Goal: Task Accomplishment & Management: Manage account settings

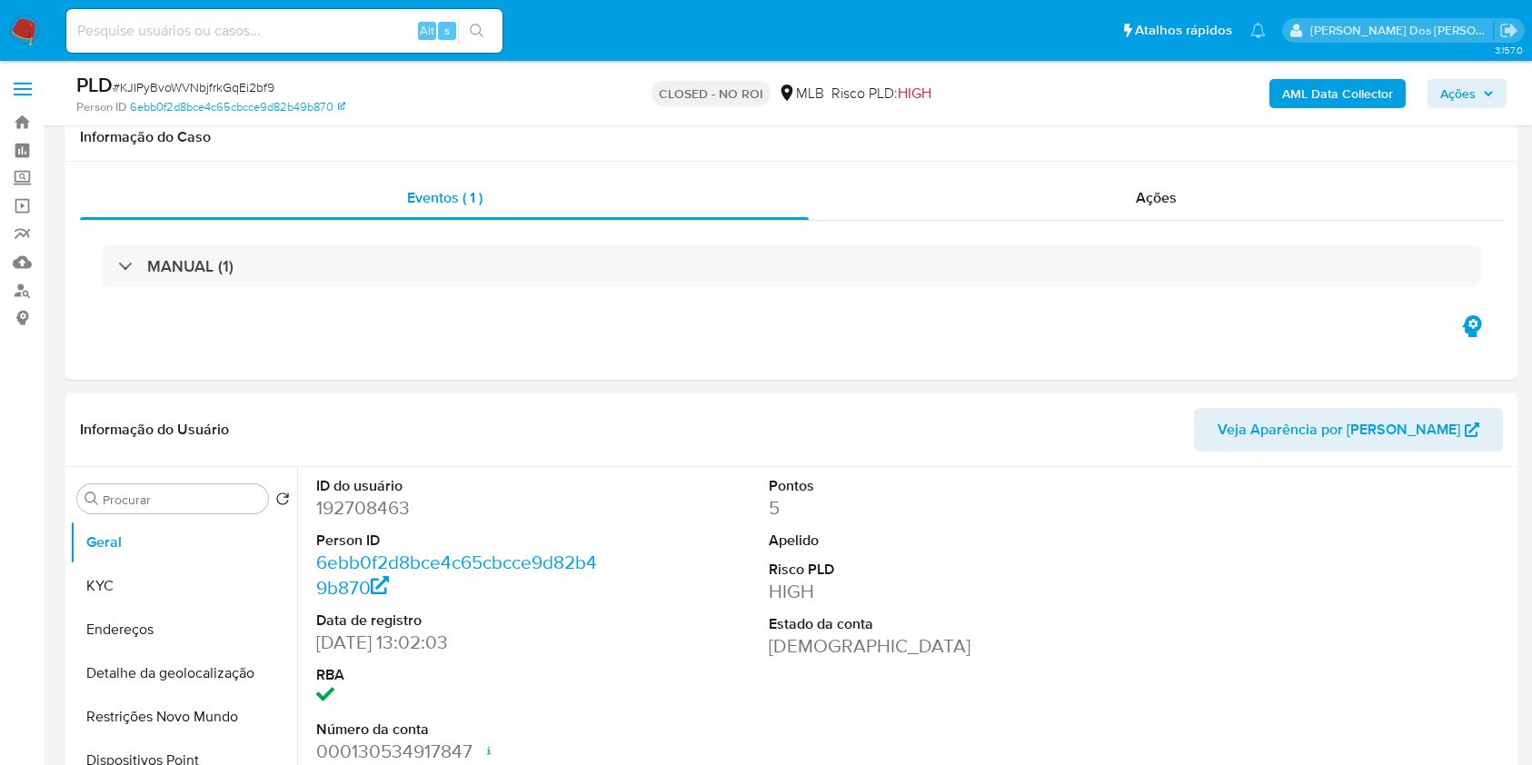
select select "10"
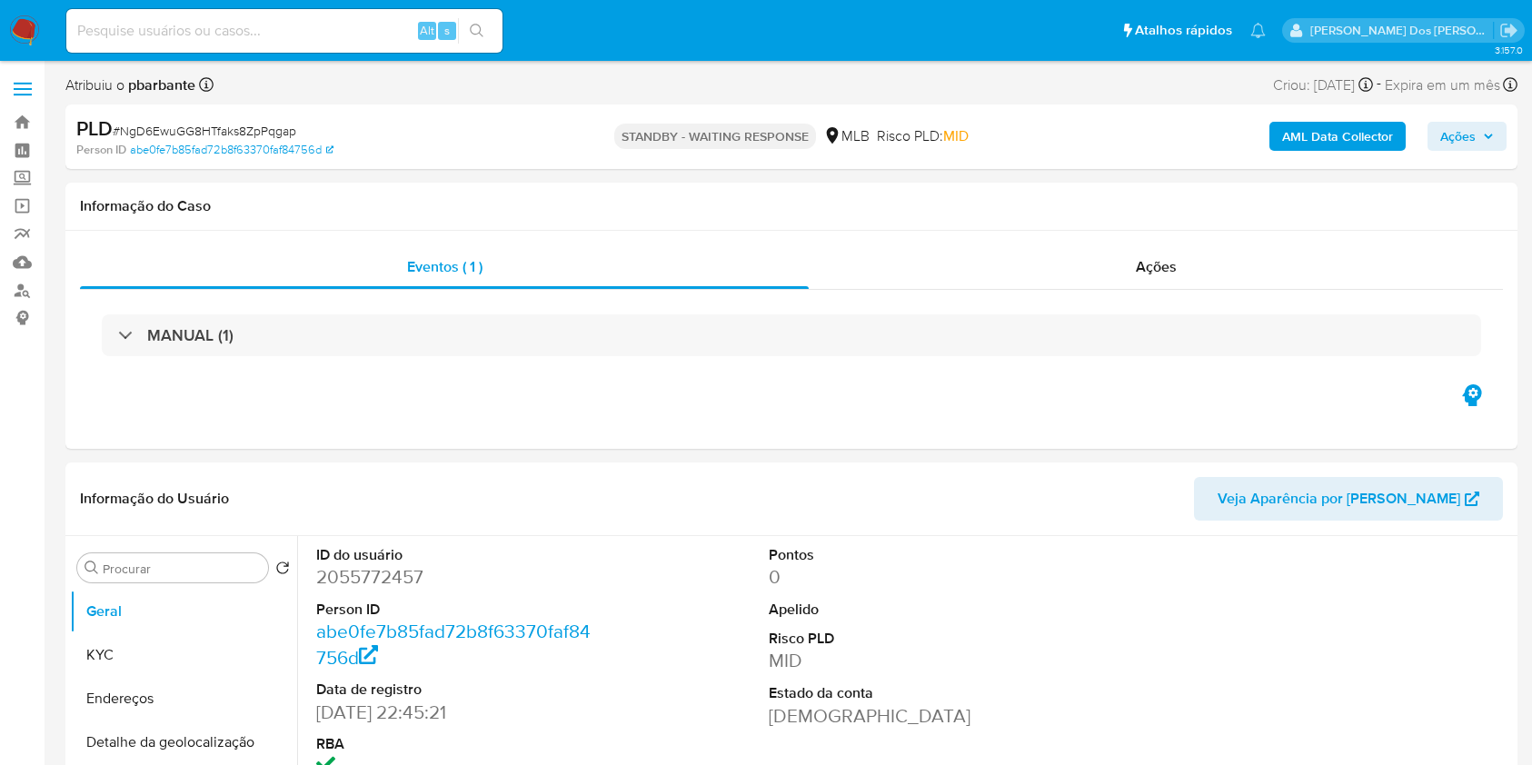
select select "10"
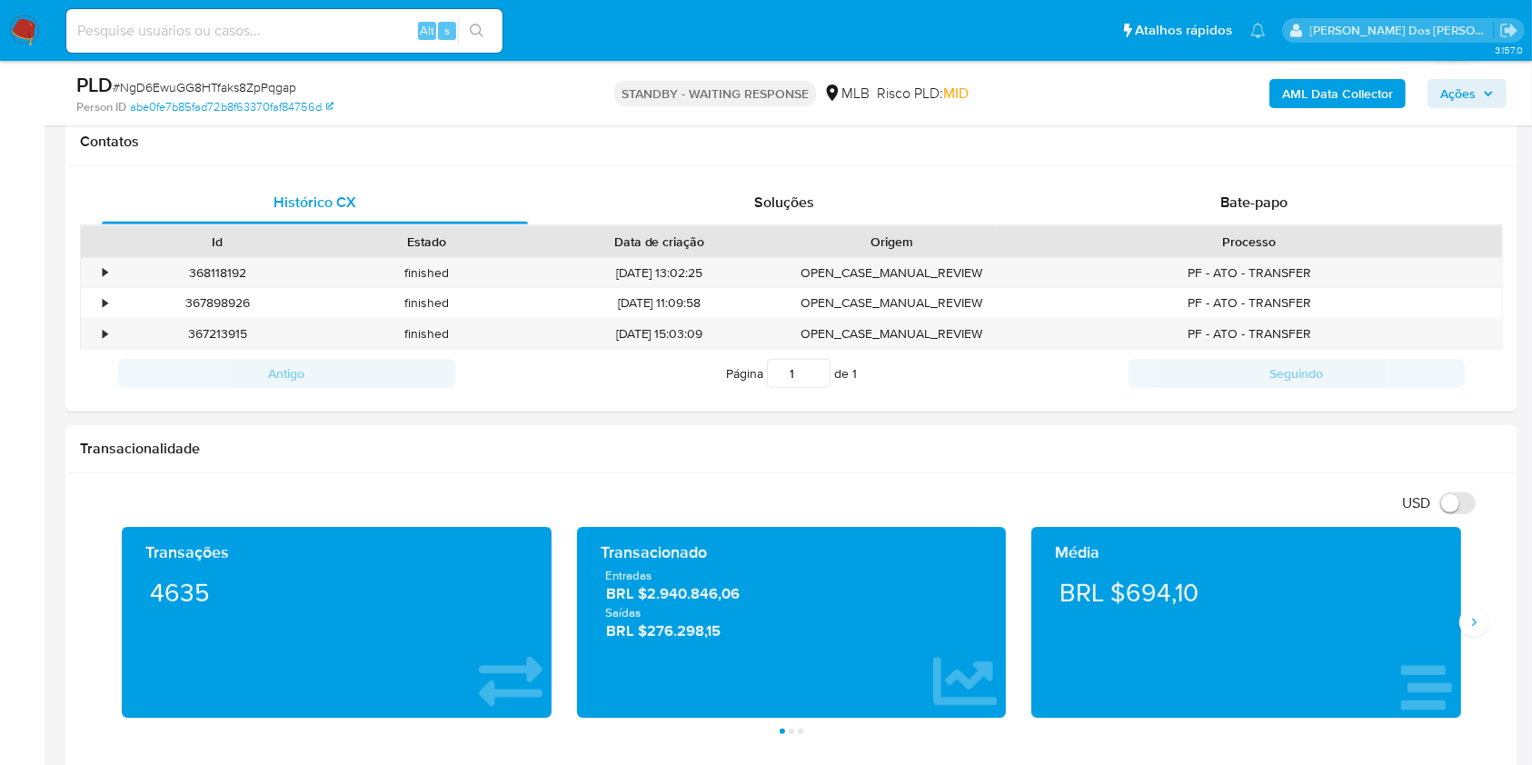
scroll to position [833, 0]
click at [1198, 224] on div "Bate-papo" at bounding box center [1254, 202] width 426 height 44
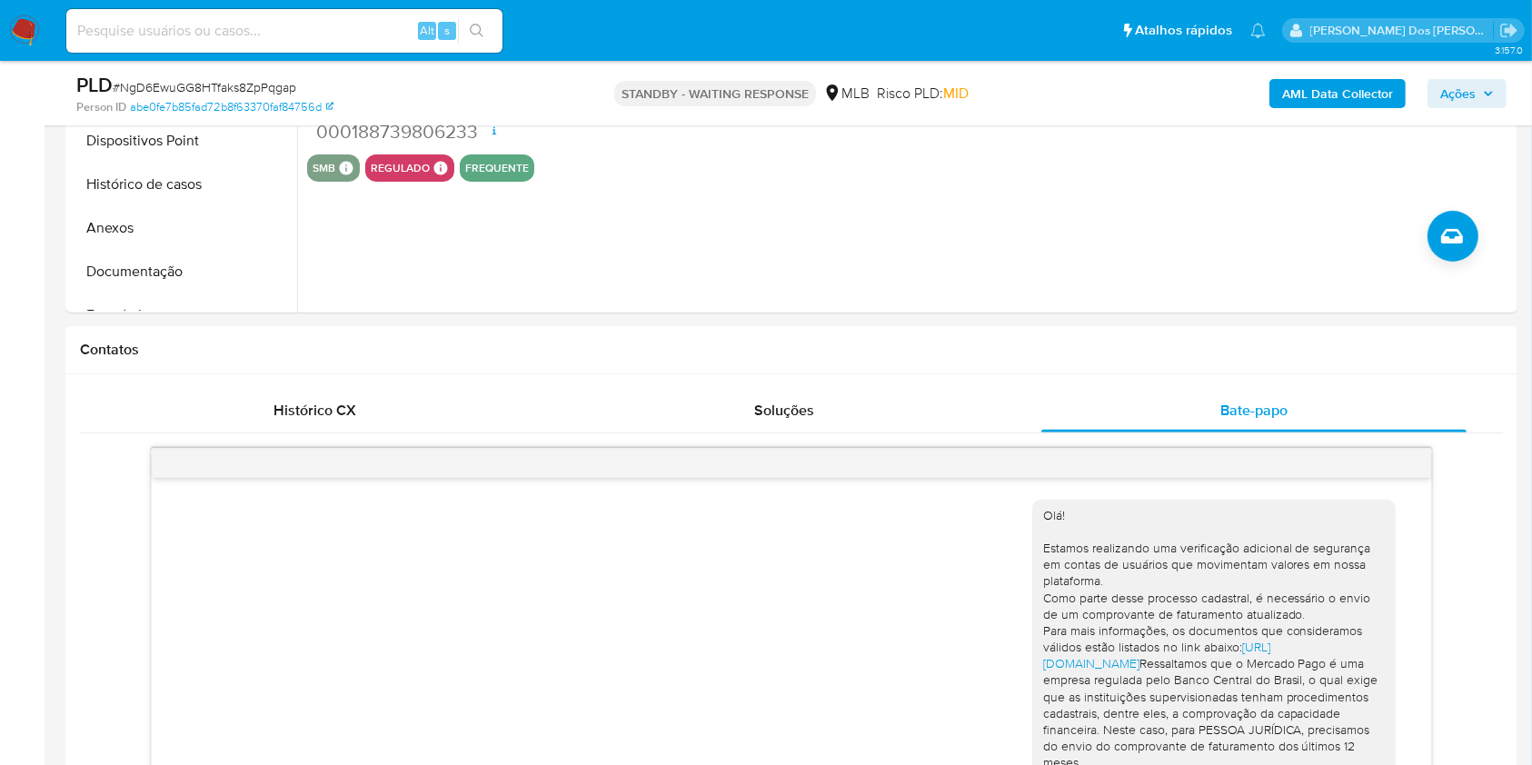
scroll to position [625, 0]
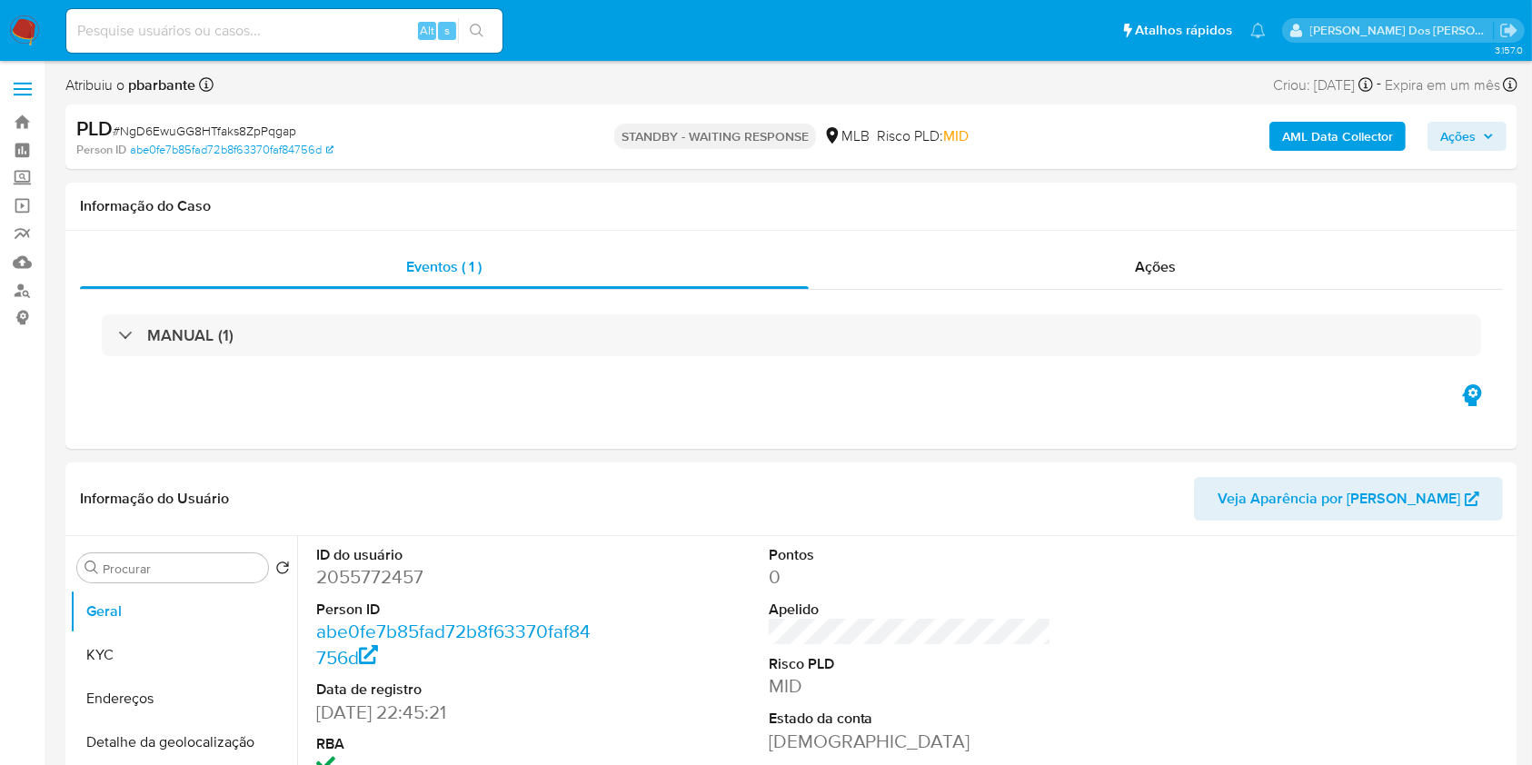
select select "10"
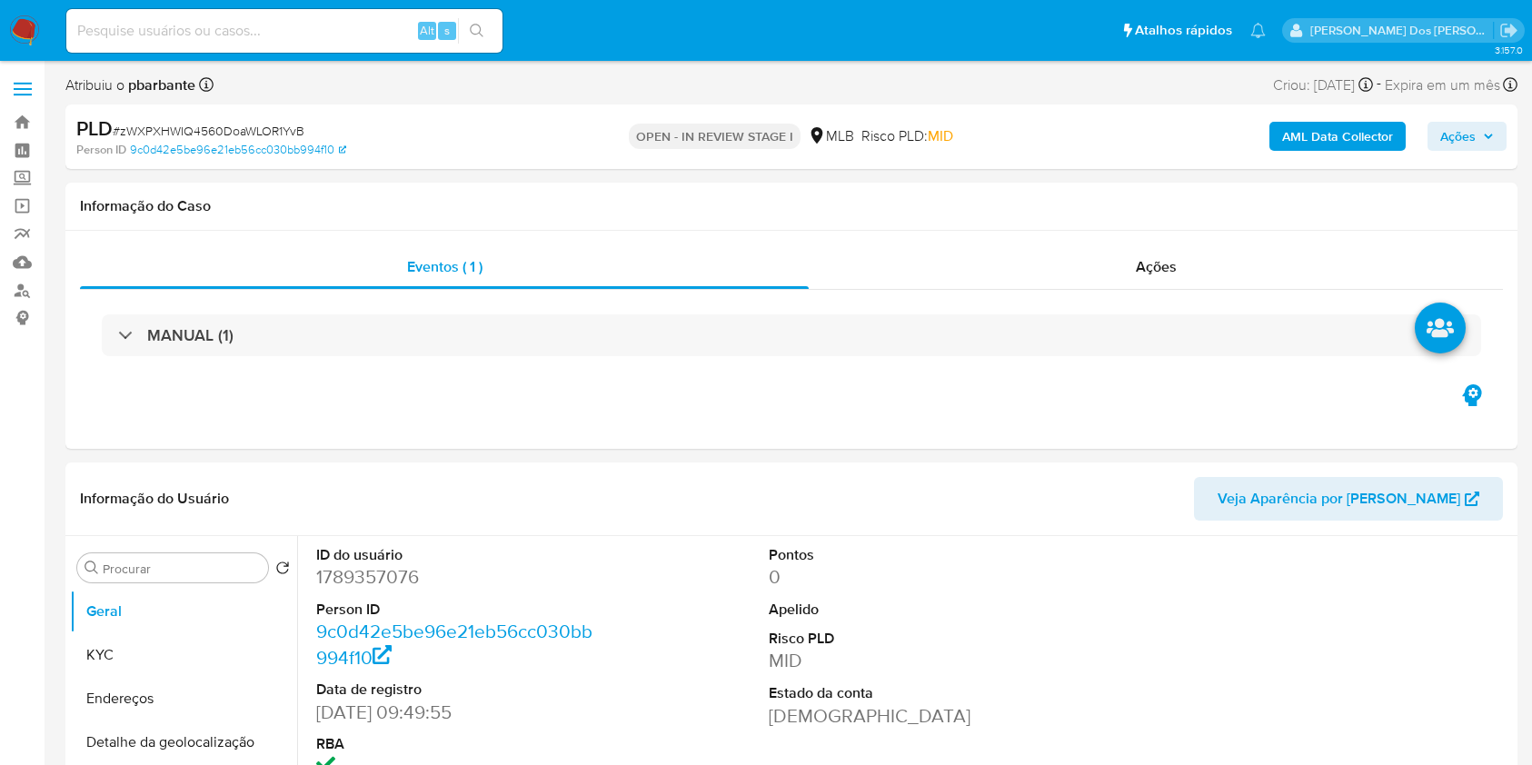
select select "10"
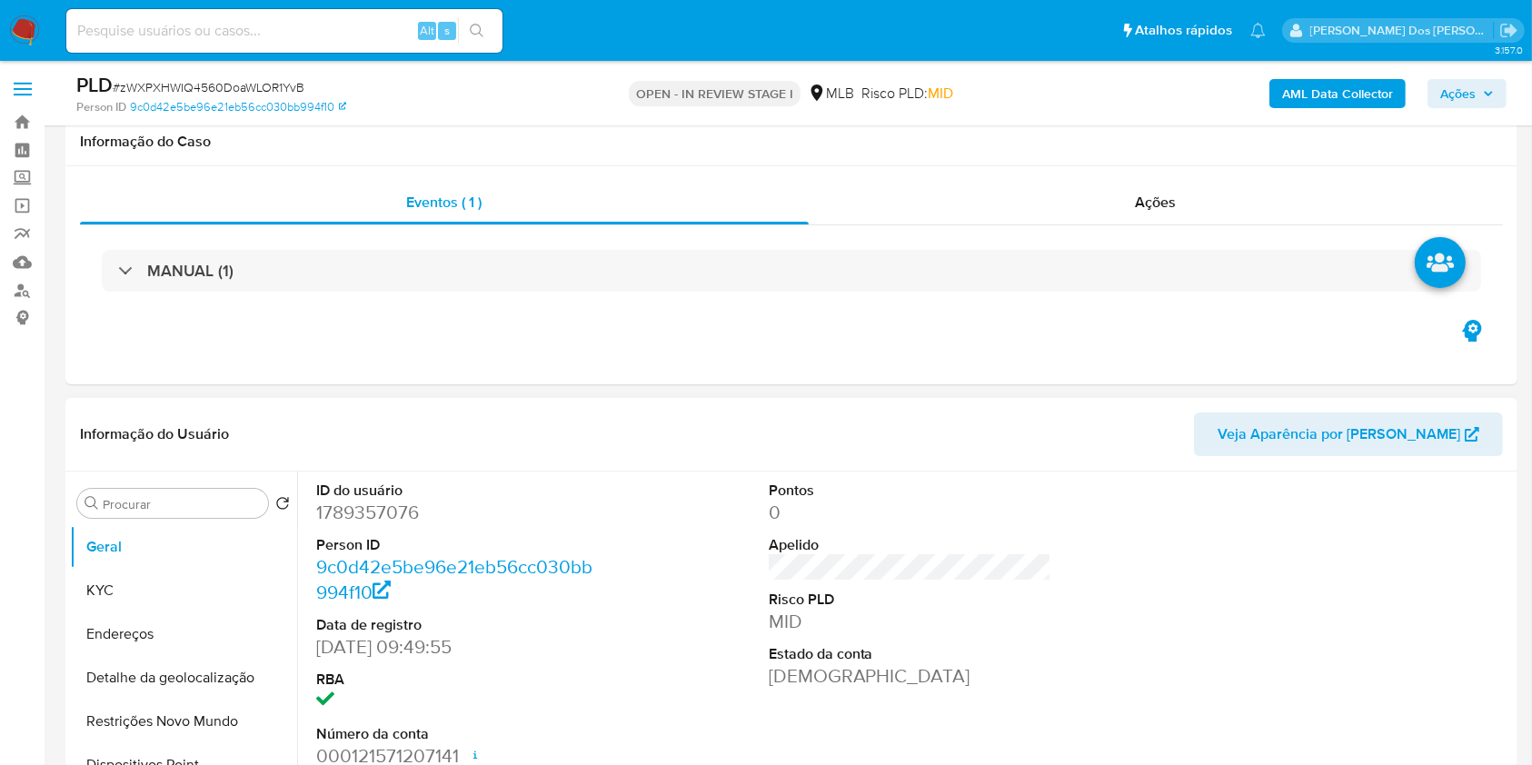
scroll to position [124, 0]
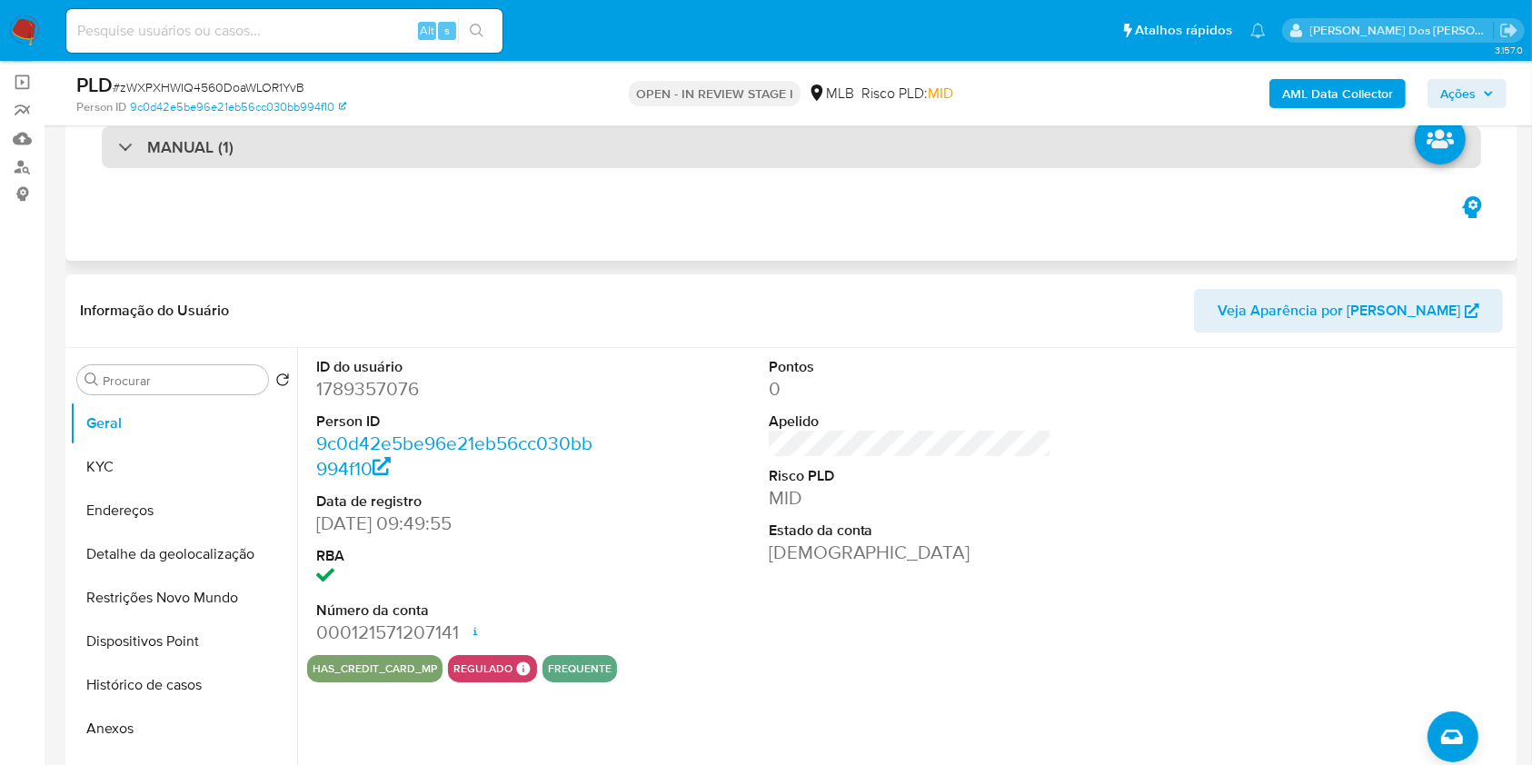
click at [913, 137] on div "MANUAL (1)" at bounding box center [791, 147] width 1379 height 42
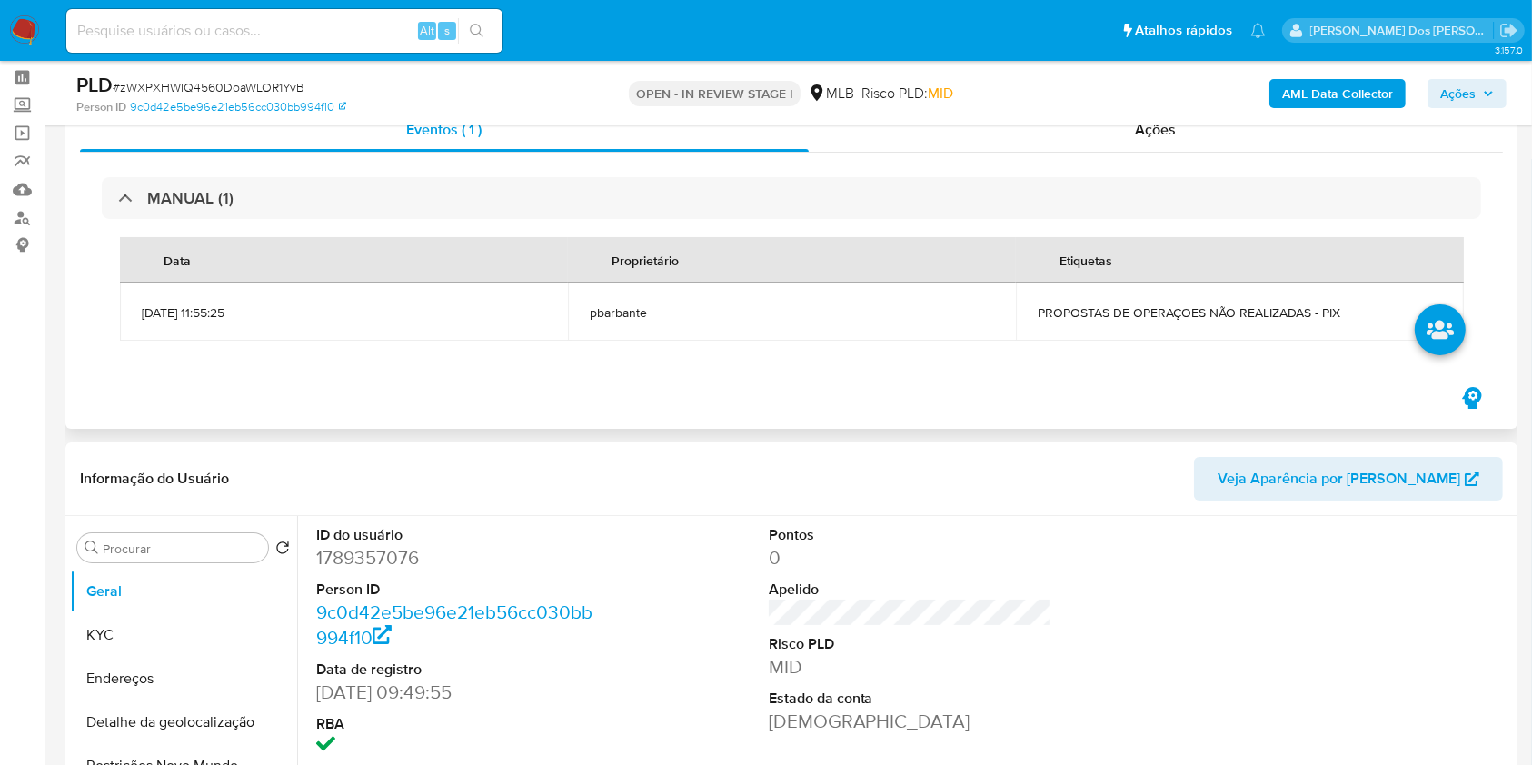
scroll to position [70, 0]
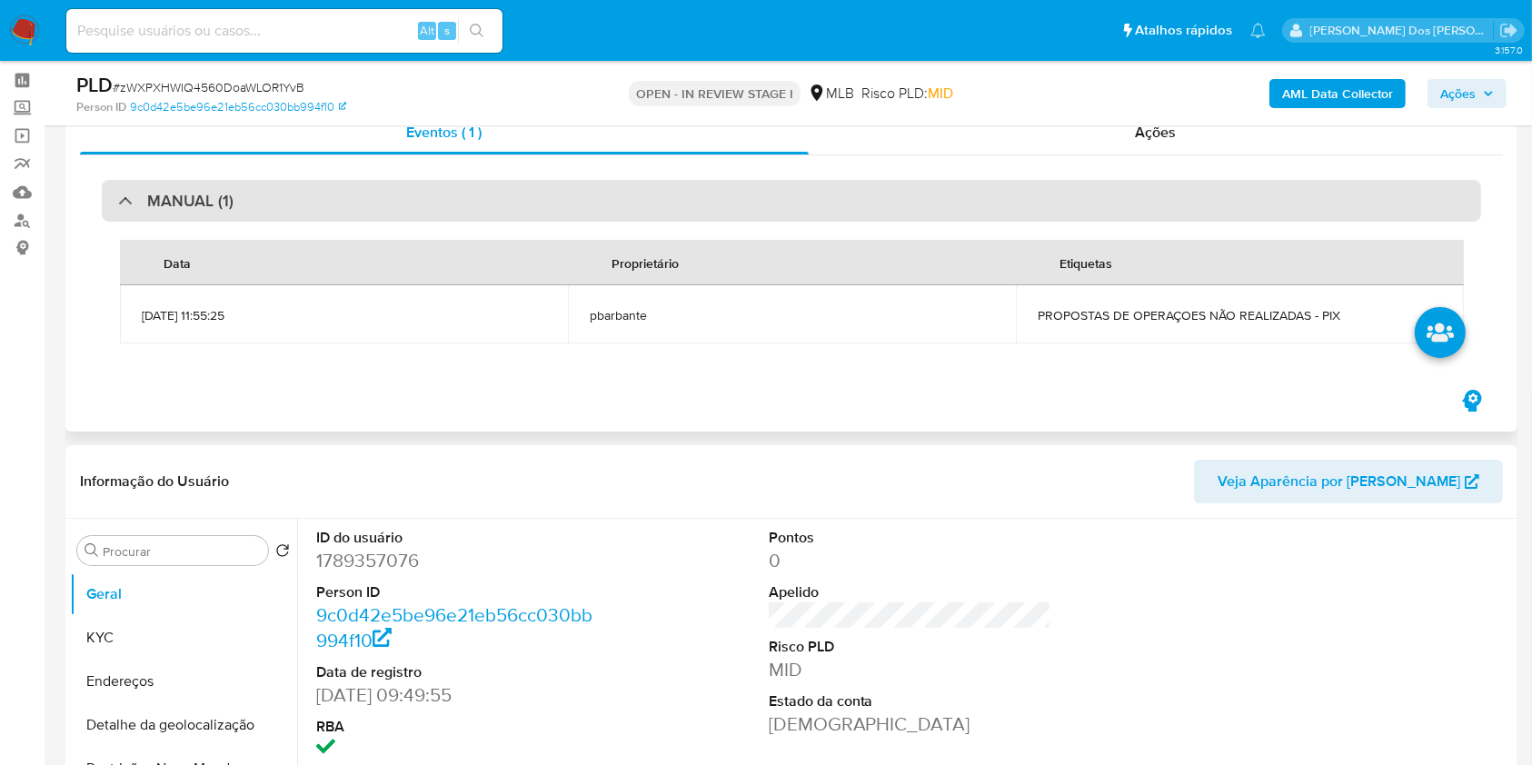
click at [739, 218] on div "MANUAL (1)" at bounding box center [791, 201] width 1379 height 42
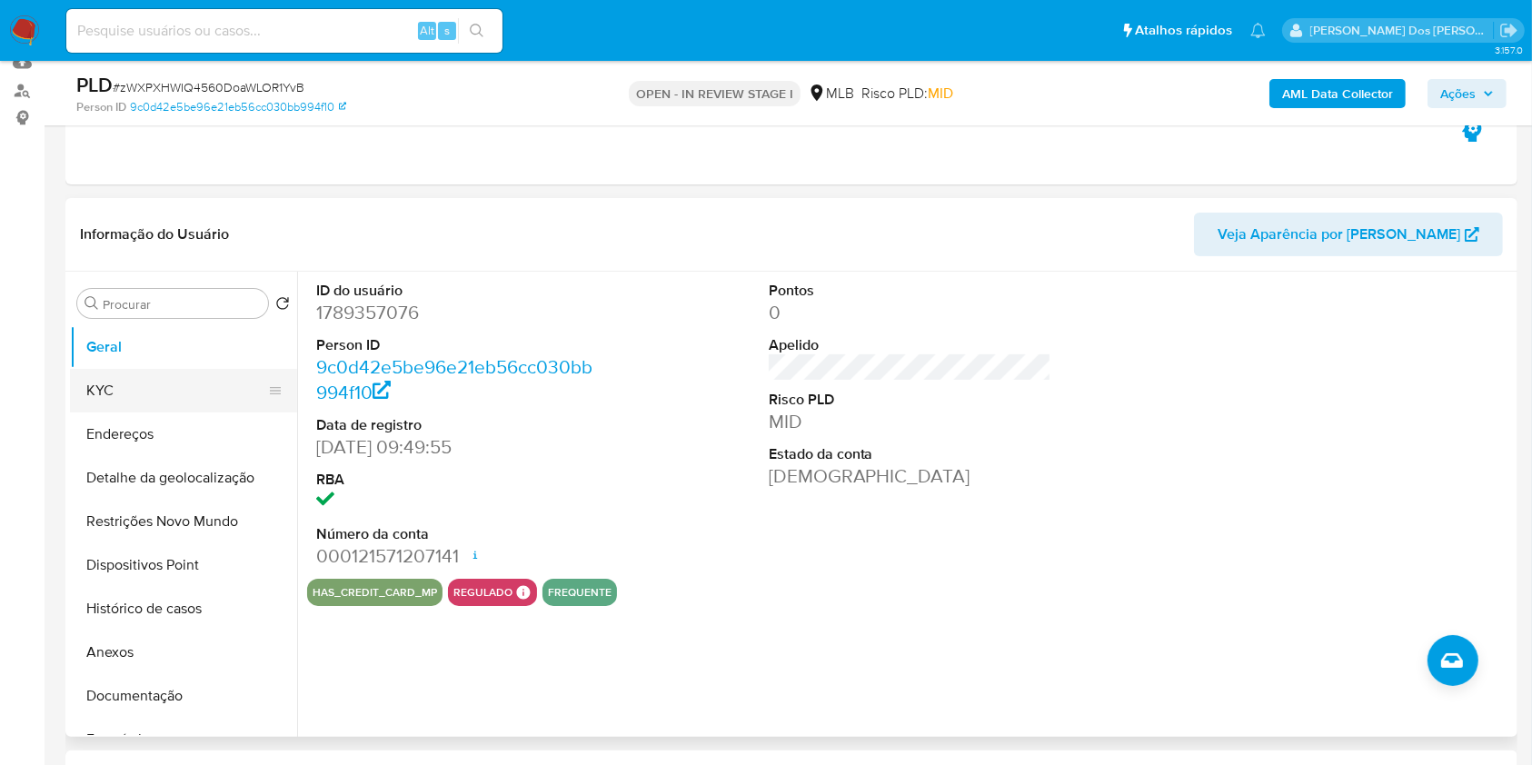
scroll to position [201, 0]
click at [378, 324] on dd "1789357076" at bounding box center [458, 311] width 284 height 25
copy dd "1789357076"
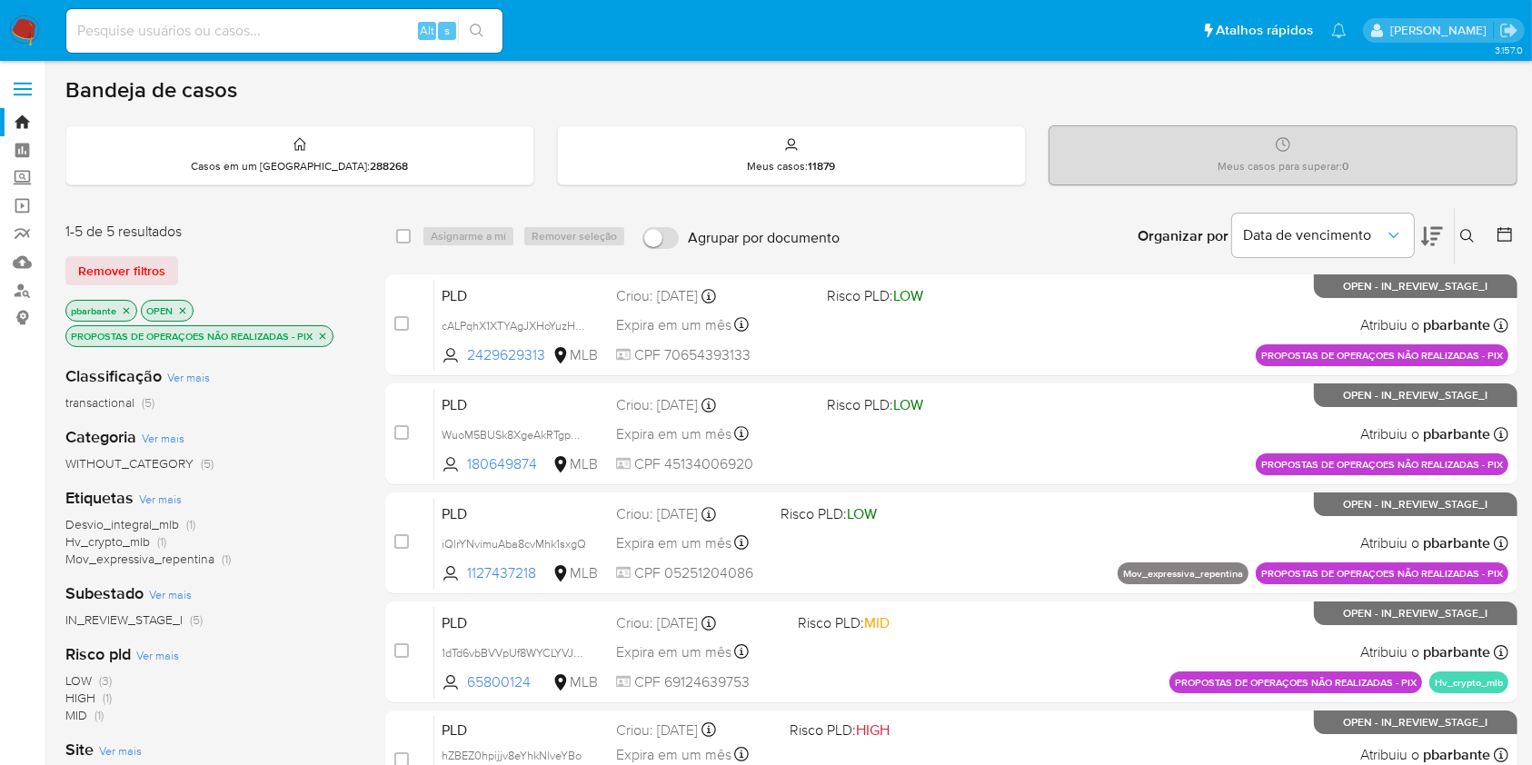
click at [319, 341] on icon "close-filter" at bounding box center [322, 336] width 11 height 11
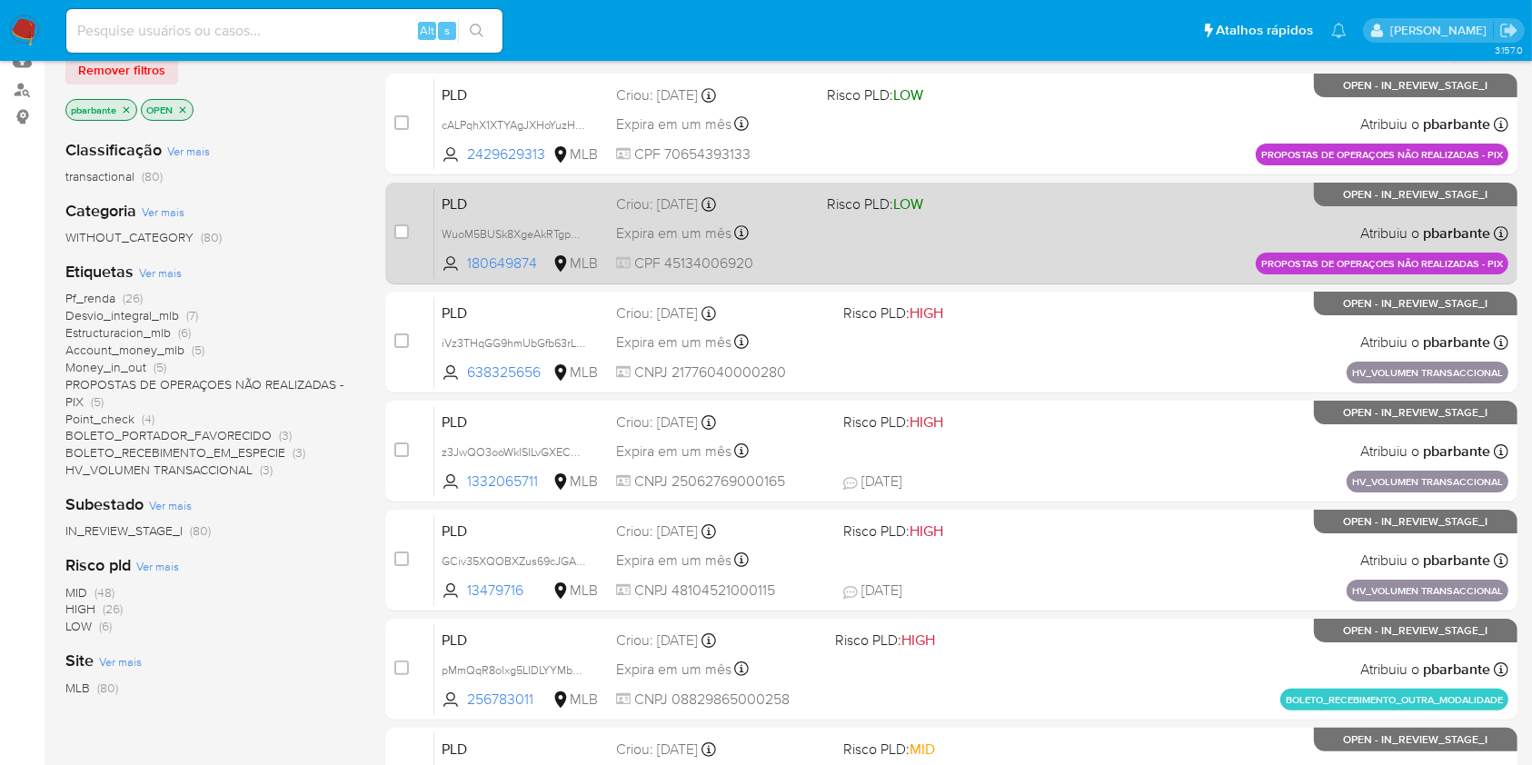
scroll to position [200, 0]
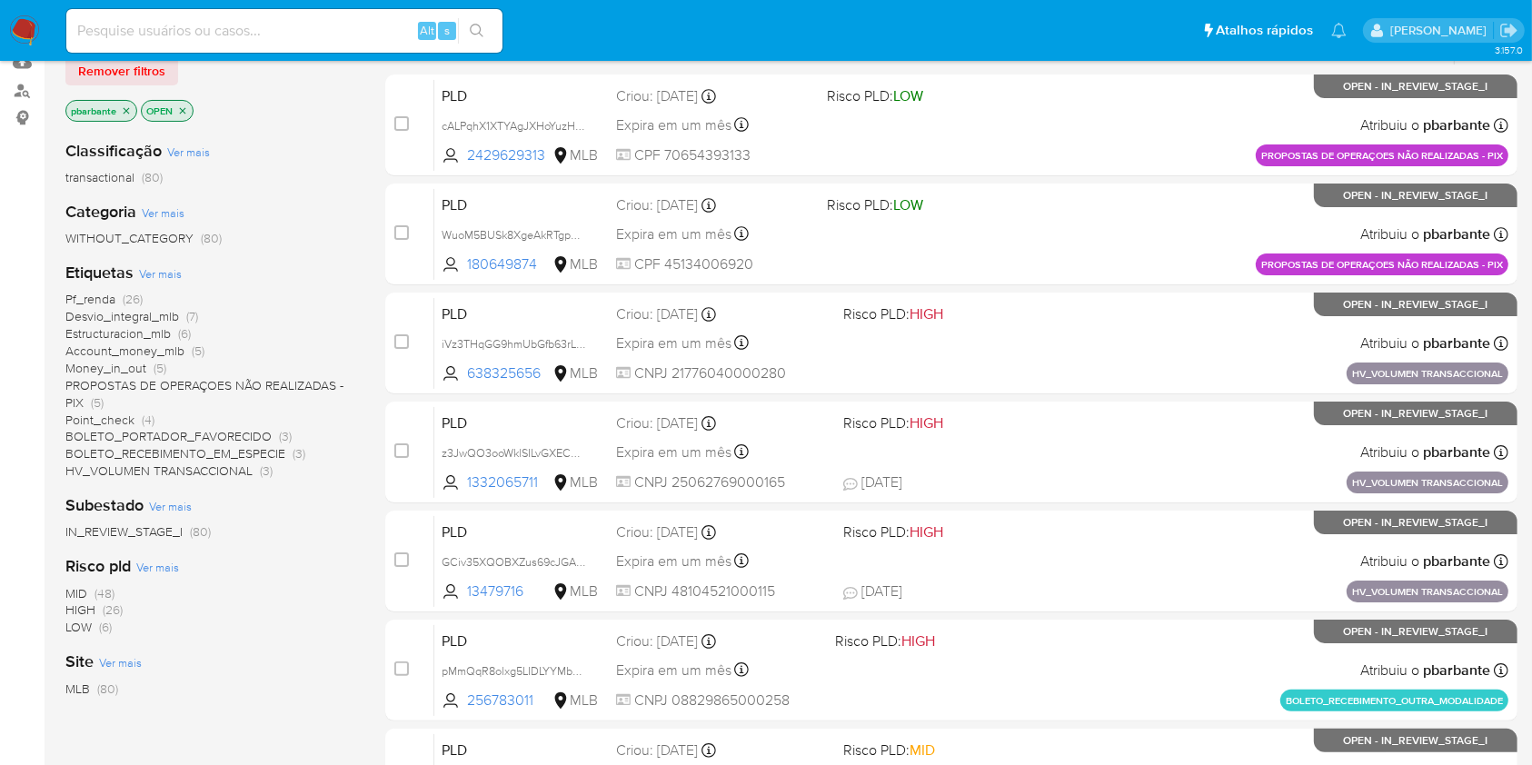
click at [110, 308] on span "Pf_renda" at bounding box center [90, 299] width 50 height 18
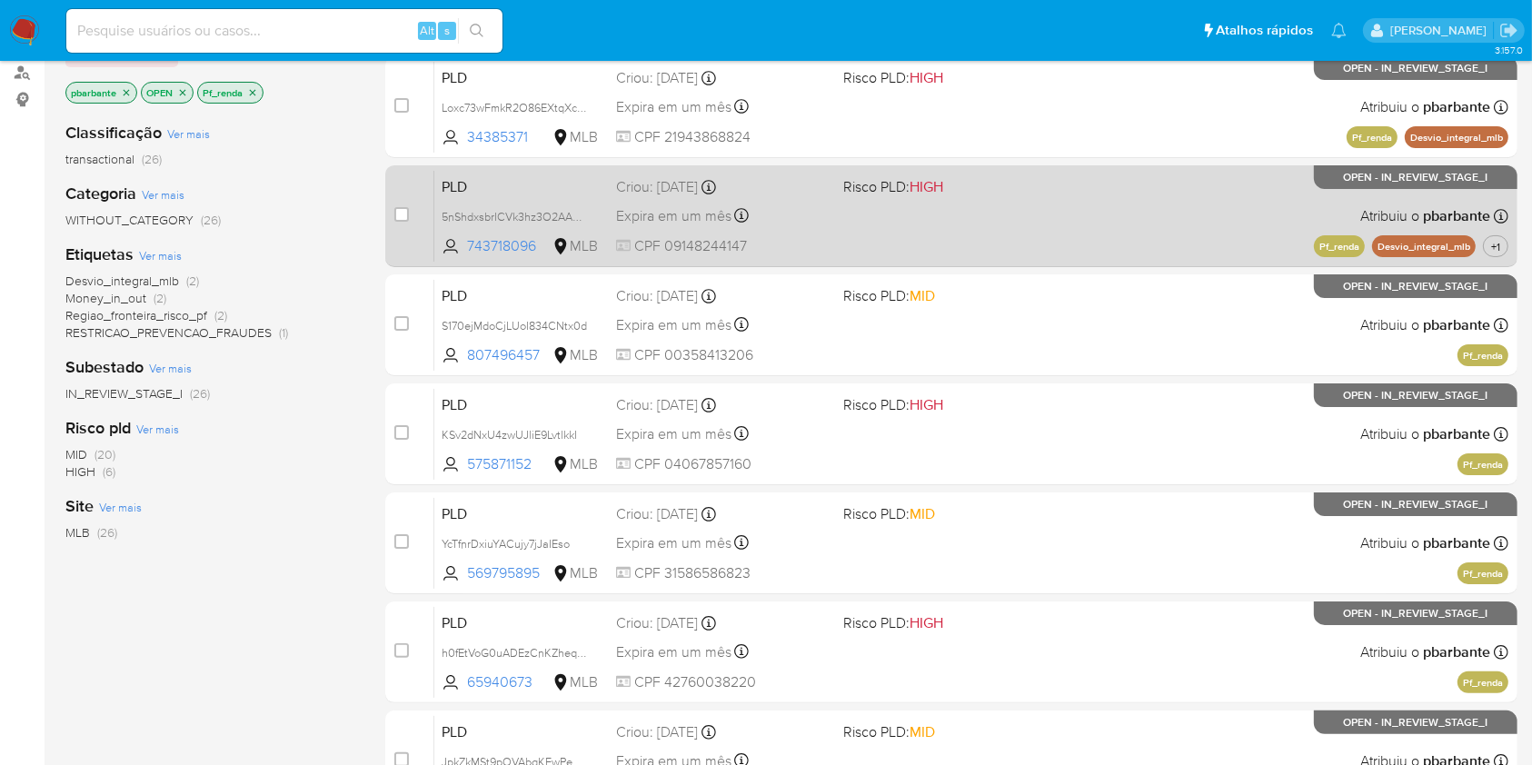
scroll to position [219, 0]
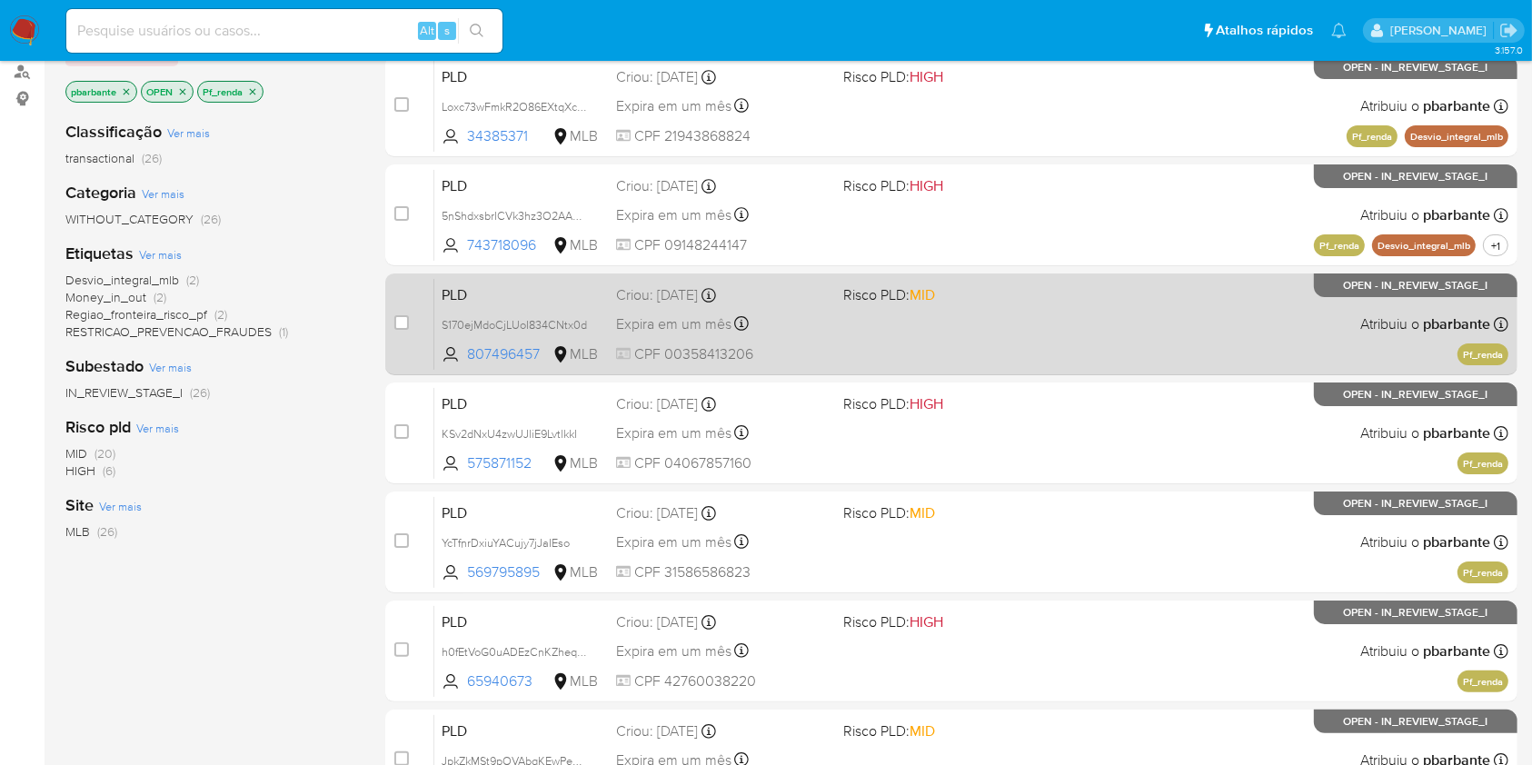
click at [889, 364] on div "PLD S170ejMdoCjLUoI834CNtx0d 807496457 MLB Risco PLD: MID Criou: 12/08/2025 Cri…" at bounding box center [971, 324] width 1074 height 92
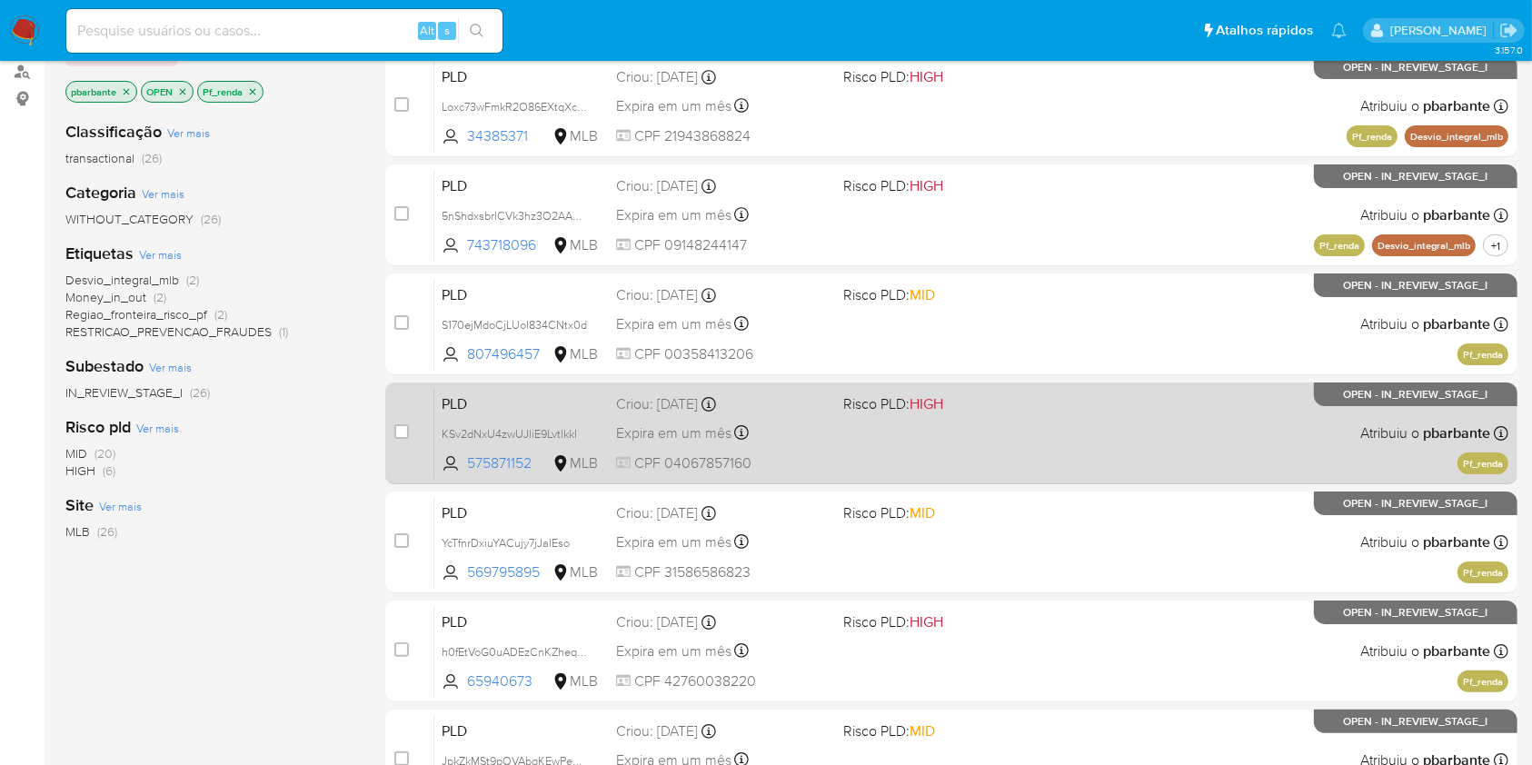
click at [894, 479] on div "PLD KSv2dNxU4zwUJliE9LvtlkkI 575871152 MLB Risco PLD: HIGH Criou: 12/08/2025 Cr…" at bounding box center [971, 433] width 1074 height 92
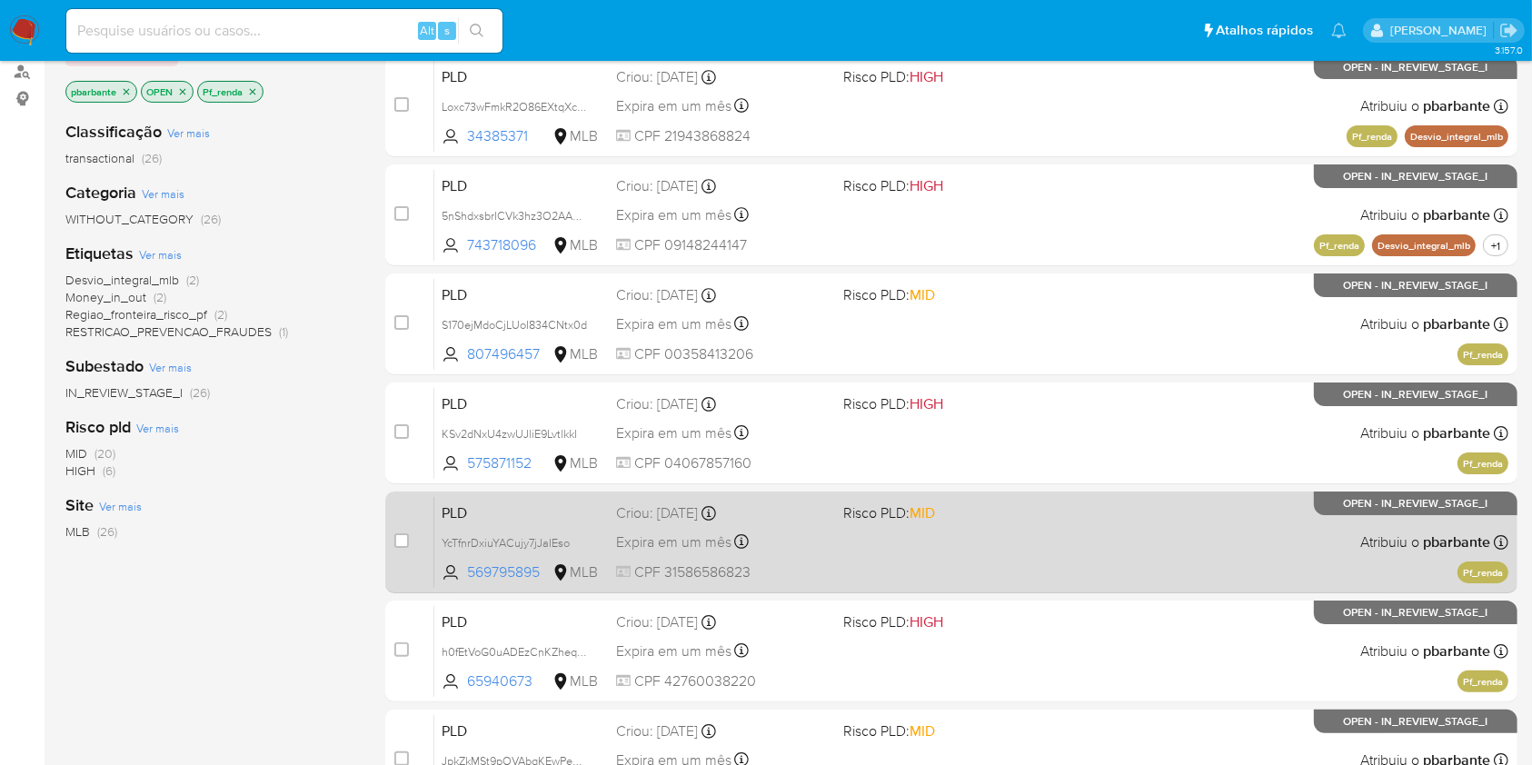
click at [890, 588] on div "PLD YcTfnrDxiuYACujy7jJaIEso 569795895 MLB Risco PLD: MID Criou: 12/08/2025 Cri…" at bounding box center [971, 542] width 1074 height 92
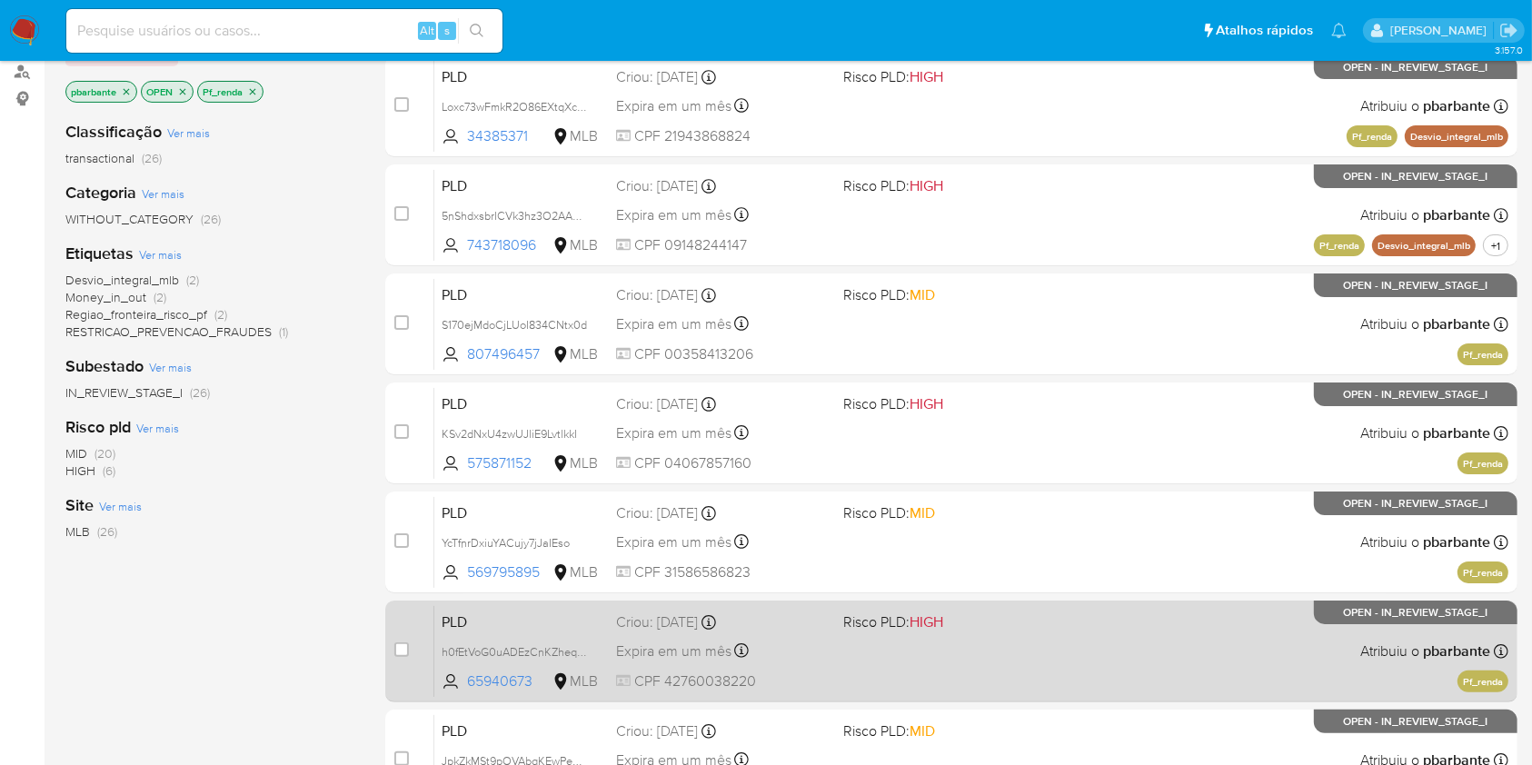
click at [887, 697] on div "PLD h0fEtVoG0uADEzCnKZheq0B9 65940673 MLB Risco PLD: HIGH Criou: 12/08/2025 Cri…" at bounding box center [971, 651] width 1074 height 92
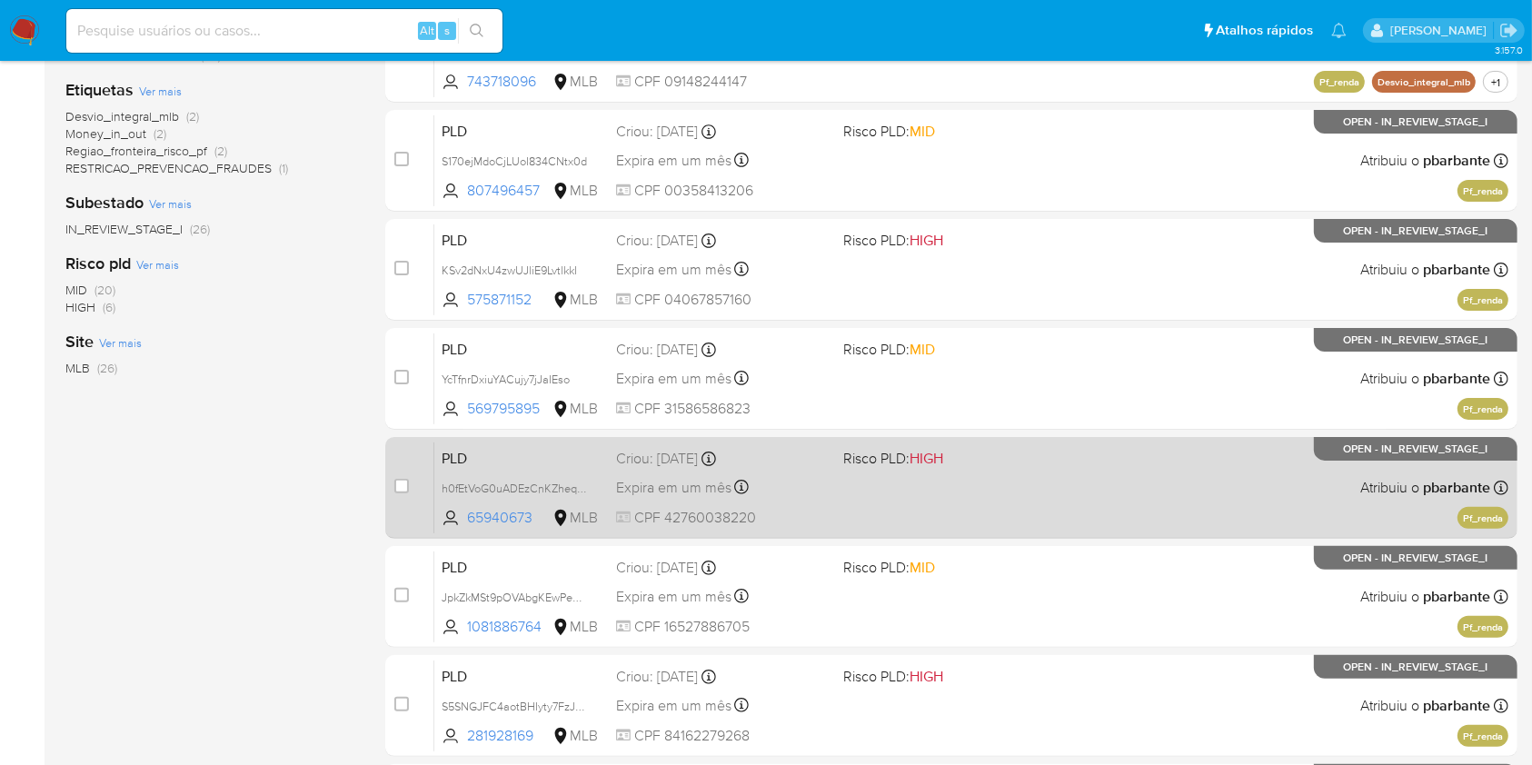
scroll to position [384, 0]
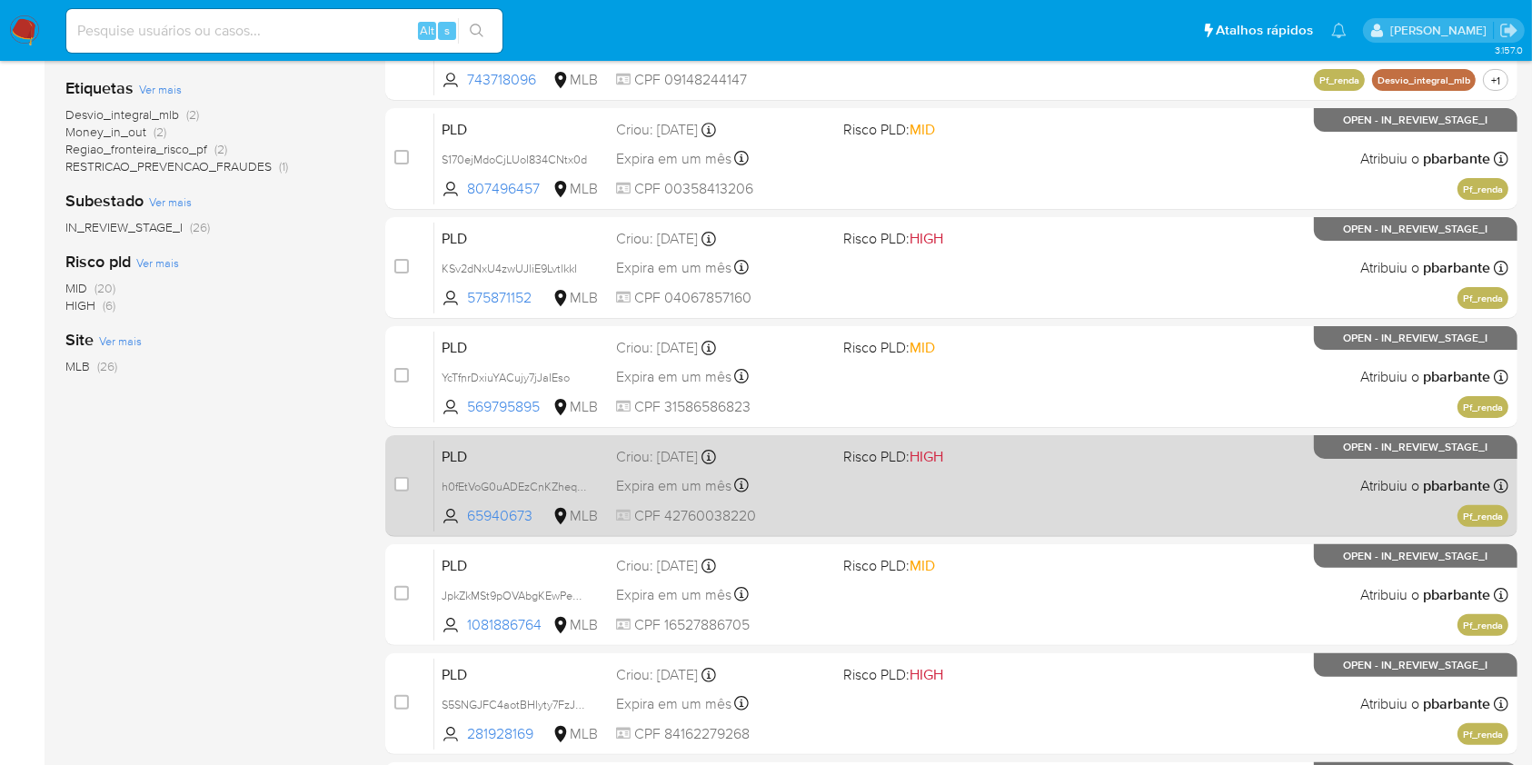
click at [887, 641] on div "PLD JpkZkMSt9pOVAbgKEwPe5YdD 1081886764 MLB Risco PLD: MID Criou: 12/08/2025 Cr…" at bounding box center [971, 595] width 1074 height 92
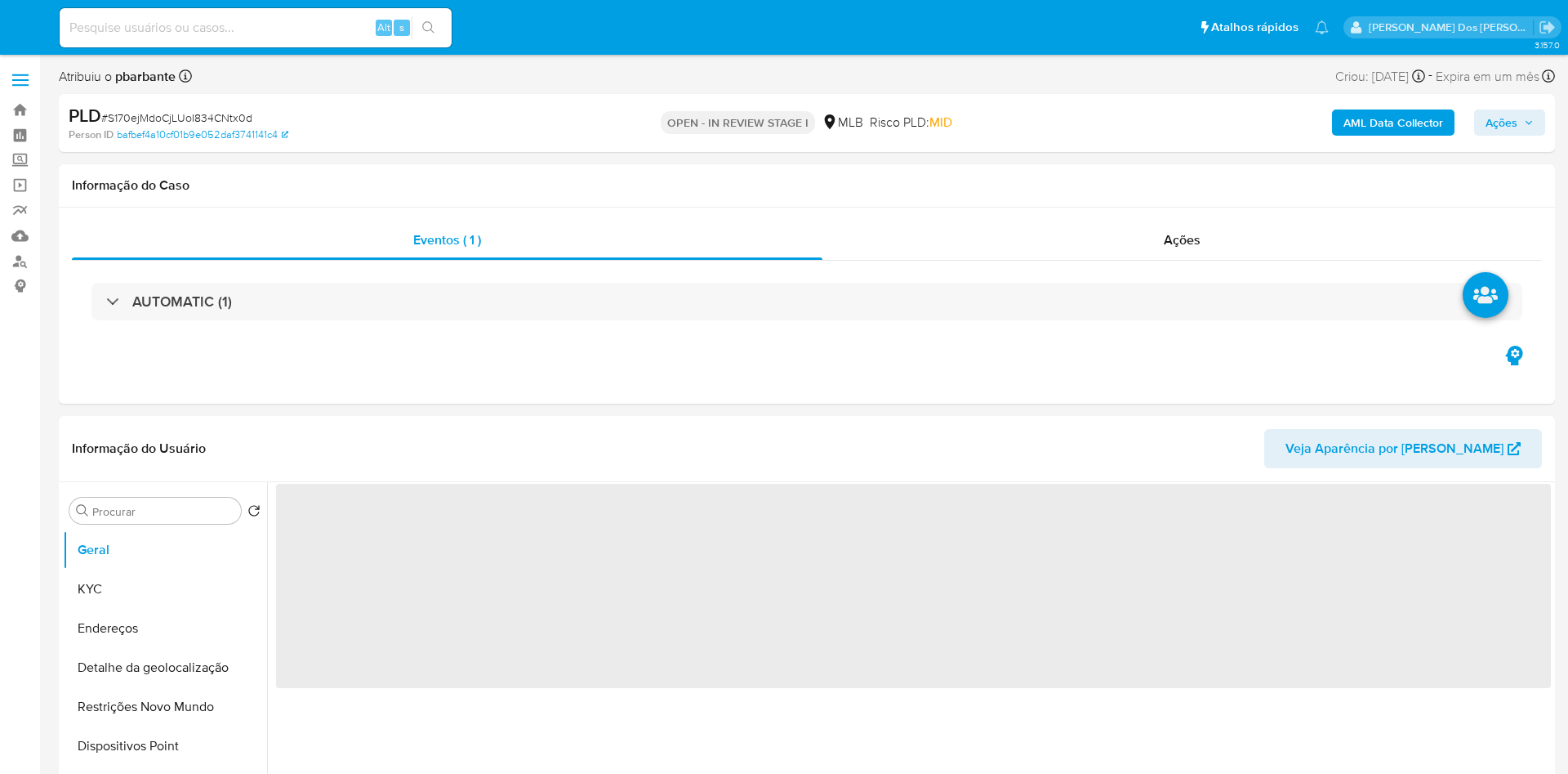
select select "10"
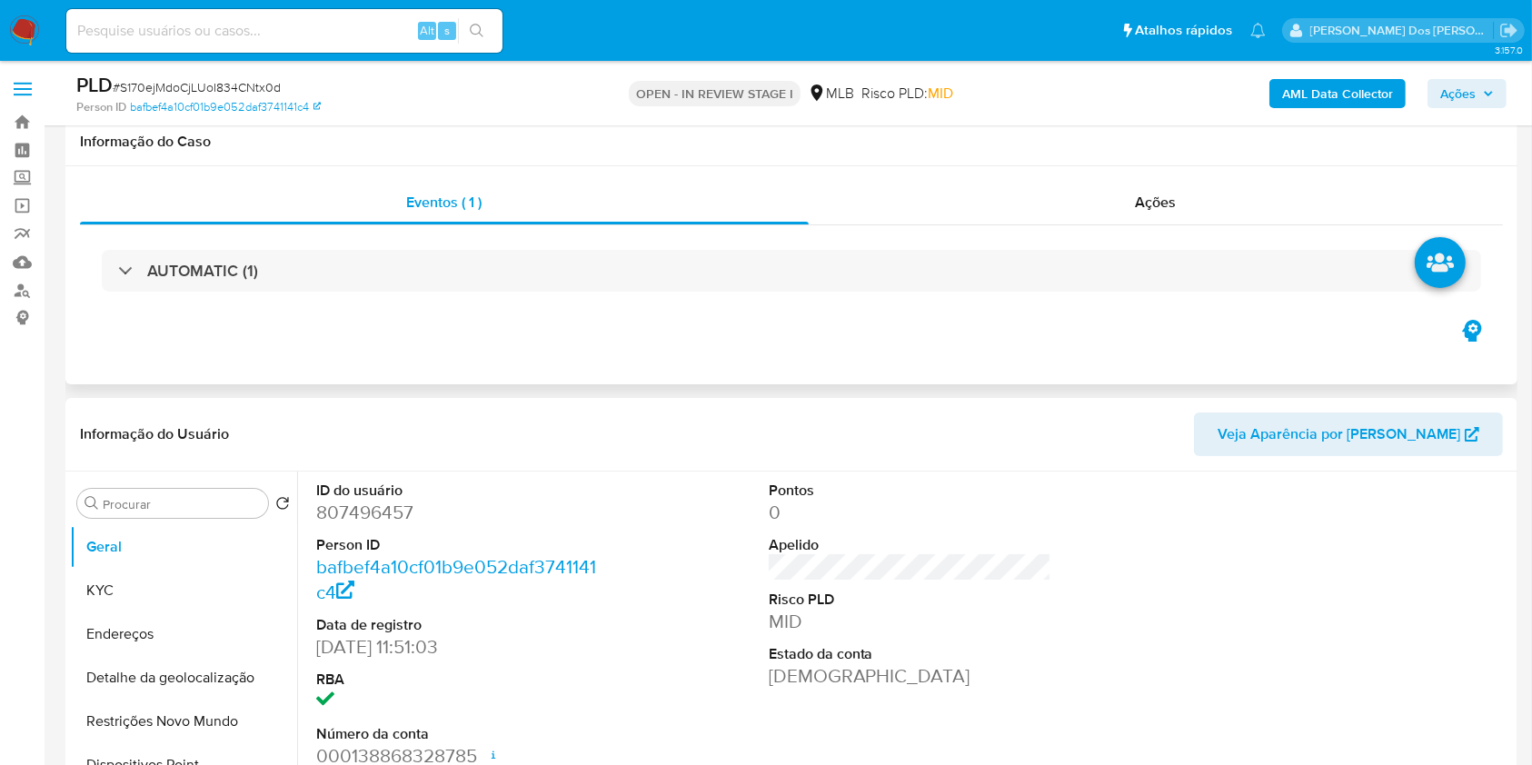
scroll to position [223, 0]
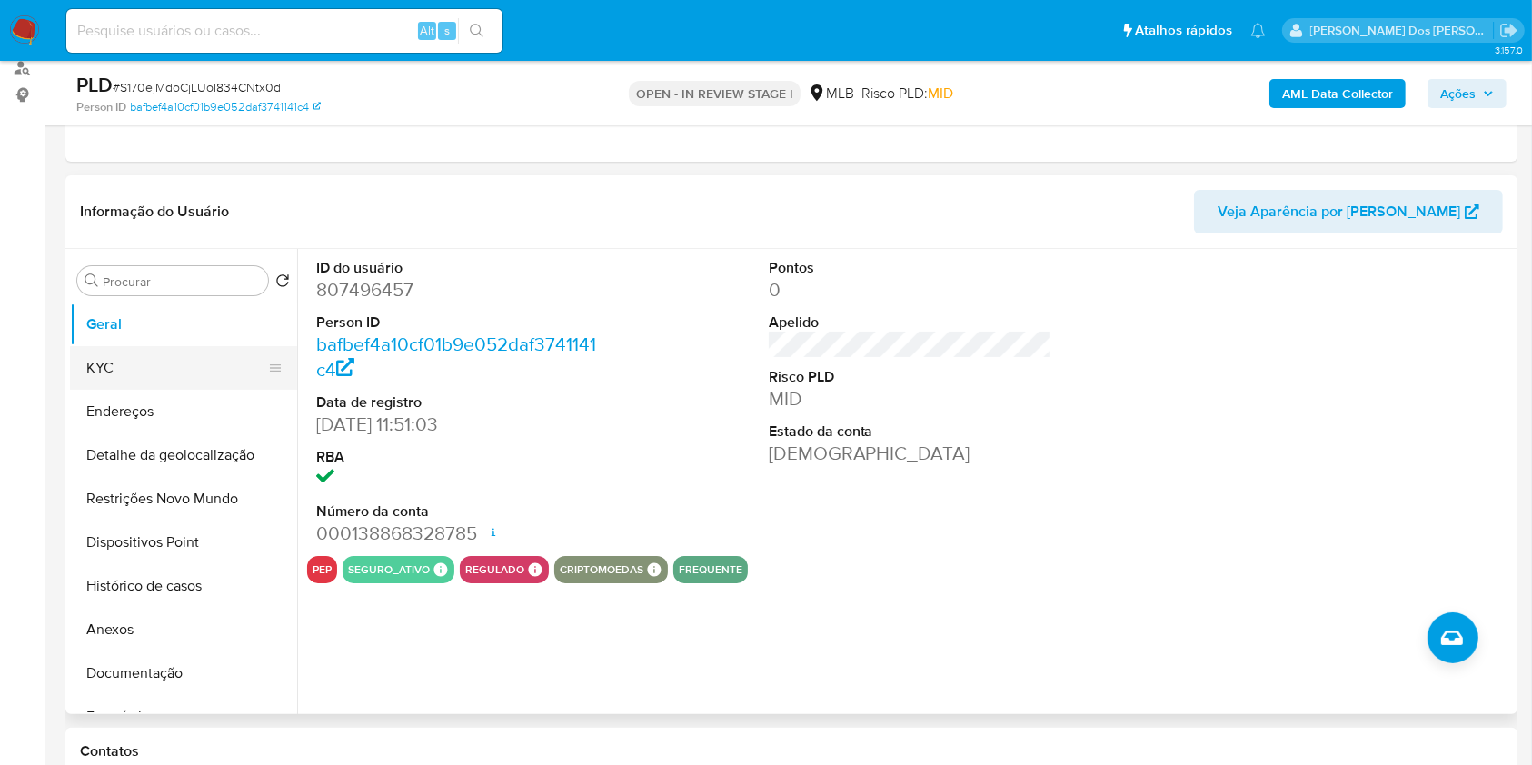
click at [145, 384] on button "KYC" at bounding box center [176, 368] width 213 height 44
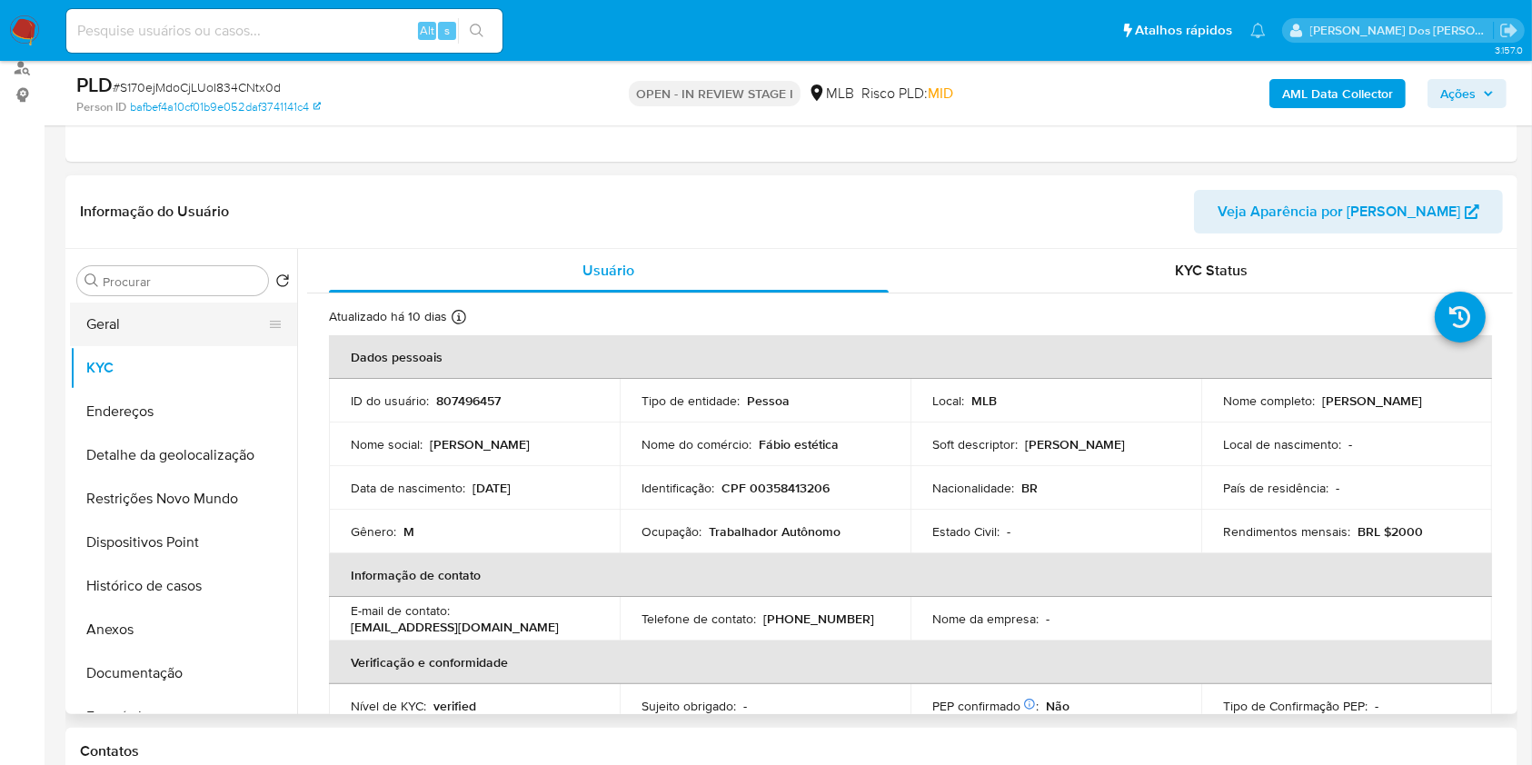
click at [173, 342] on button "Geral" at bounding box center [176, 325] width 213 height 44
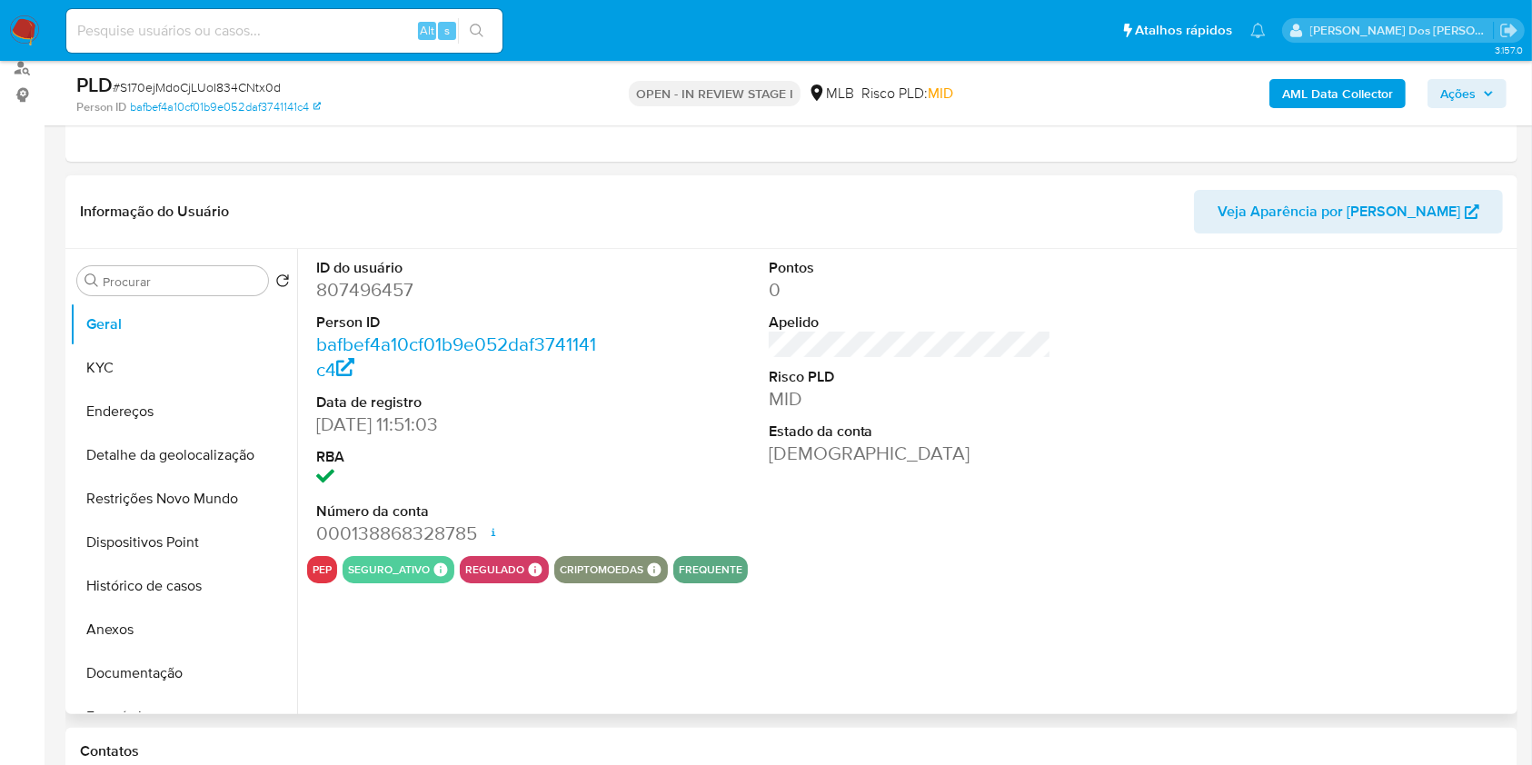
click at [364, 303] on dd "807496457" at bounding box center [458, 289] width 284 height 25
copy dd "807496457"
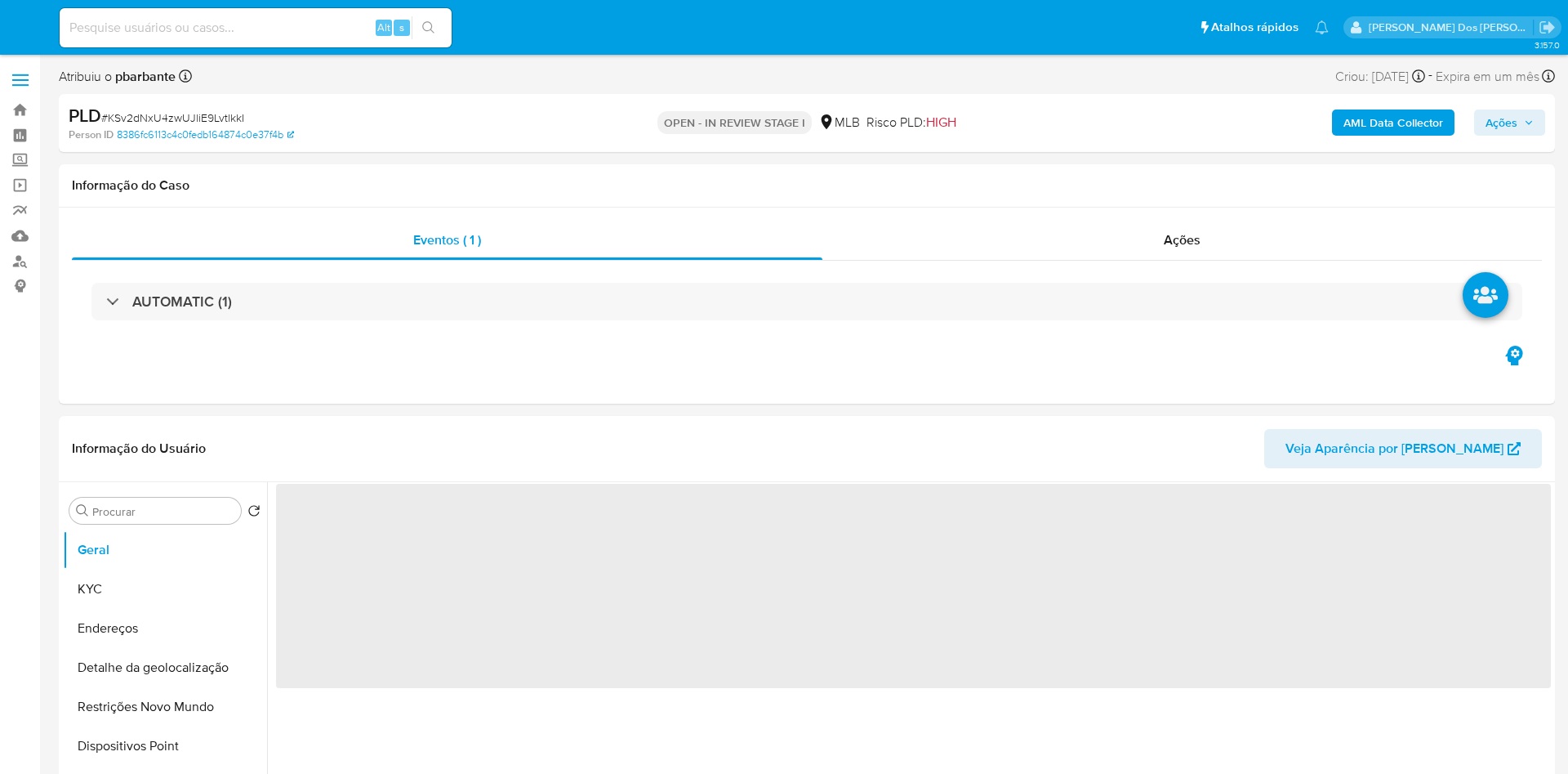
select select "10"
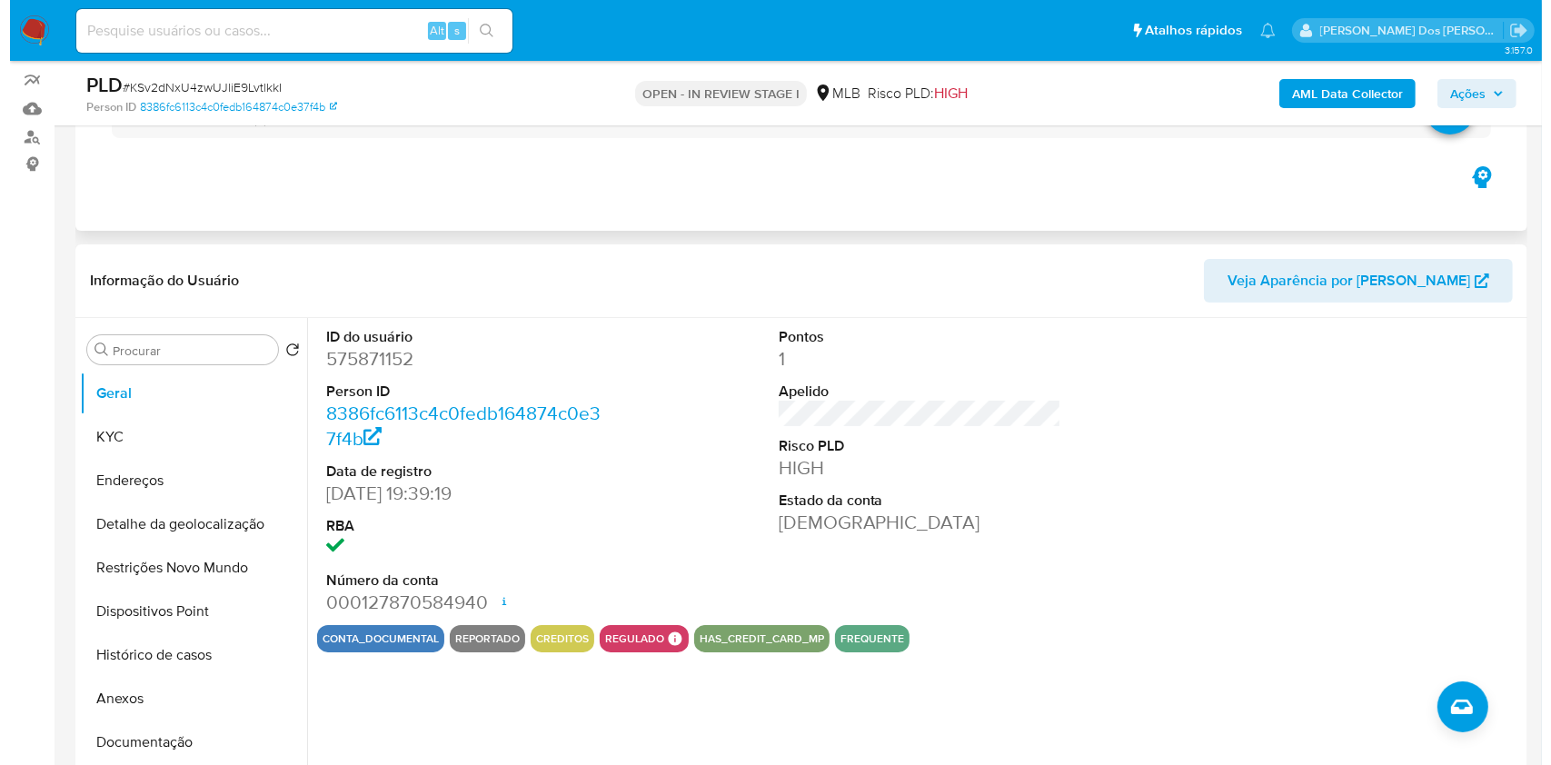
scroll to position [157, 0]
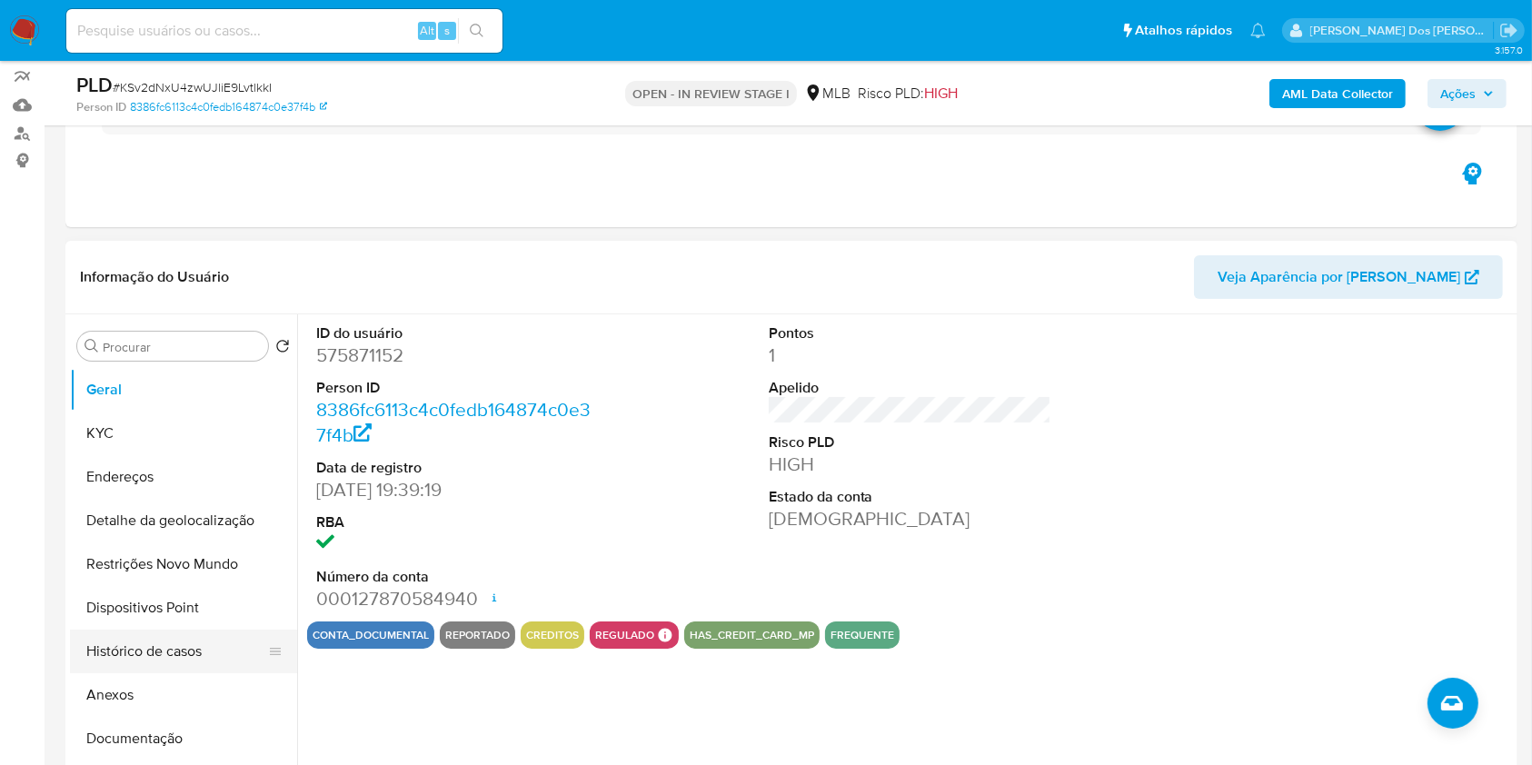
click at [189, 673] on button "Histórico de casos" at bounding box center [176, 652] width 213 height 44
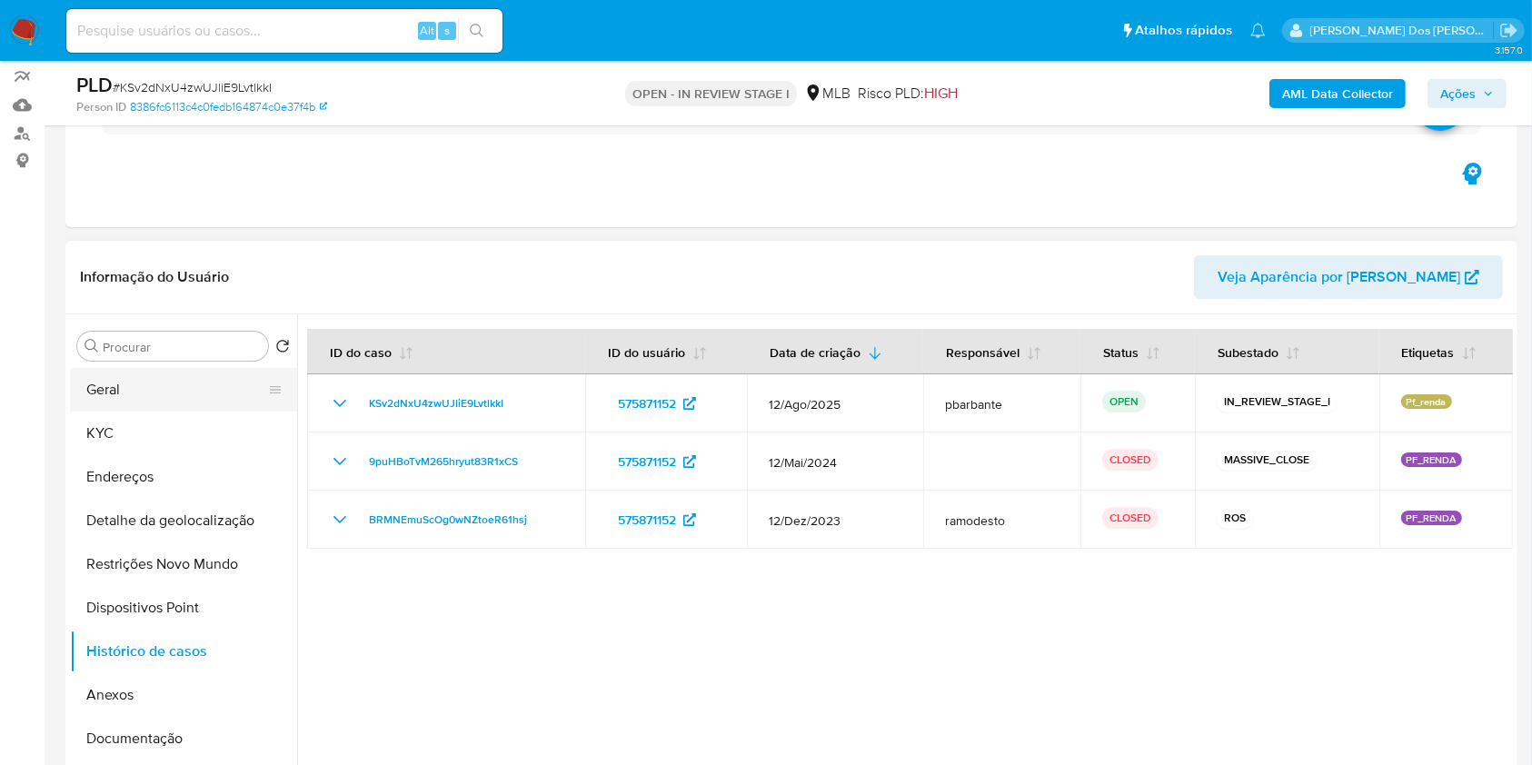
click at [201, 412] on button "Geral" at bounding box center [176, 390] width 213 height 44
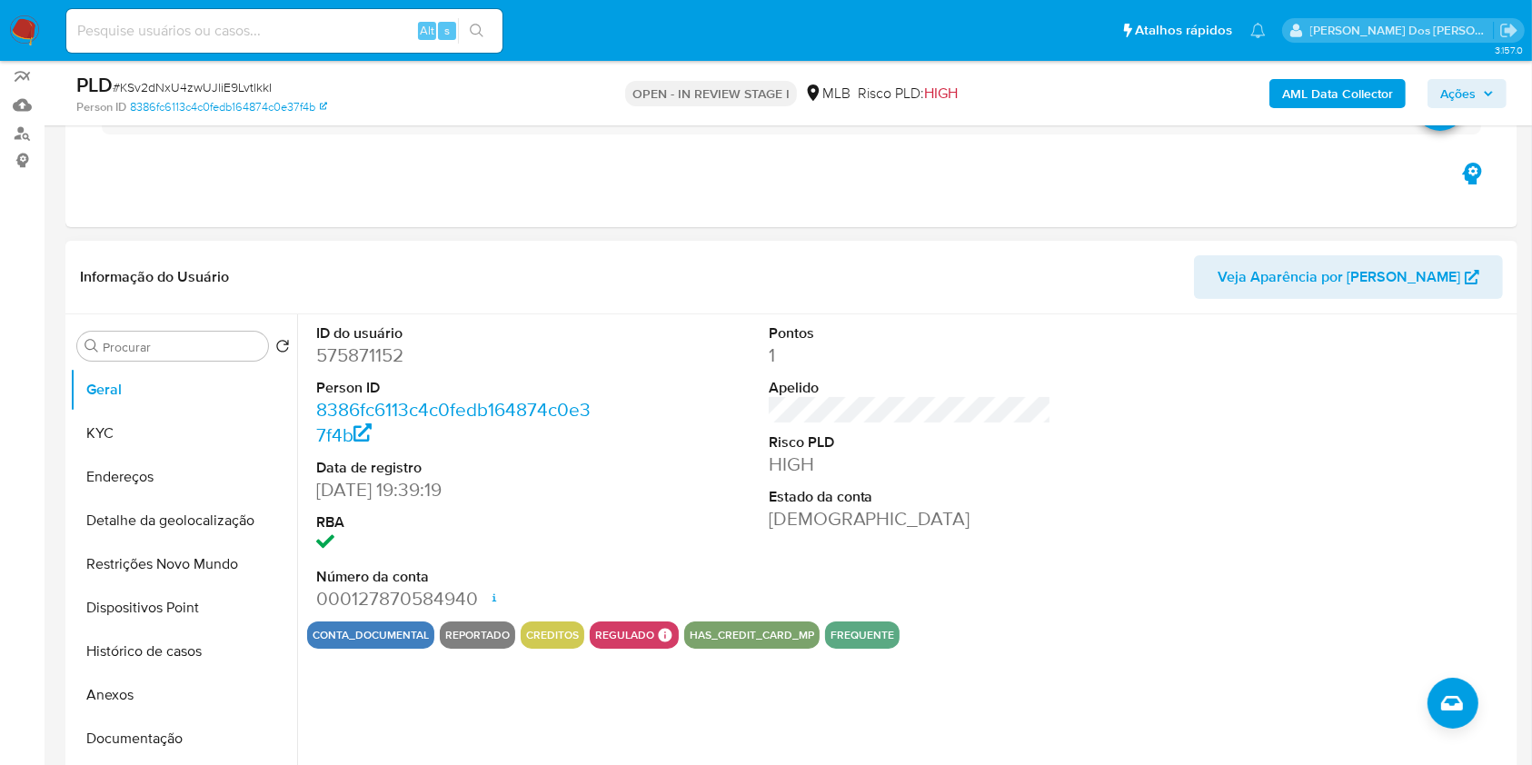
click at [356, 368] on dd "575871152" at bounding box center [458, 355] width 284 height 25
copy dd "575871152"
click at [155, 455] on button "KYC" at bounding box center [176, 434] width 213 height 44
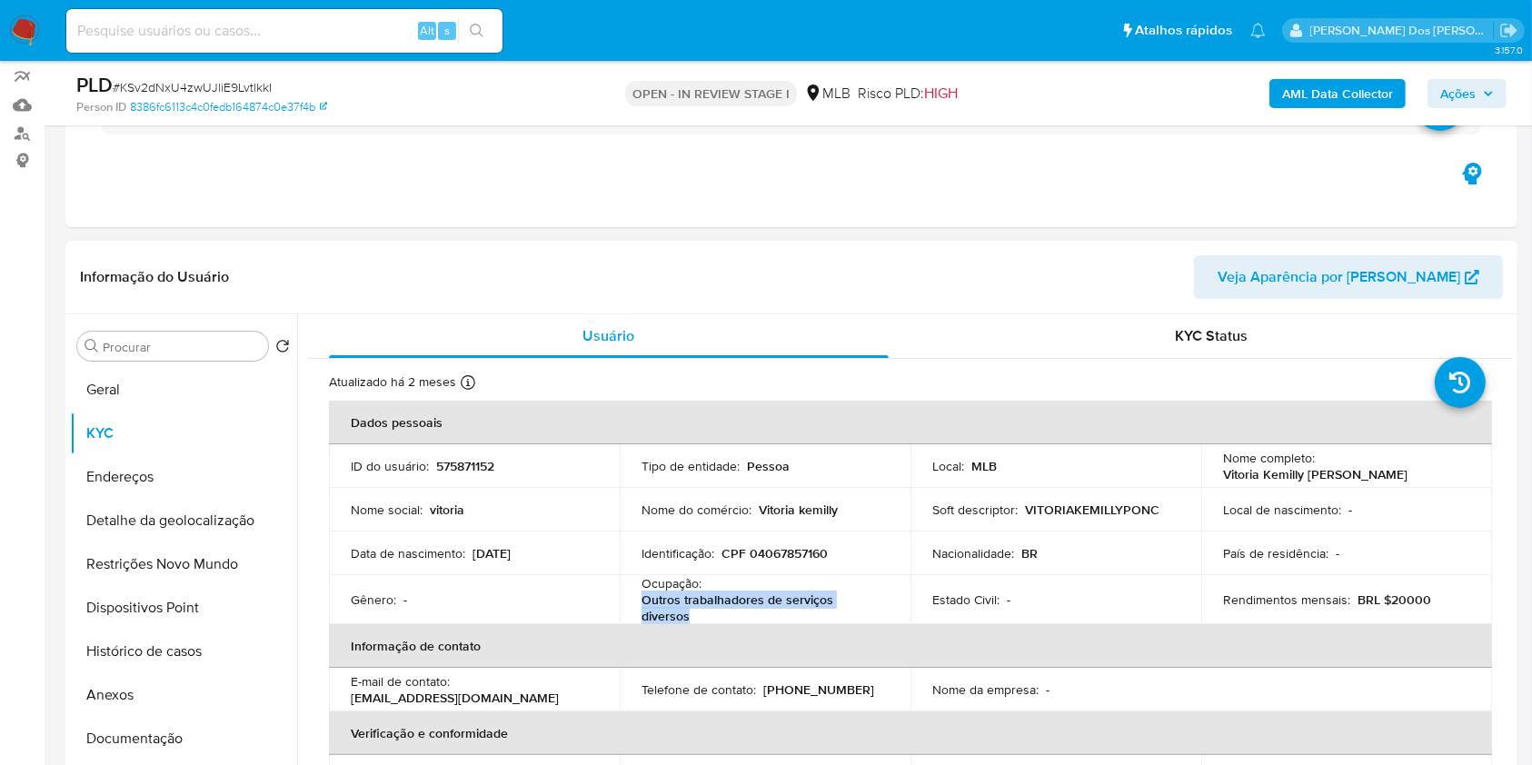
drag, startPoint x: 689, startPoint y: 638, endPoint x: 640, endPoint y: 636, distance: 49.1
click at [642, 624] on p "Outros trabalhadores de serviços diversos" at bounding box center [762, 608] width 240 height 33
copy p "Outros trabalhadores de serviços diversos"
click at [1353, 88] on b "AML Data Collector" at bounding box center [1337, 93] width 111 height 29
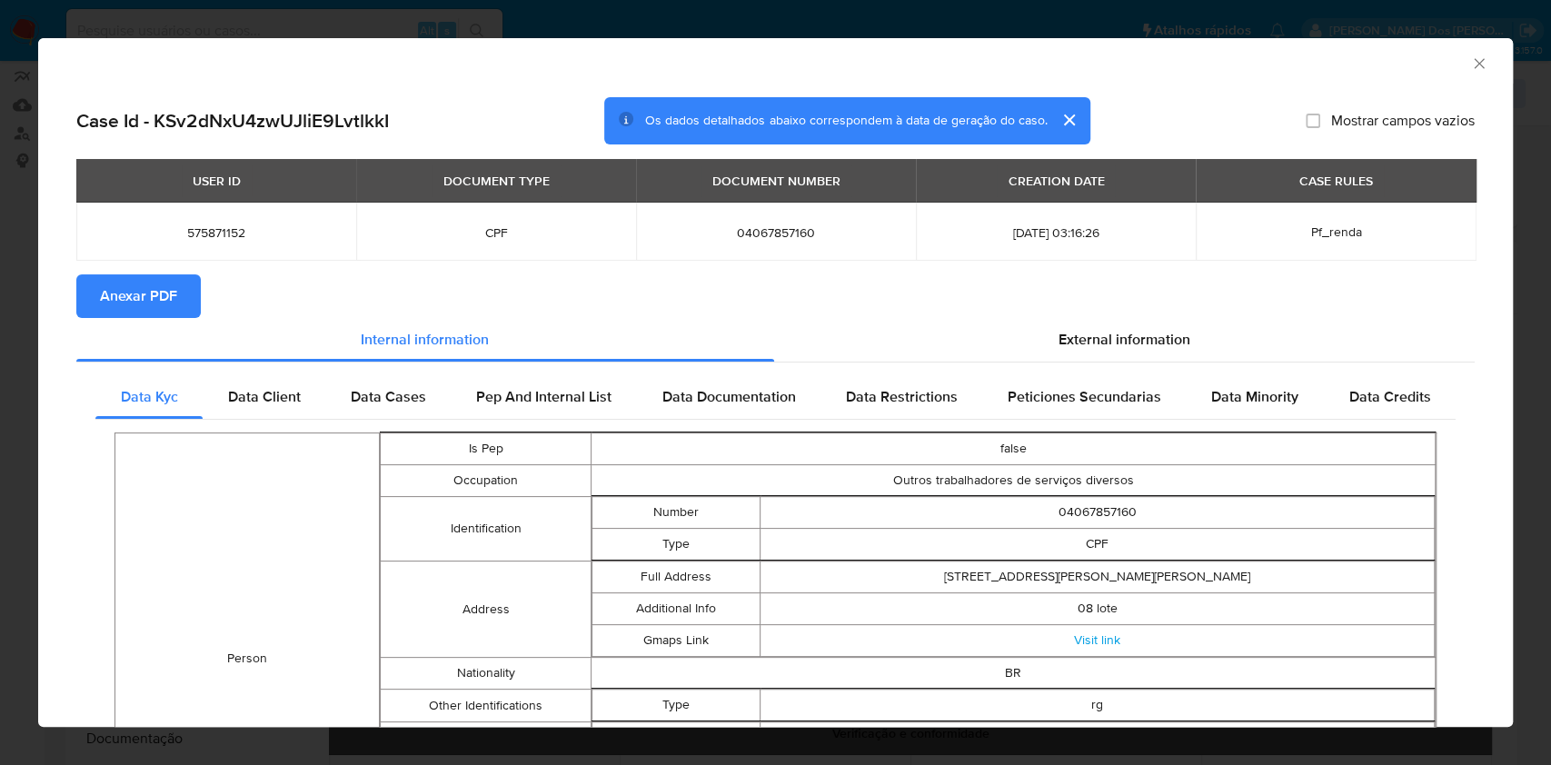
click at [1086, 316] on section "Anexar PDF" at bounding box center [775, 296] width 1399 height 44
click at [1075, 333] on span "External information" at bounding box center [1125, 339] width 132 height 21
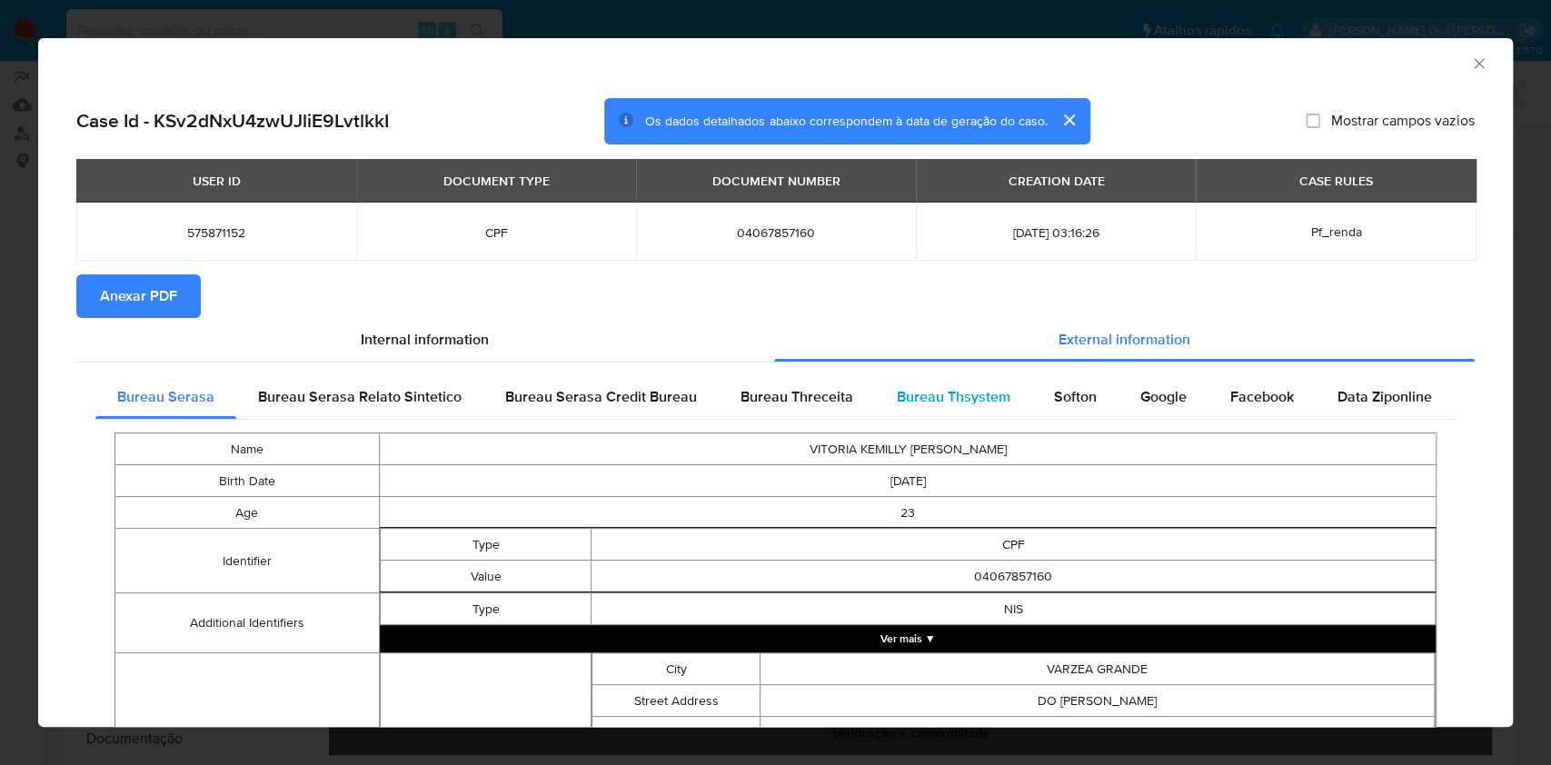
click at [959, 399] on span "Bureau Thsystem" at bounding box center [954, 396] width 114 height 21
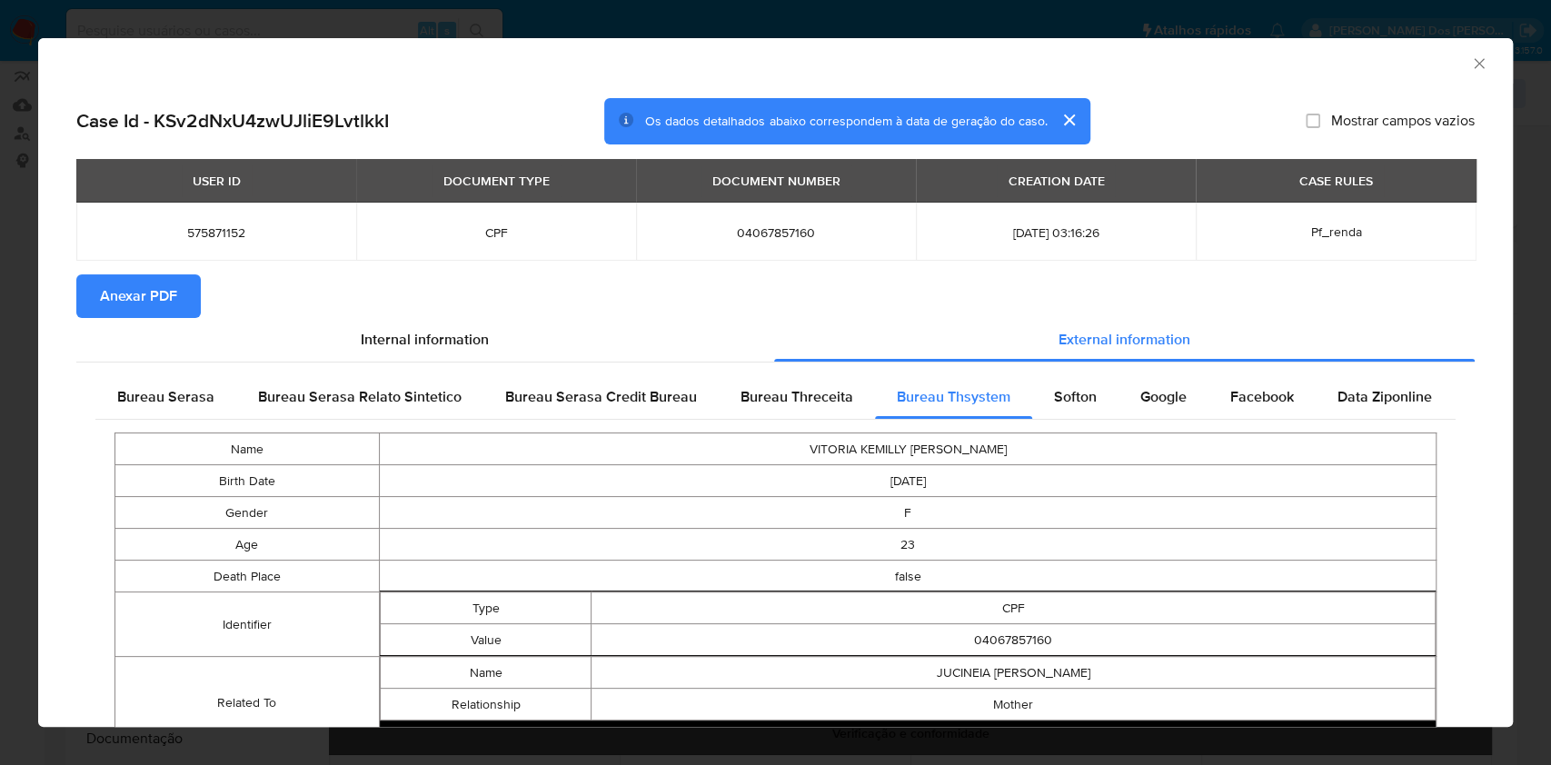
click at [197, 302] on button "Anexar PDF" at bounding box center [138, 296] width 124 height 44
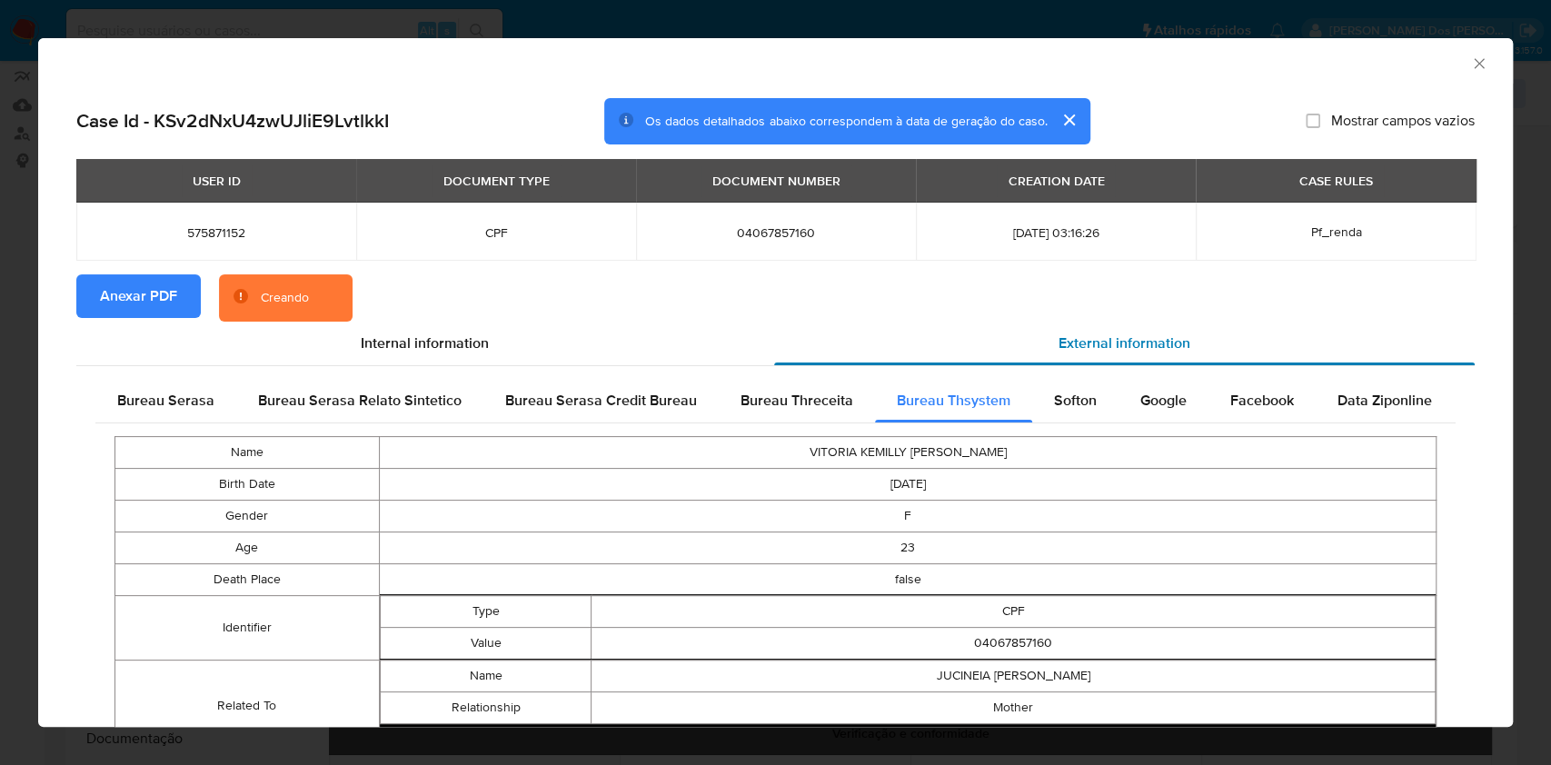
scroll to position [279, 0]
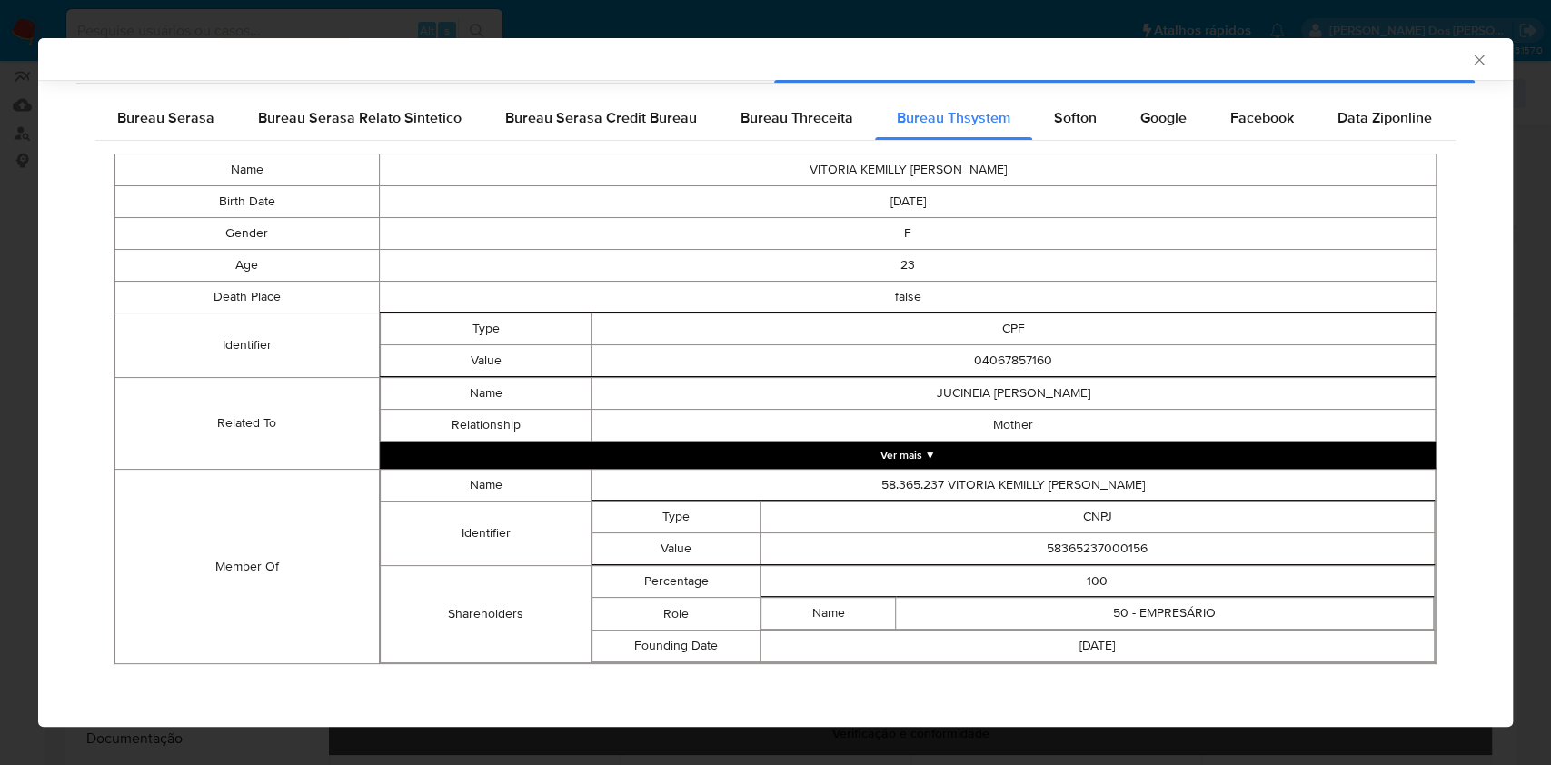
click at [1093, 543] on td "58365237000156" at bounding box center [1098, 549] width 674 height 32
copy td "58365237000156"
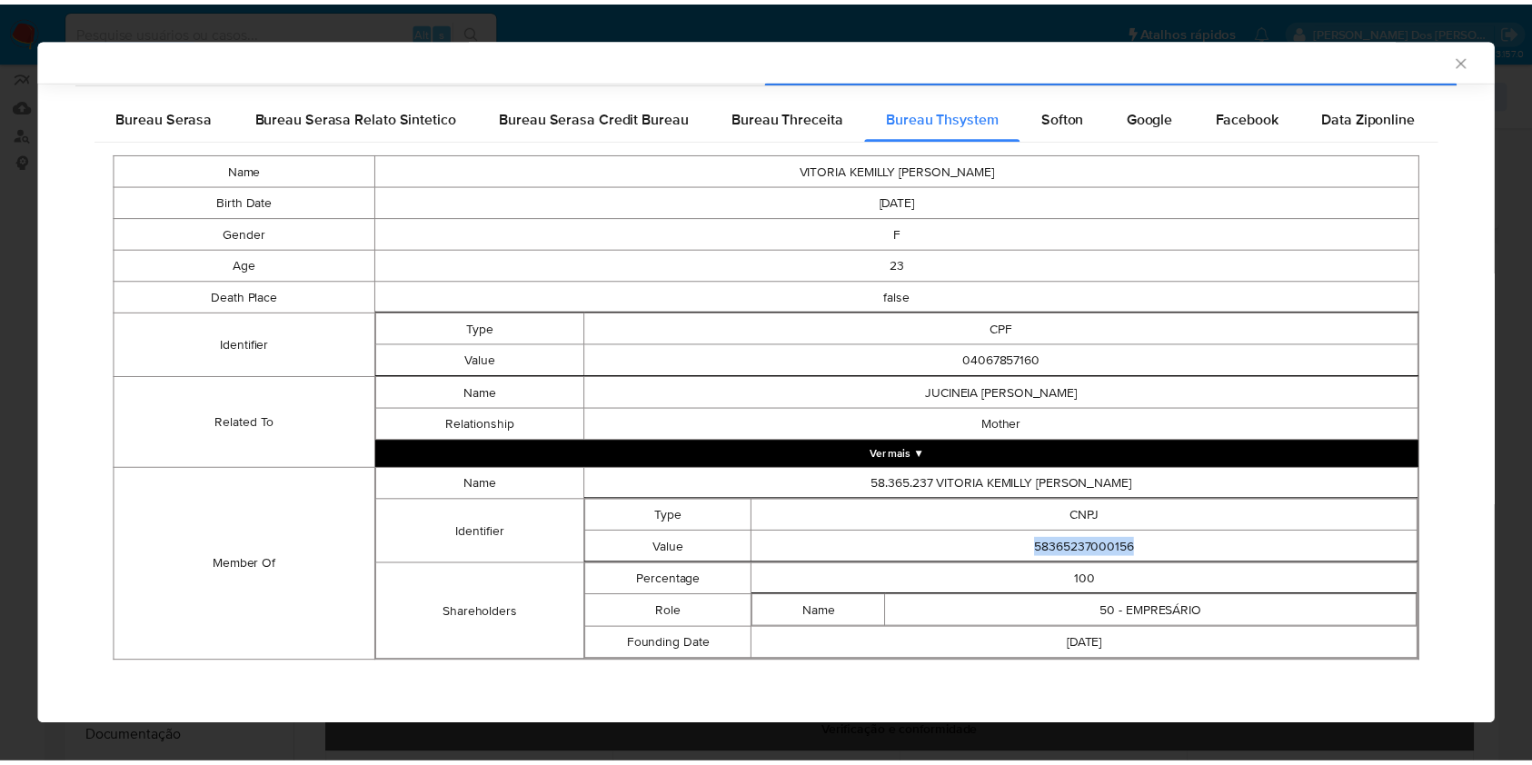
scroll to position [276, 0]
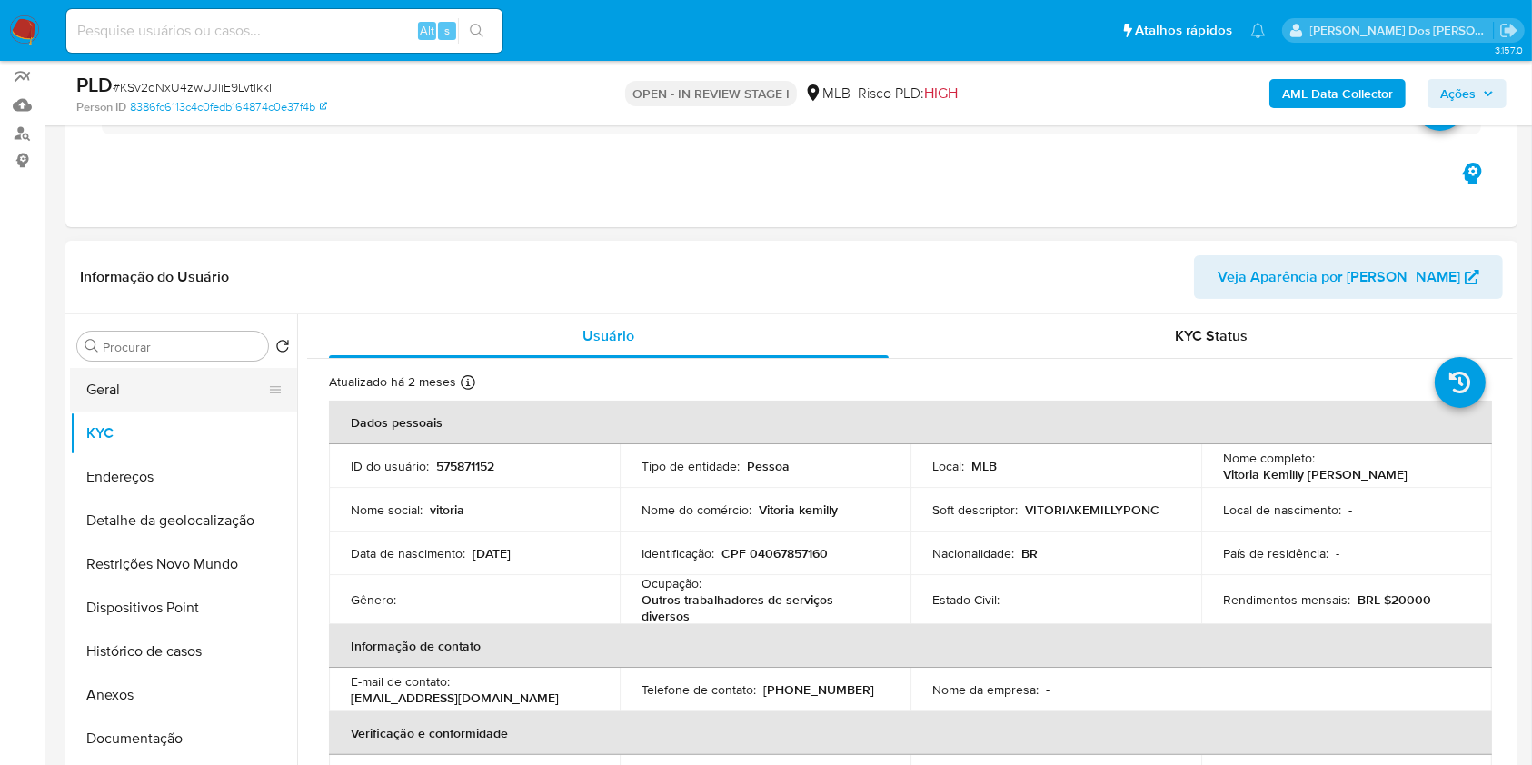
click at [179, 399] on button "Geral" at bounding box center [176, 390] width 213 height 44
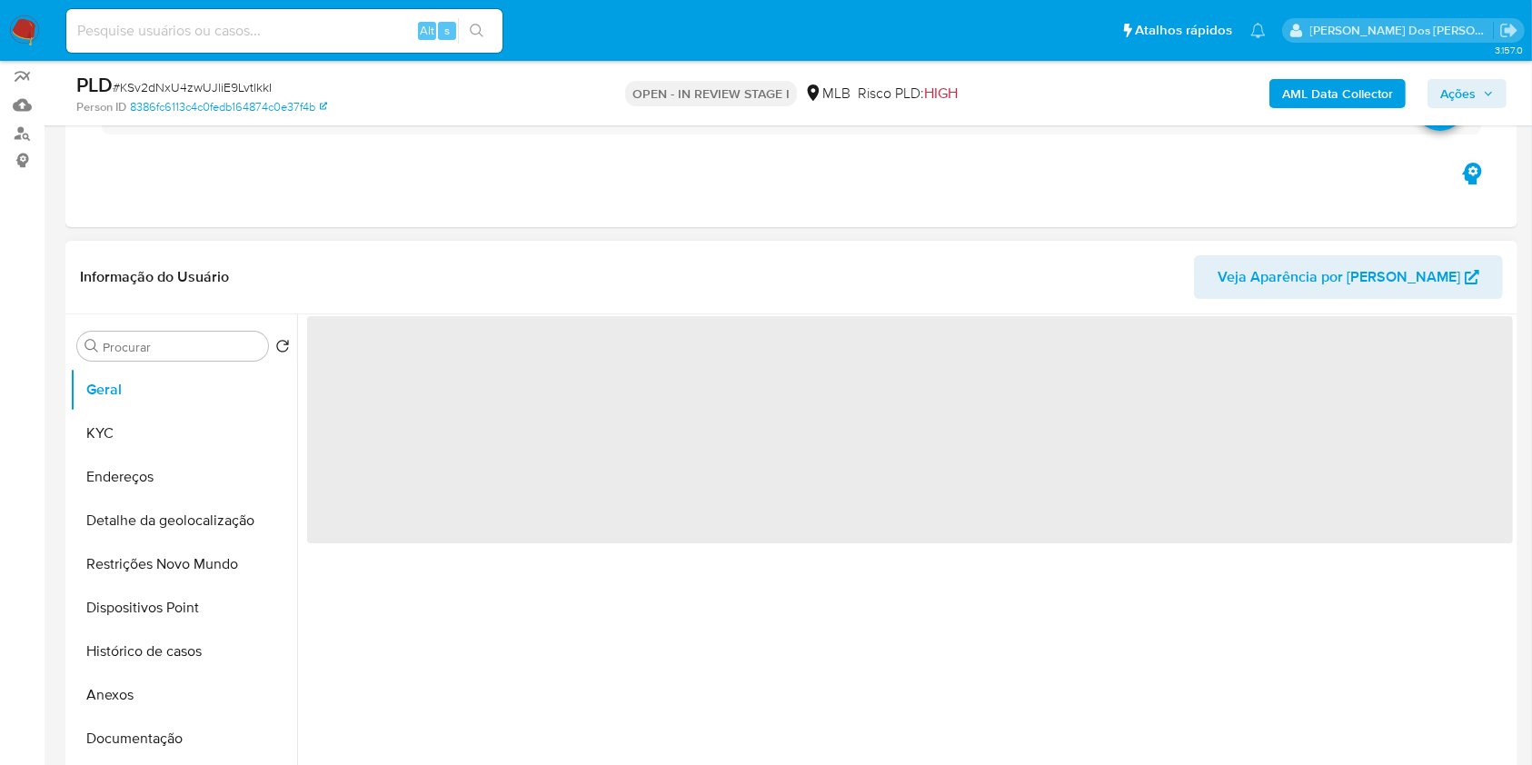
click at [567, 543] on span "‌" at bounding box center [910, 429] width 1206 height 227
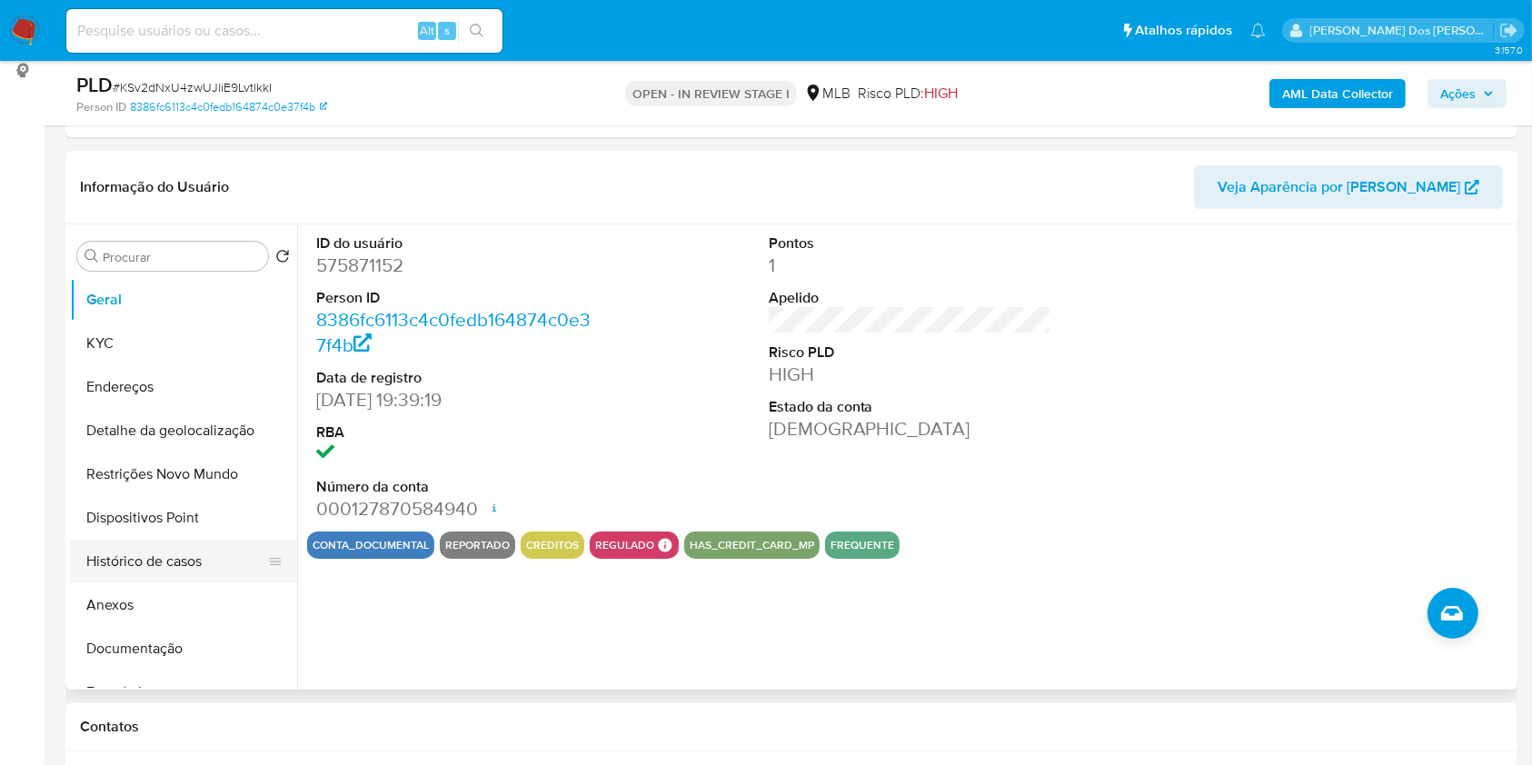
click at [233, 583] on button "Histórico de casos" at bounding box center [176, 562] width 213 height 44
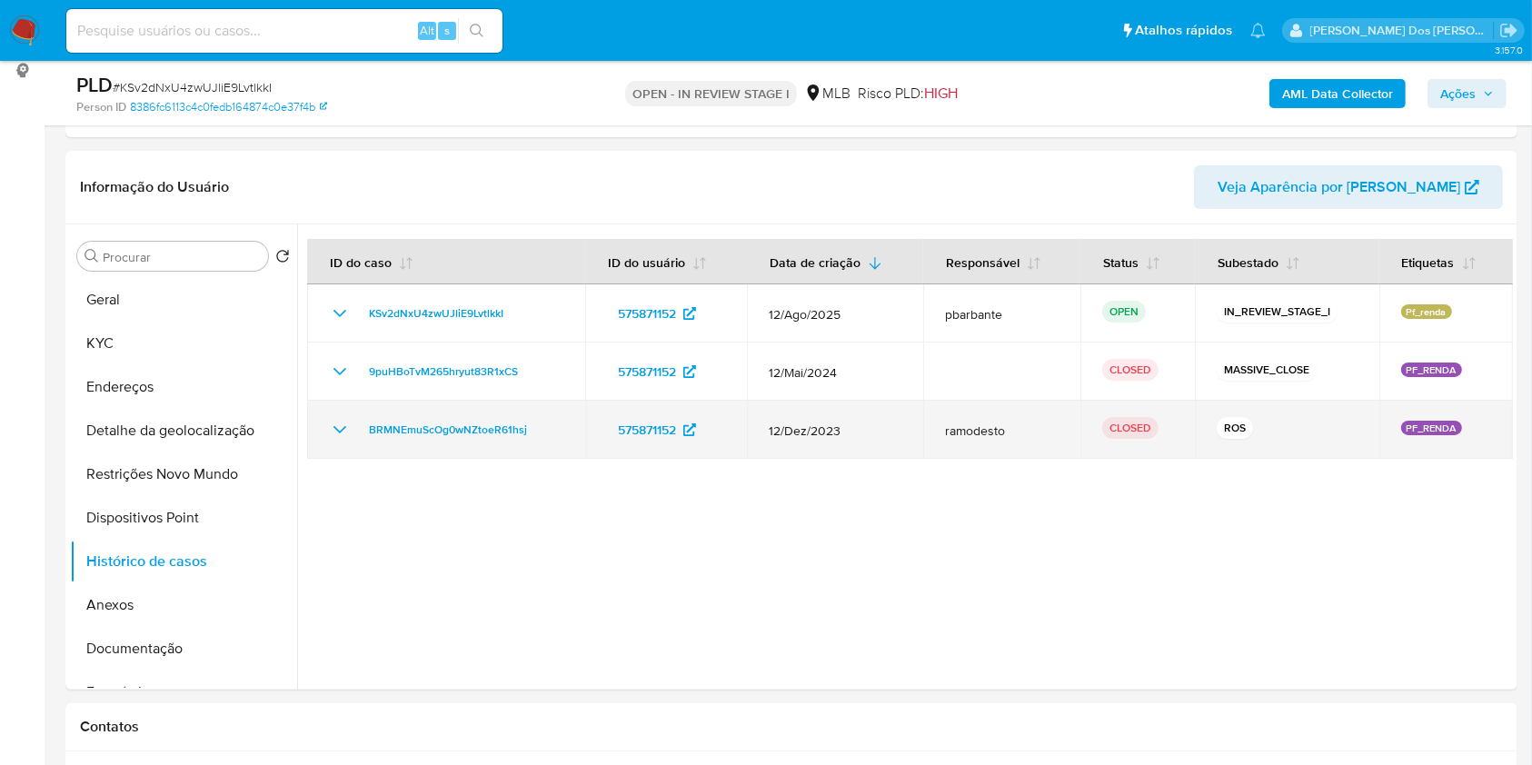
click at [343, 441] on icon "Mostrar/Ocultar" at bounding box center [340, 430] width 22 height 22
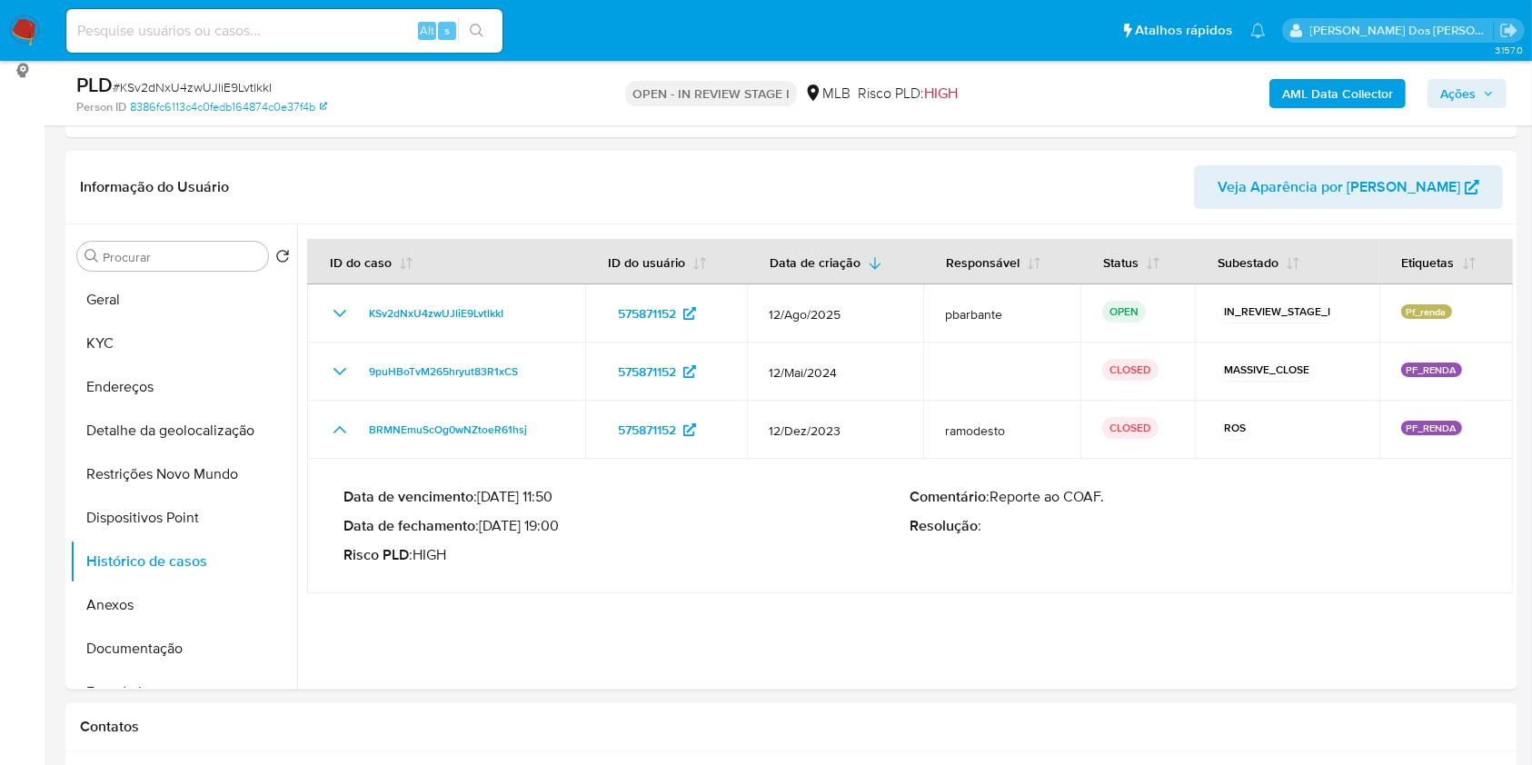
drag, startPoint x: 557, startPoint y: 553, endPoint x: 488, endPoint y: 563, distance: 69.7
click at [488, 535] on p "Data de fechamento : 12/01/2024 19:00" at bounding box center [626, 526] width 567 height 18
click at [118, 365] on button "KYC" at bounding box center [176, 344] width 213 height 44
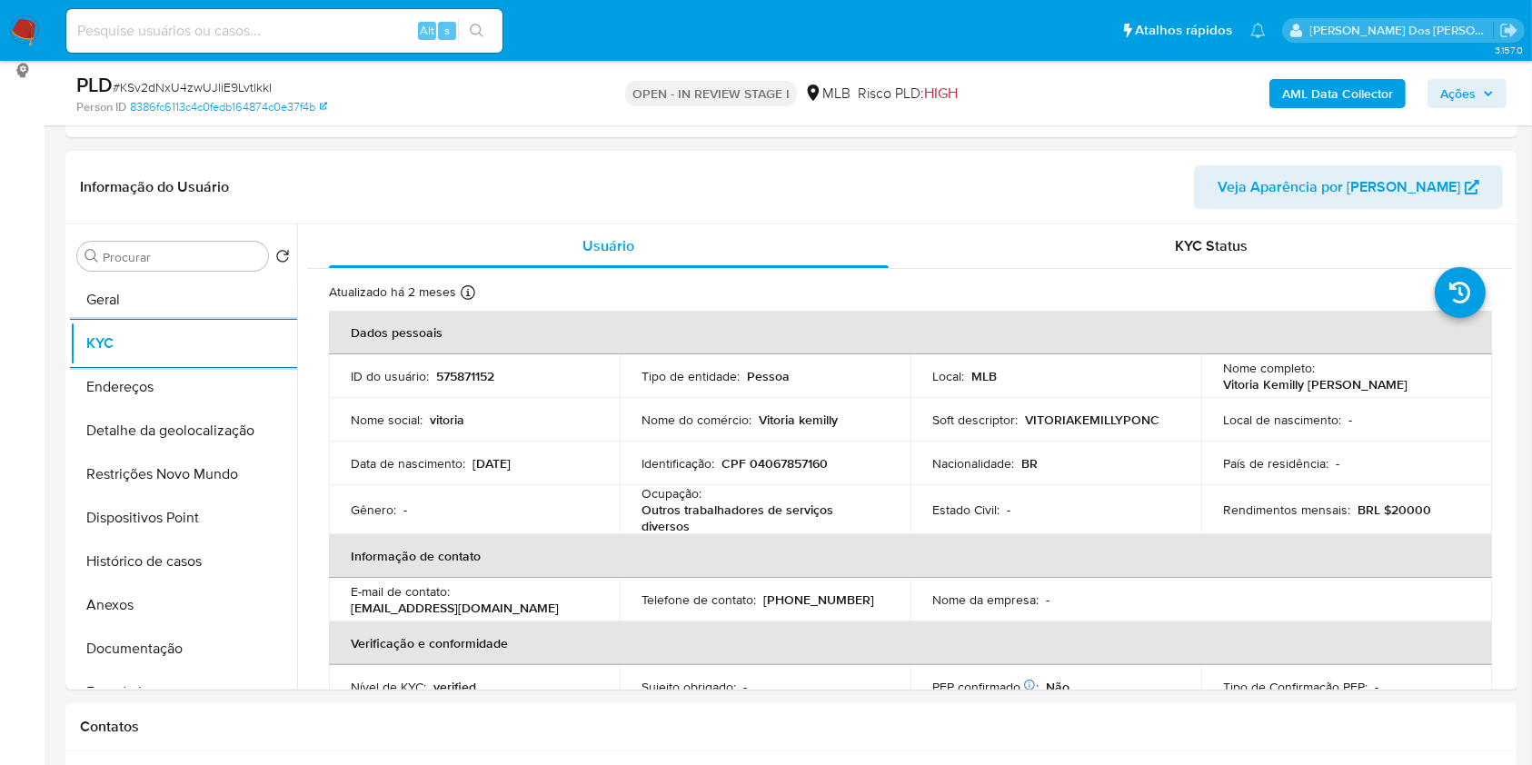
scroll to position [778, 0]
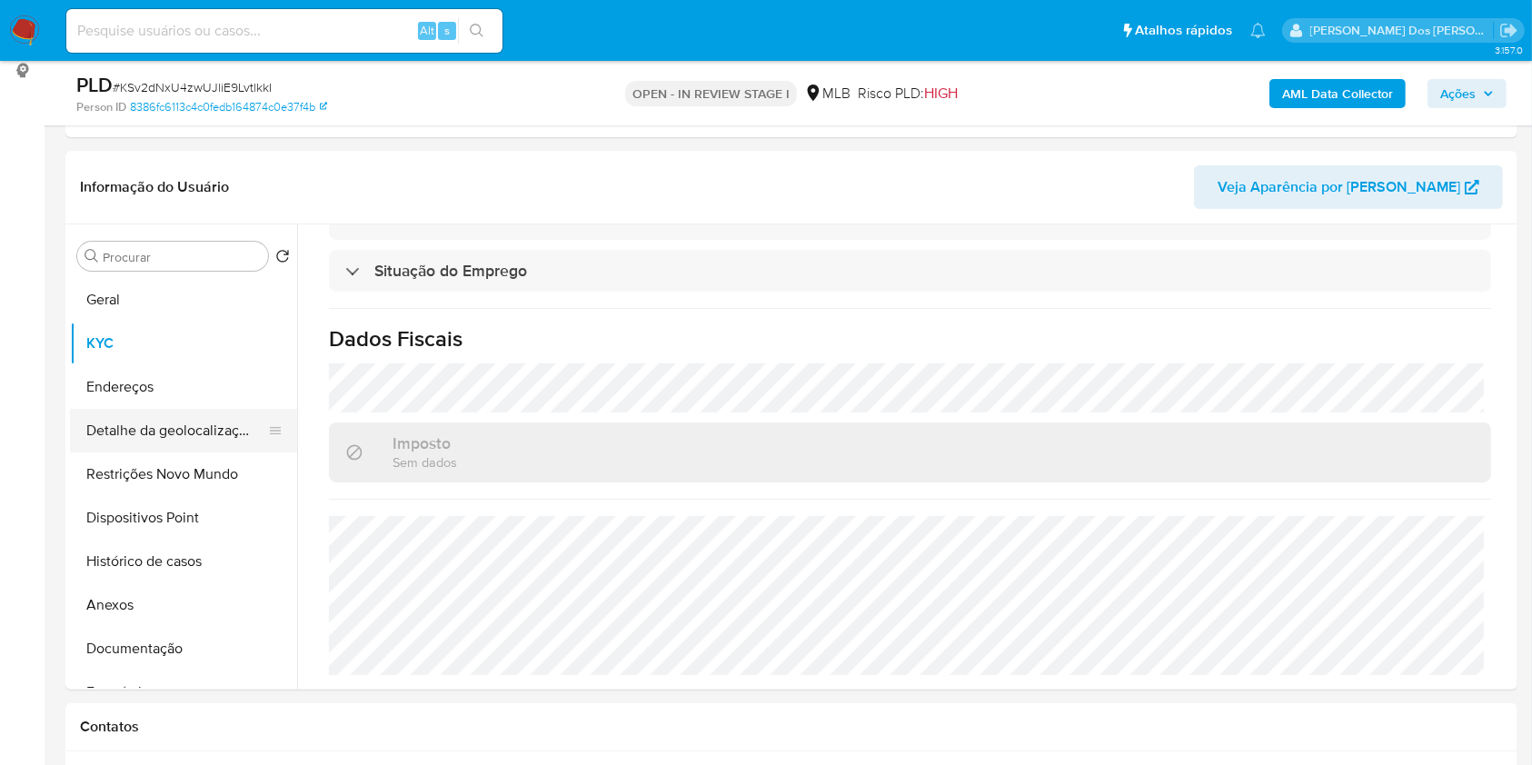
click at [170, 453] on button "Detalhe da geolocalização" at bounding box center [176, 431] width 213 height 44
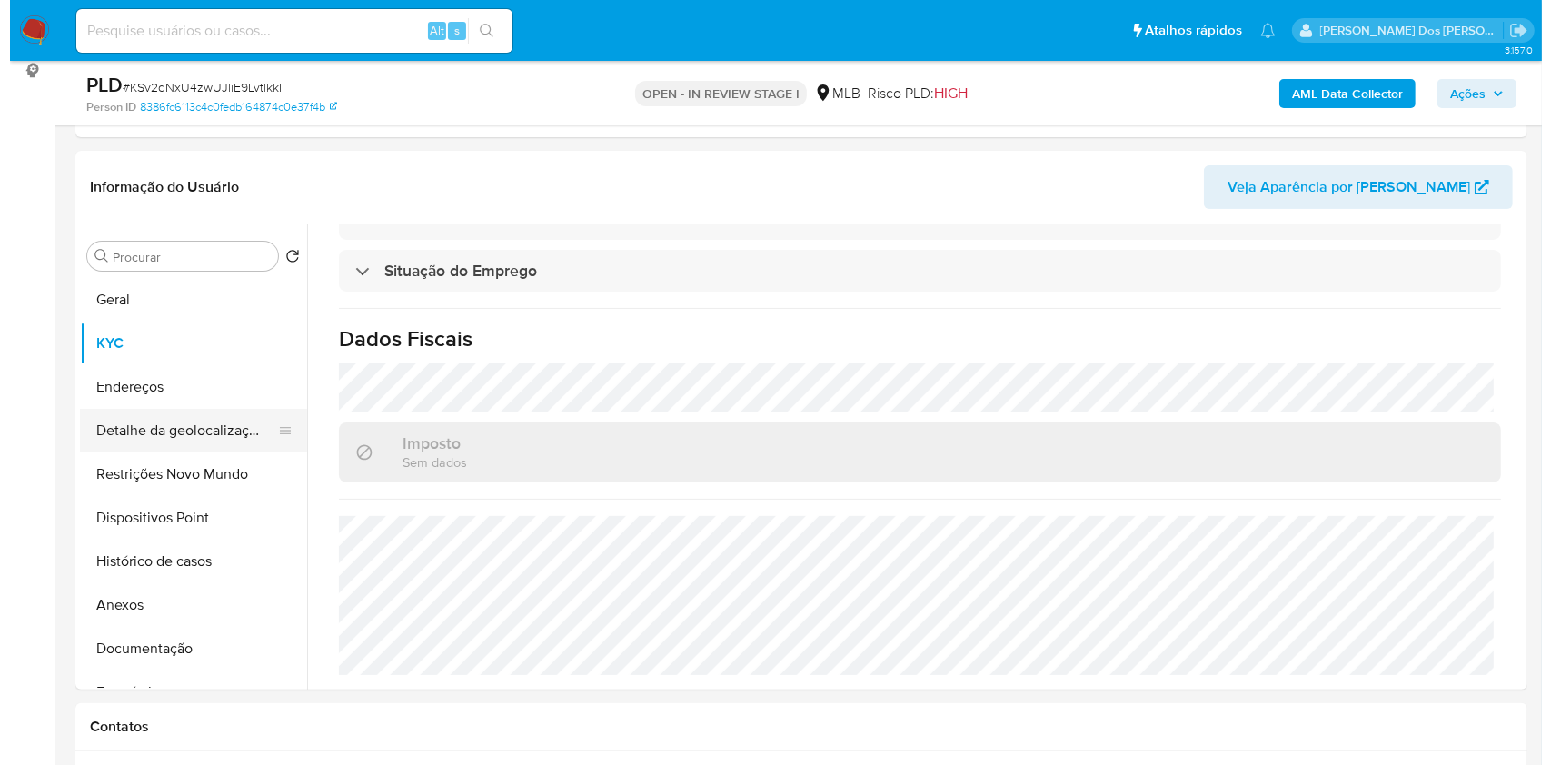
scroll to position [0, 0]
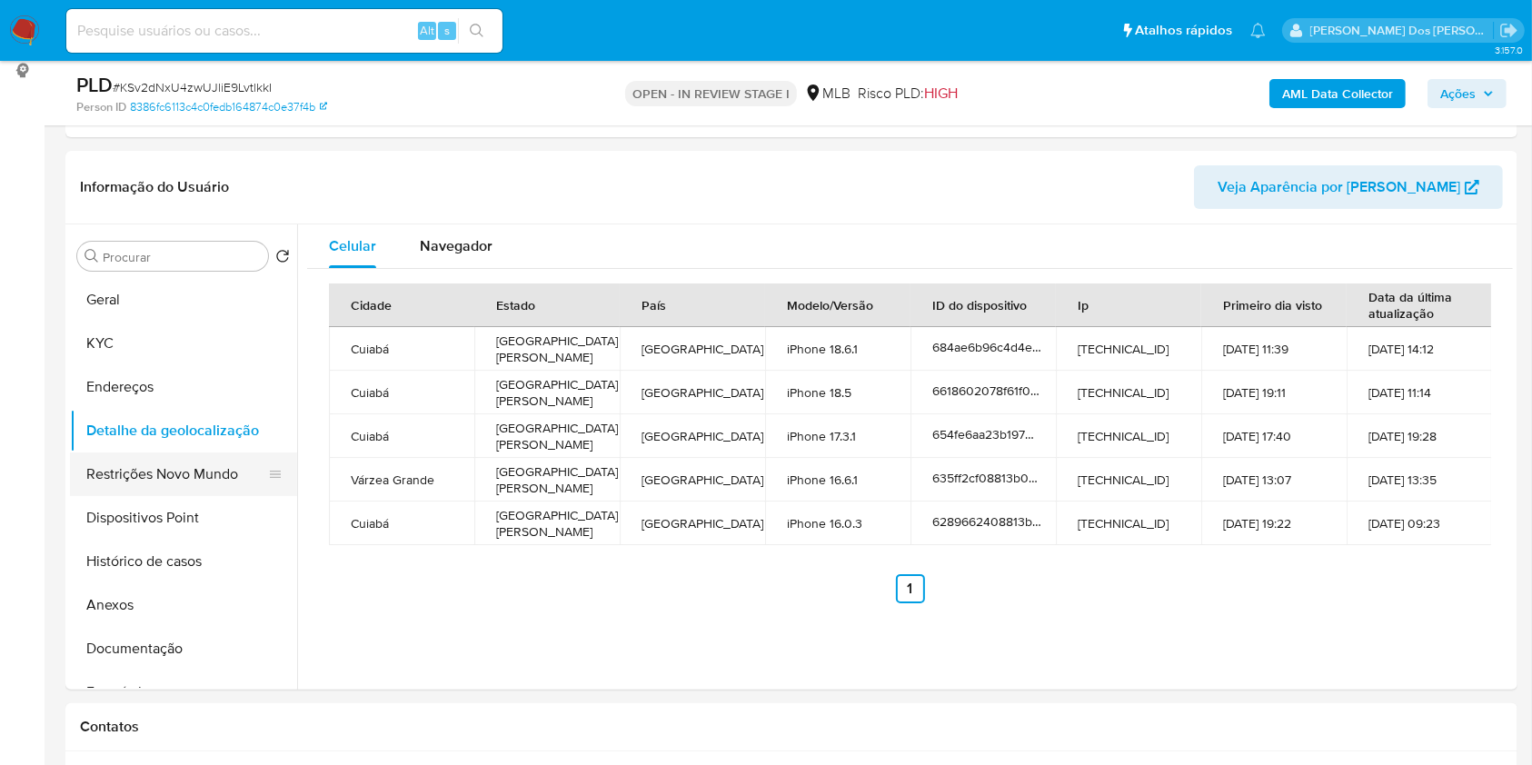
click at [136, 496] on button "Restrições Novo Mundo" at bounding box center [176, 475] width 213 height 44
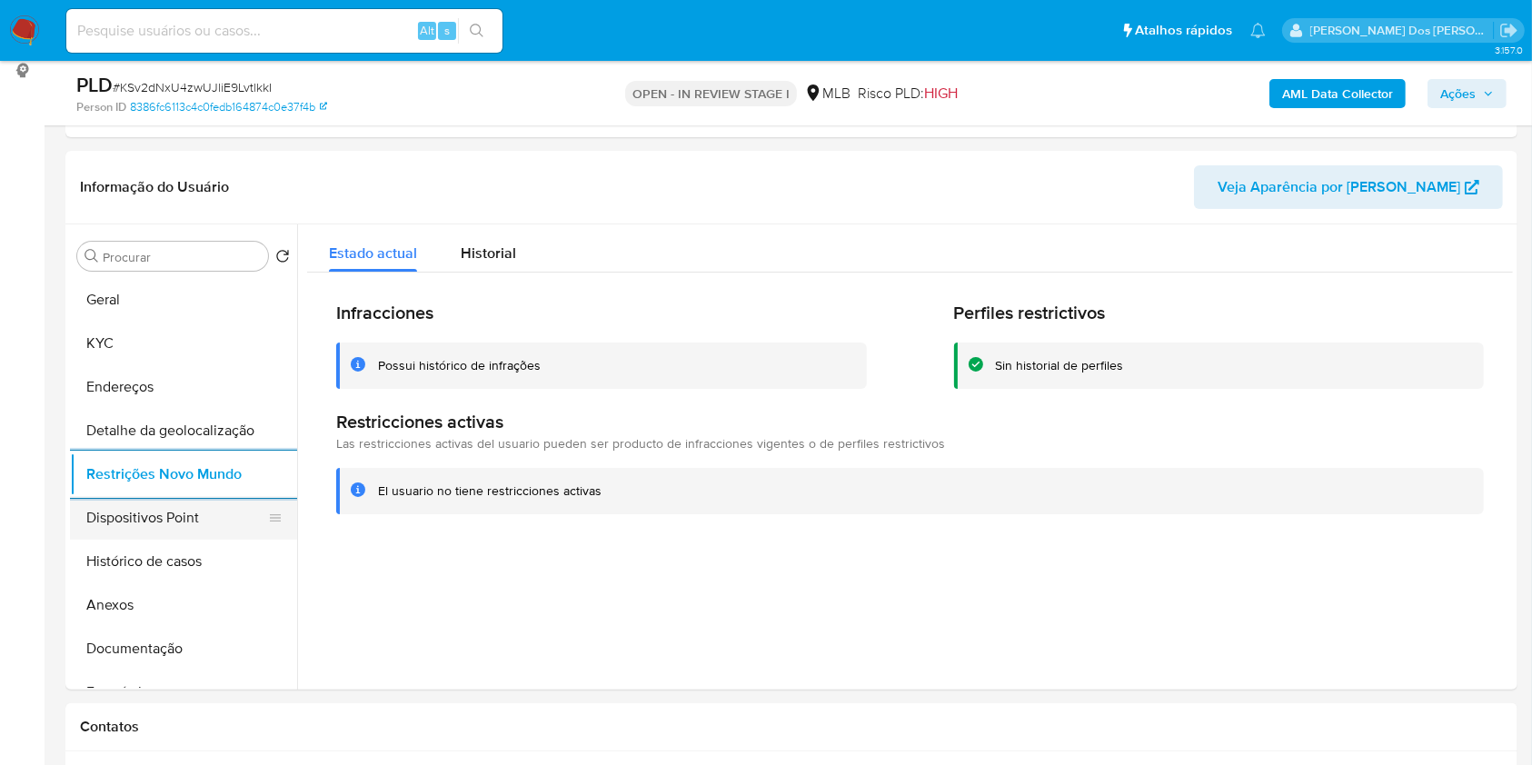
click at [155, 540] on button "Dispositivos Point" at bounding box center [176, 518] width 213 height 44
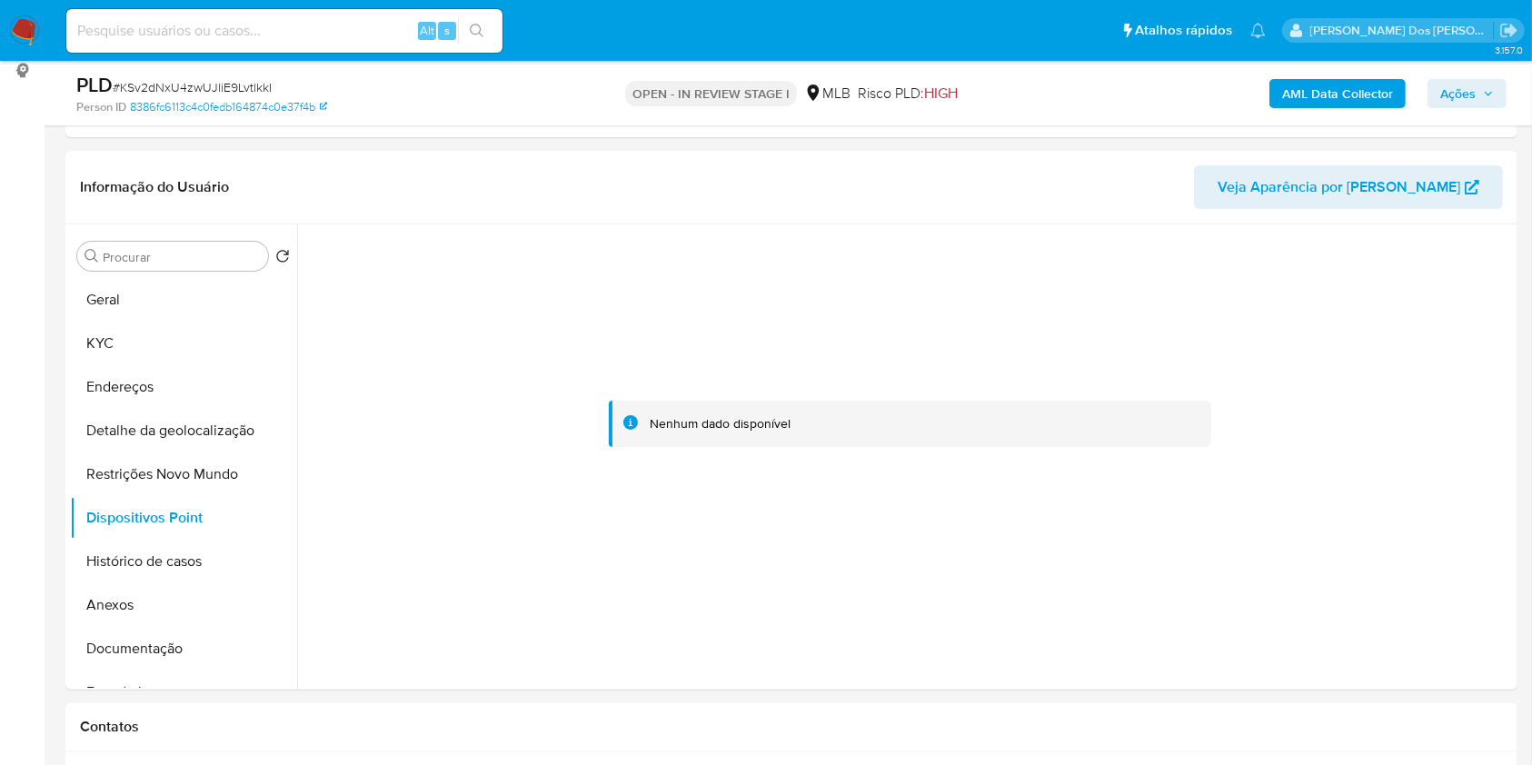
click at [1481, 95] on span "Ações" at bounding box center [1467, 93] width 54 height 25
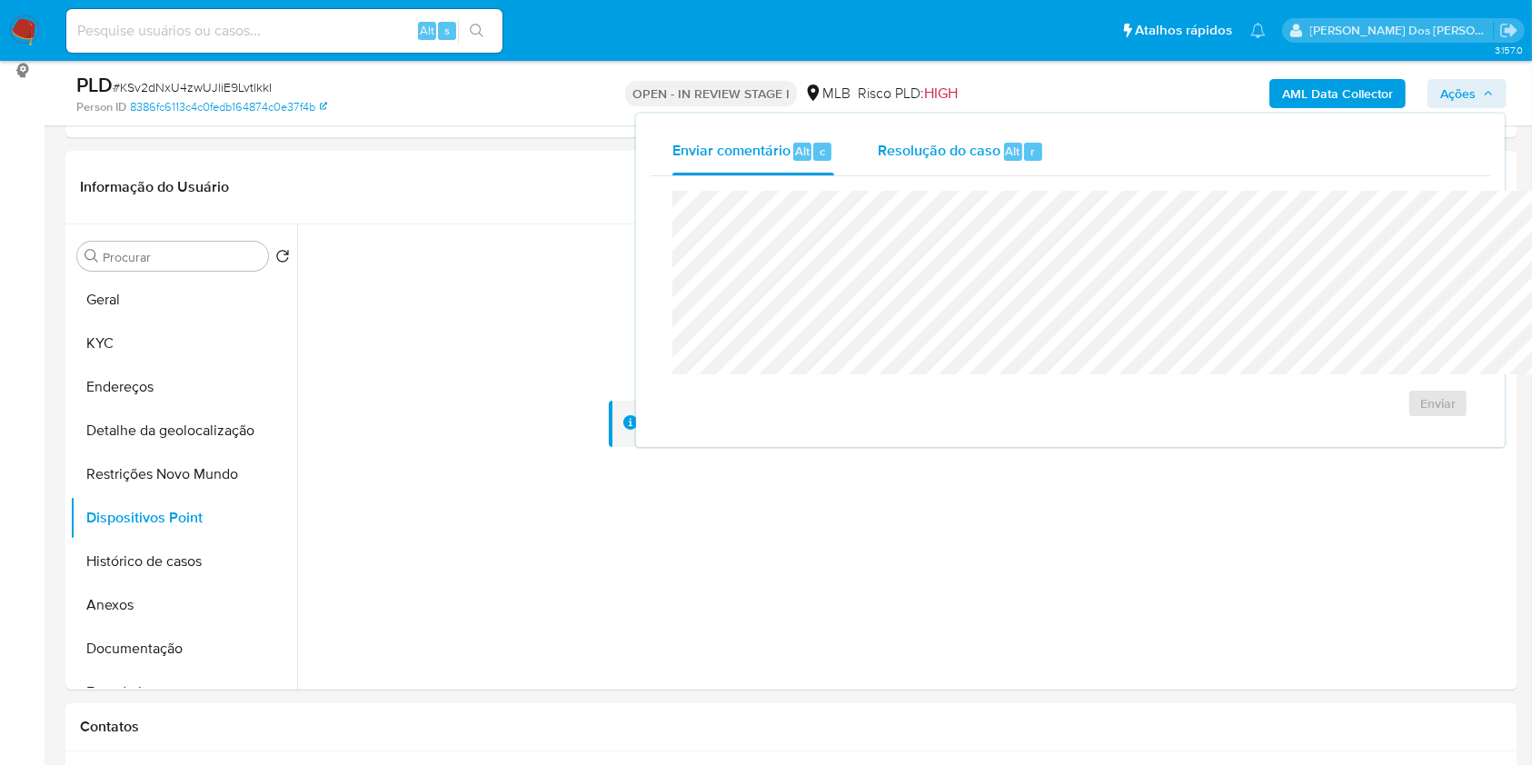
click at [878, 164] on div "Resolução do caso Alt r" at bounding box center [961, 151] width 166 height 47
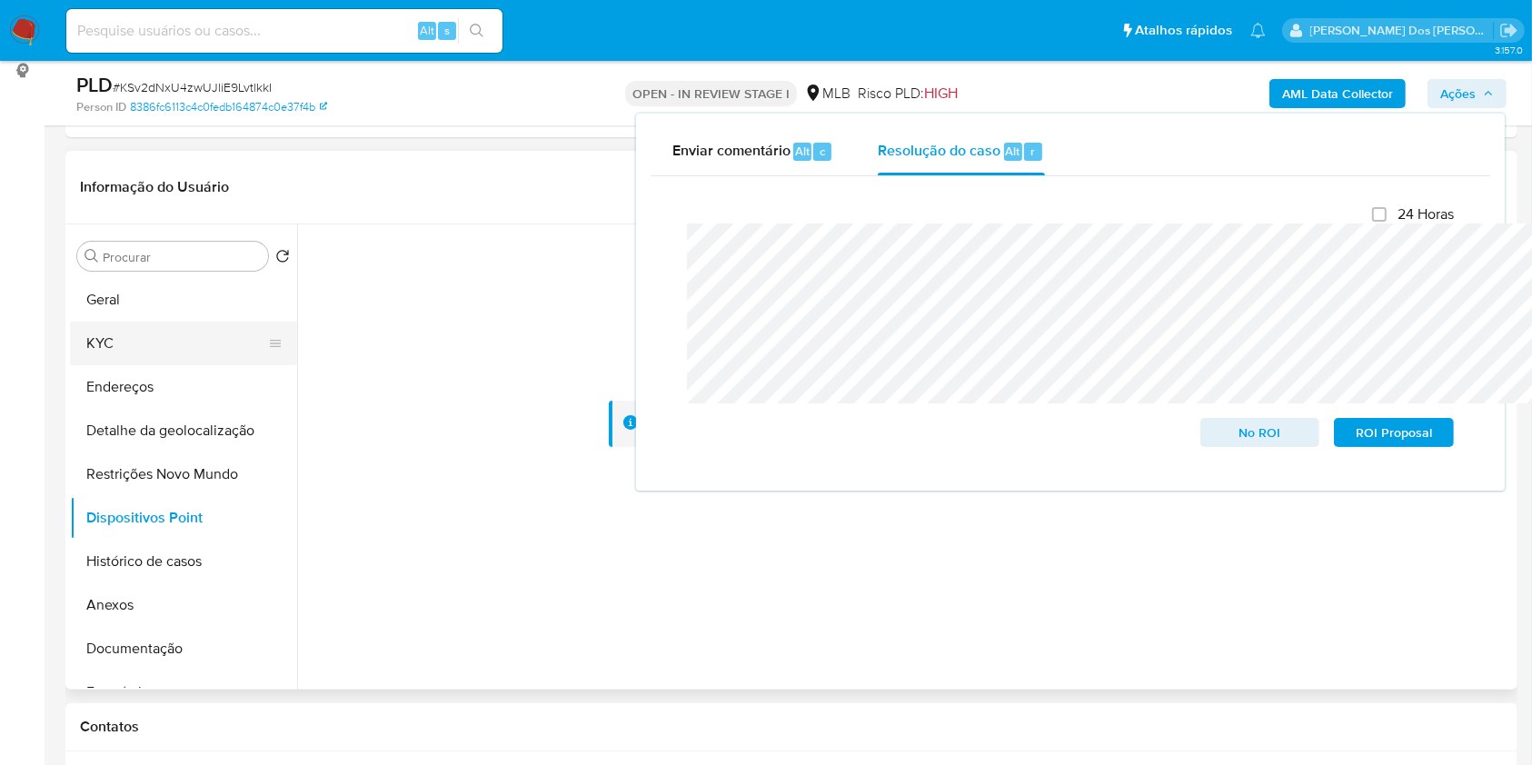
click at [131, 365] on button "KYC" at bounding box center [176, 344] width 213 height 44
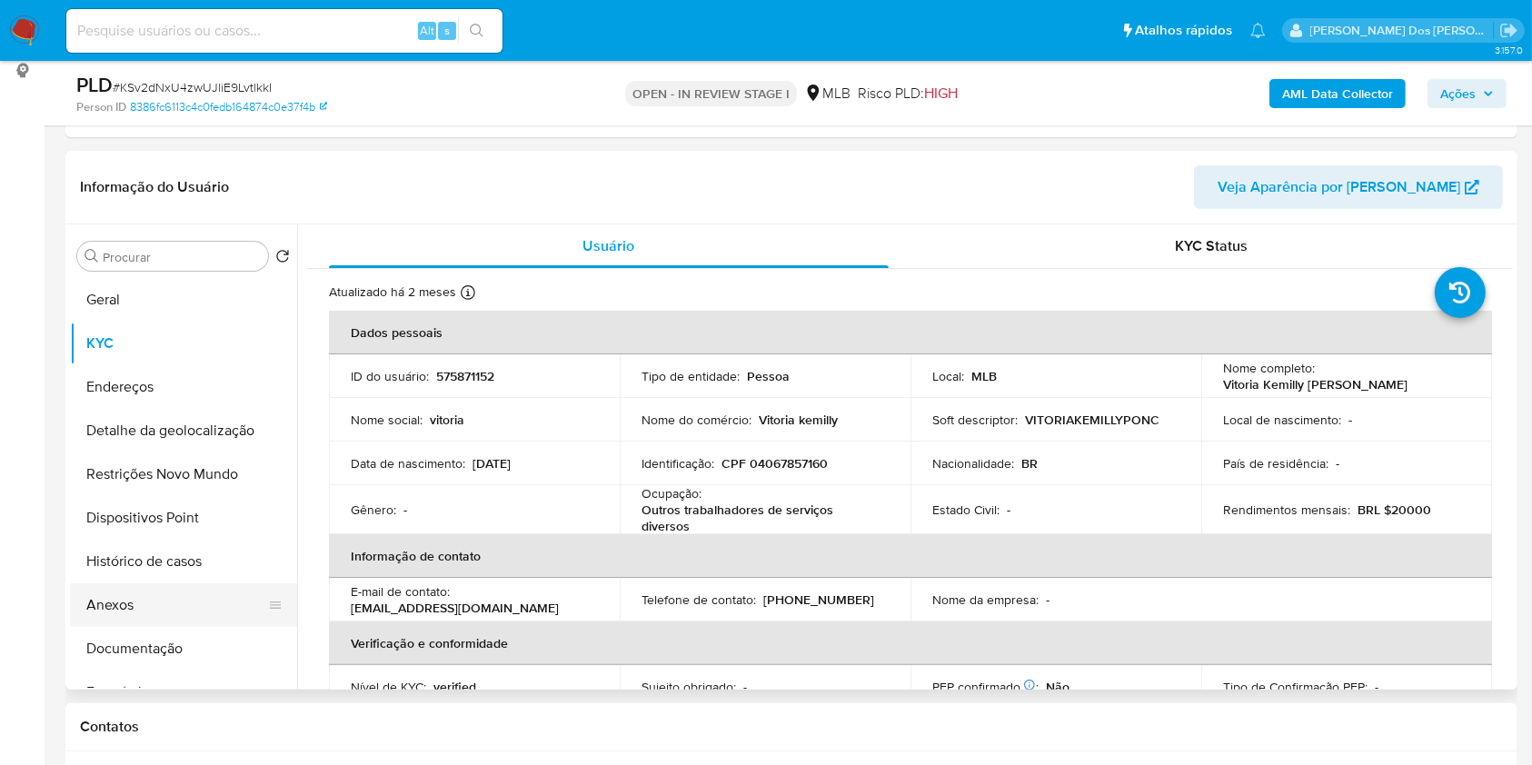
click at [113, 627] on button "Anexos" at bounding box center [176, 605] width 213 height 44
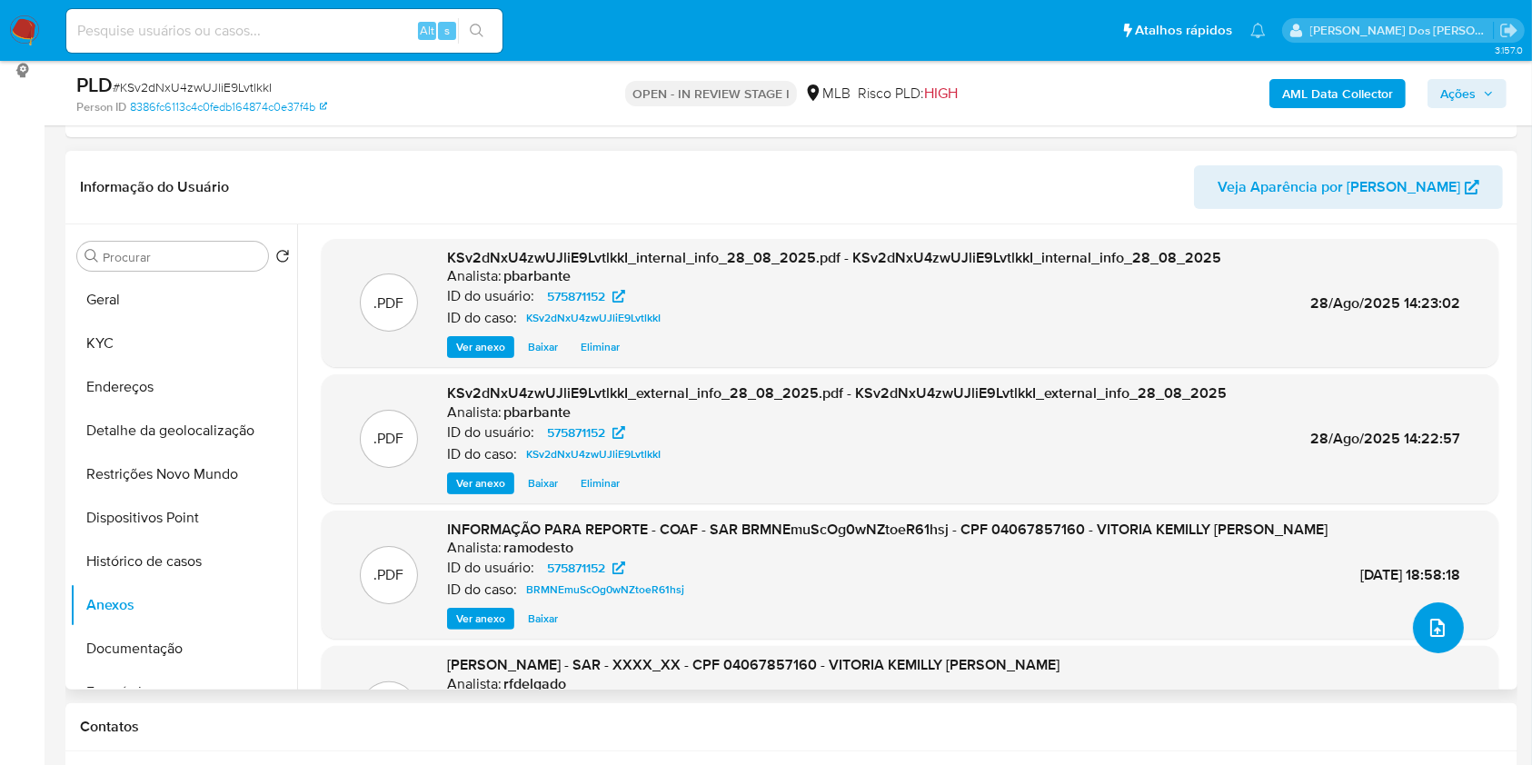
click at [1429, 639] on icon "upload-file" at bounding box center [1438, 628] width 22 height 22
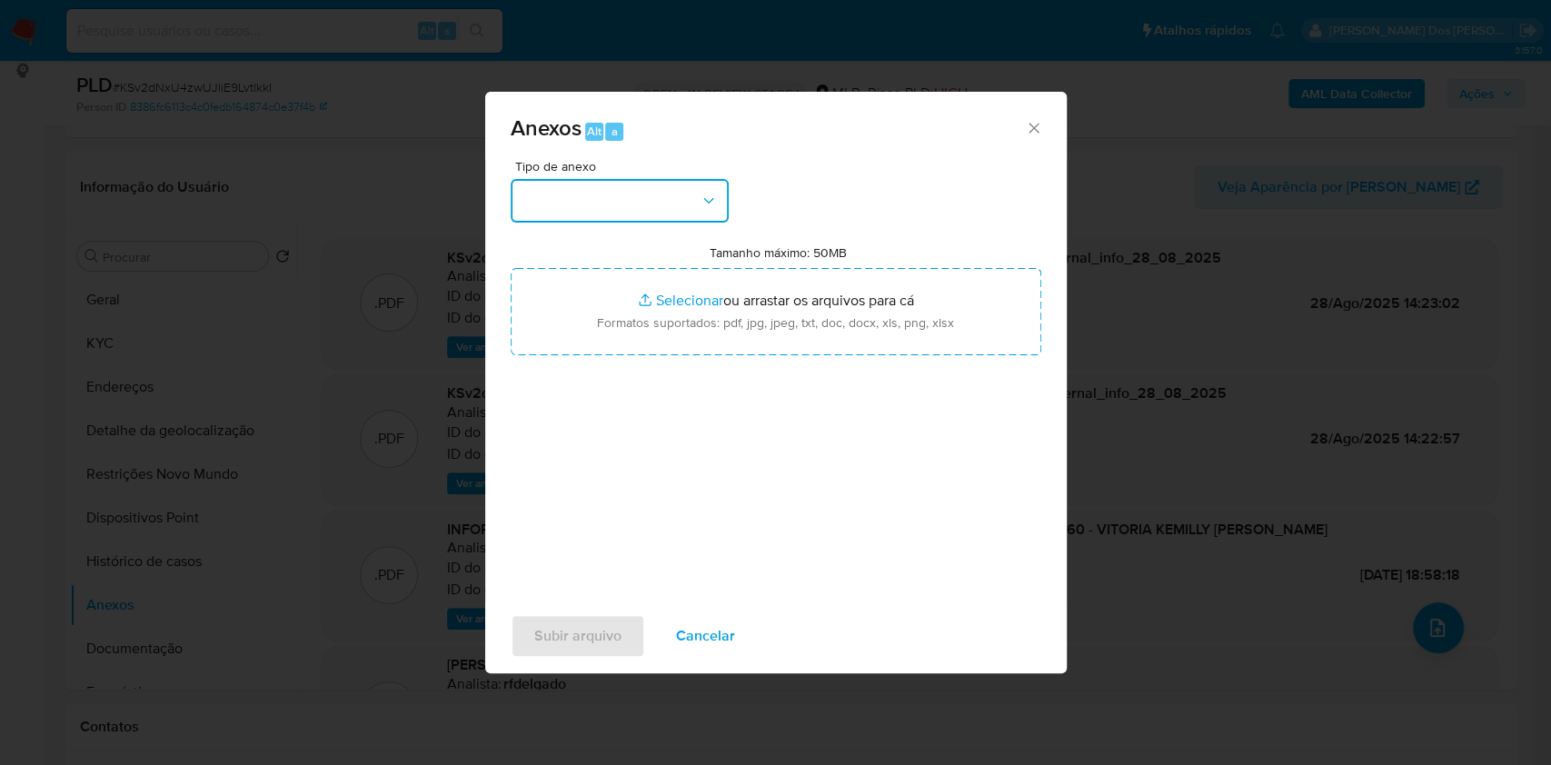
click at [676, 179] on button "button" at bounding box center [620, 201] width 218 height 44
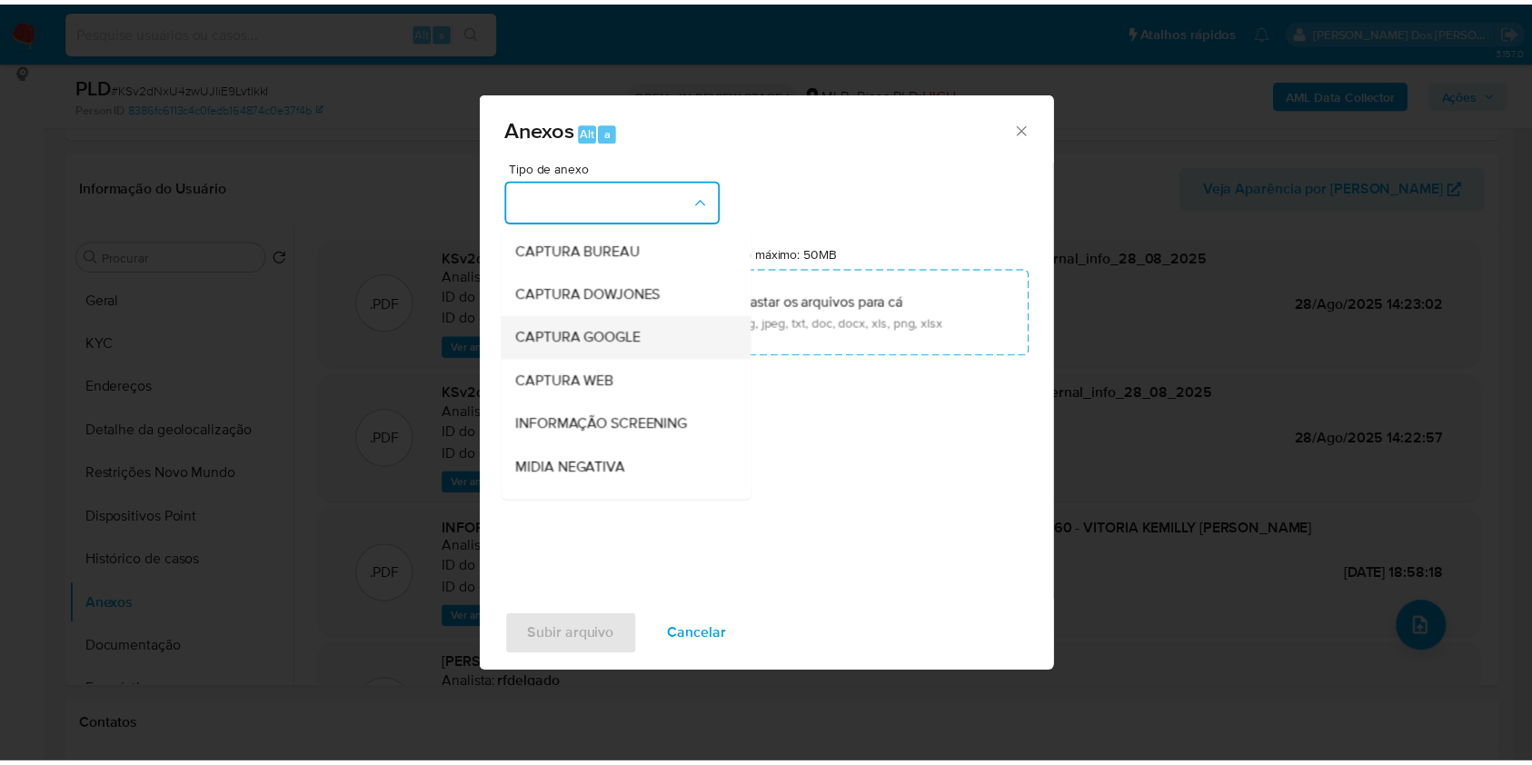
scroll to position [225, 0]
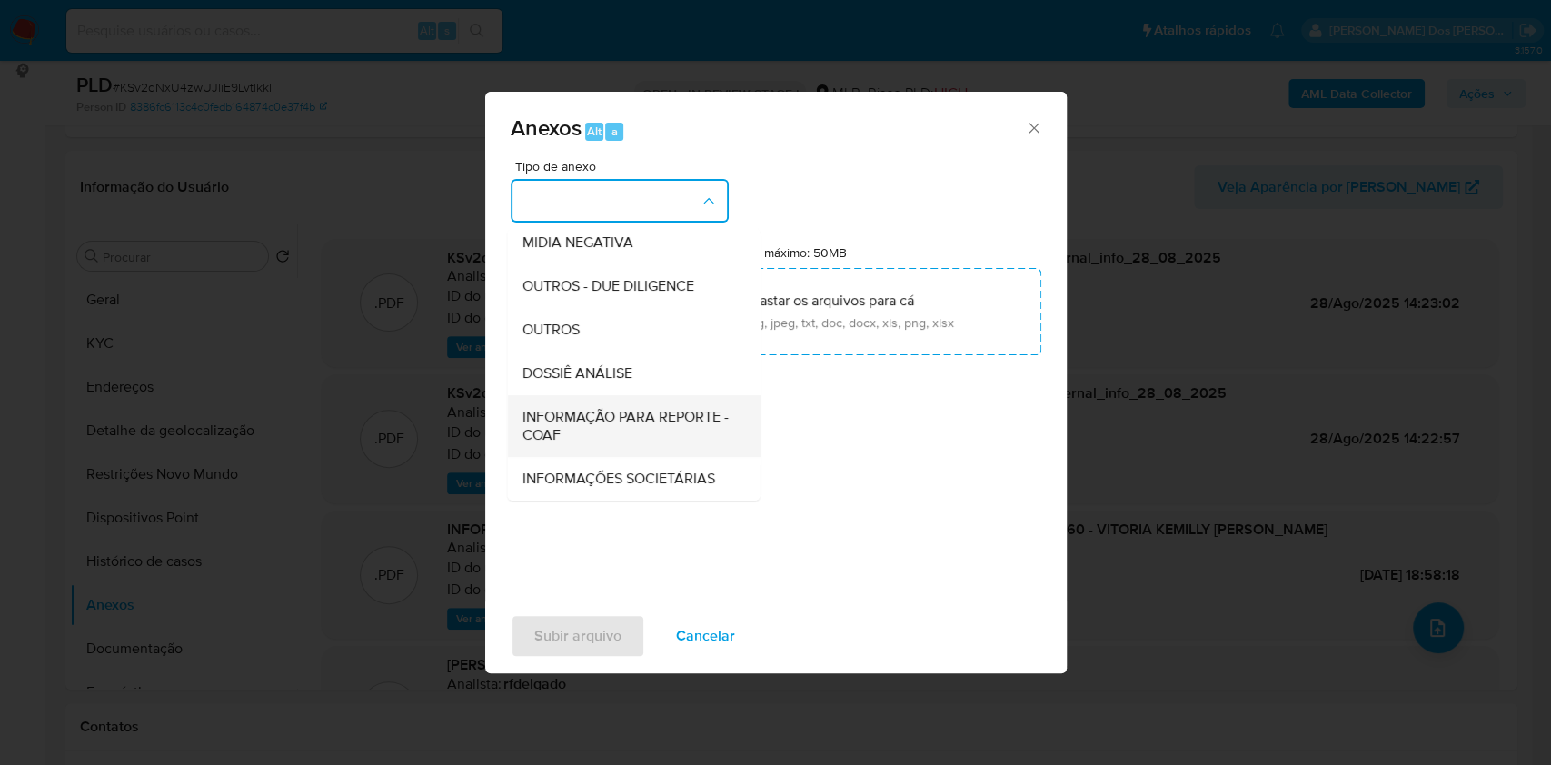
click at [583, 408] on span "INFORMAÇÃO PARA REPORTE - COAF" at bounding box center [628, 426] width 213 height 36
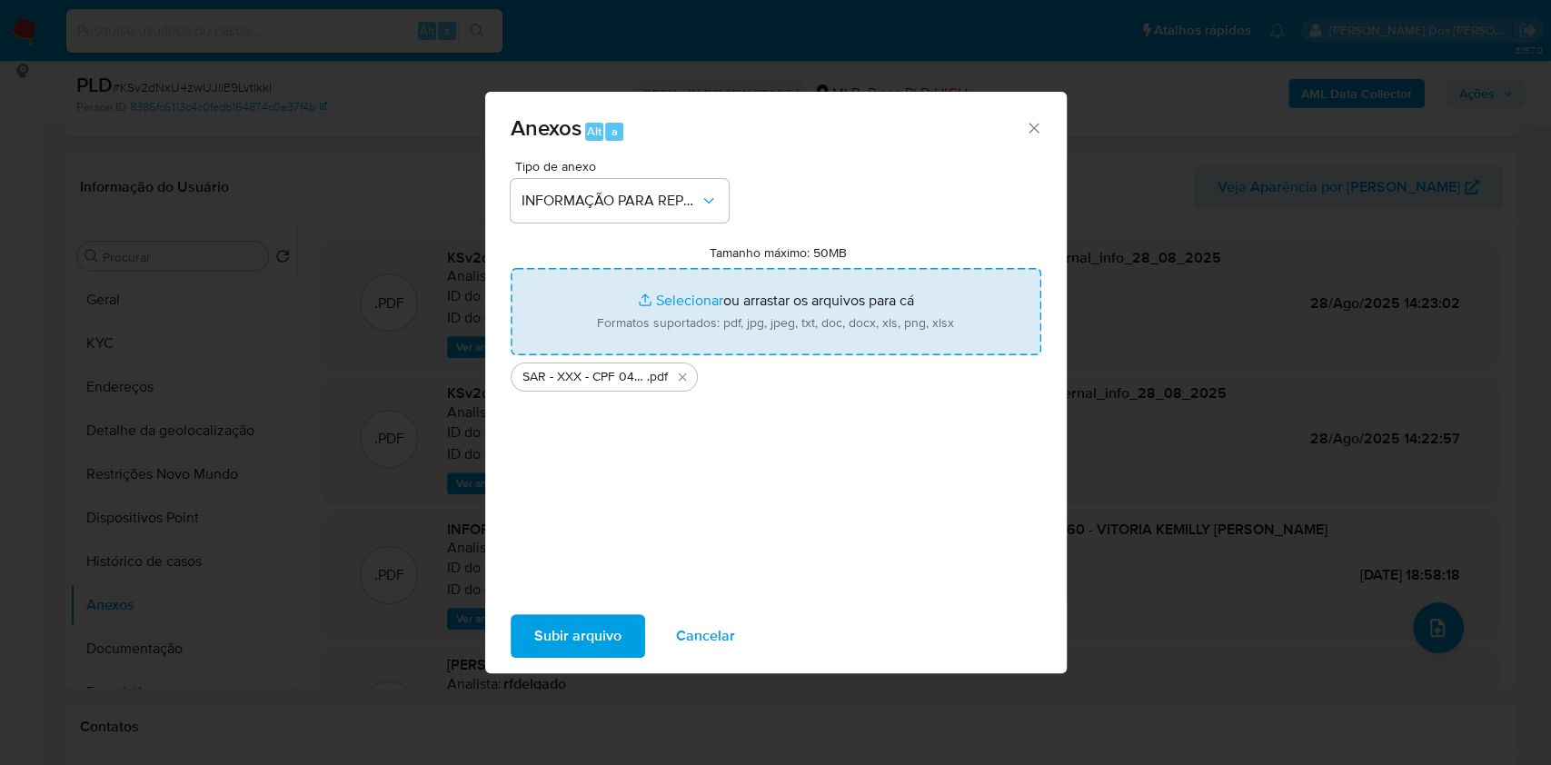
type input "C:\fakepath\Mulan 575871152_2025_08_27_09_57_49.xlsx"
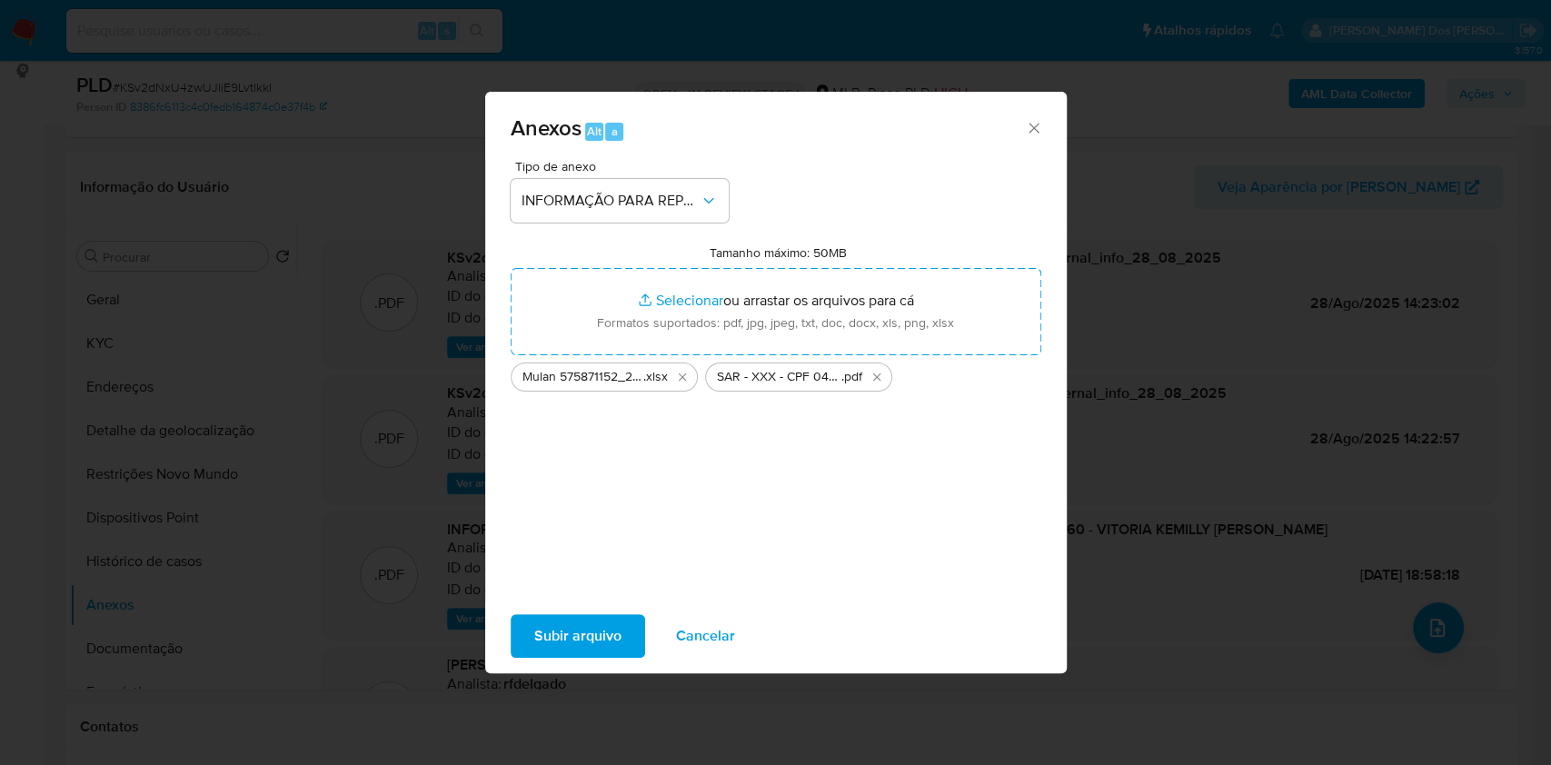
click at [553, 641] on span "Subir arquivo" at bounding box center [577, 636] width 87 height 40
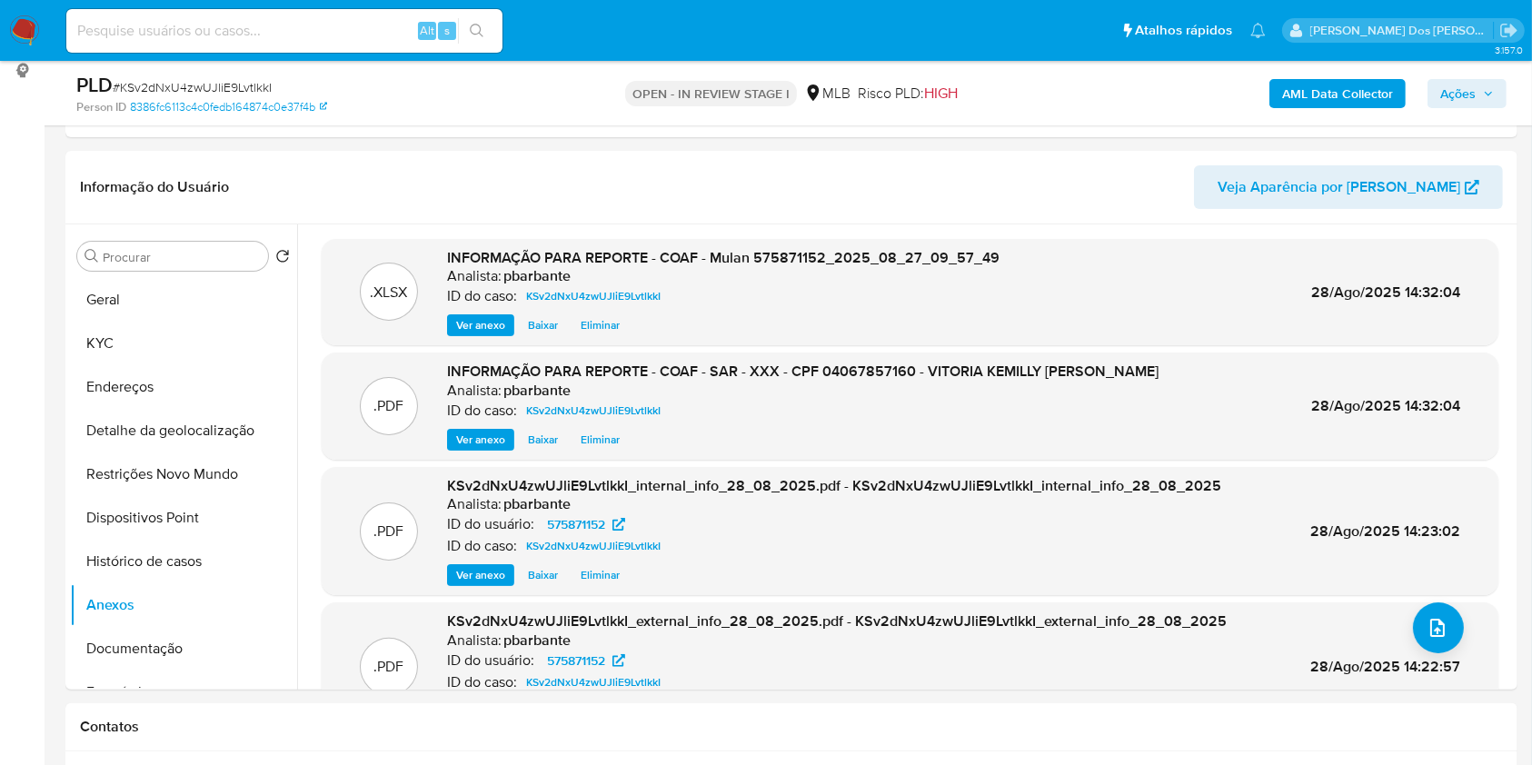
click at [1461, 87] on span "Ações" at bounding box center [1457, 93] width 35 height 29
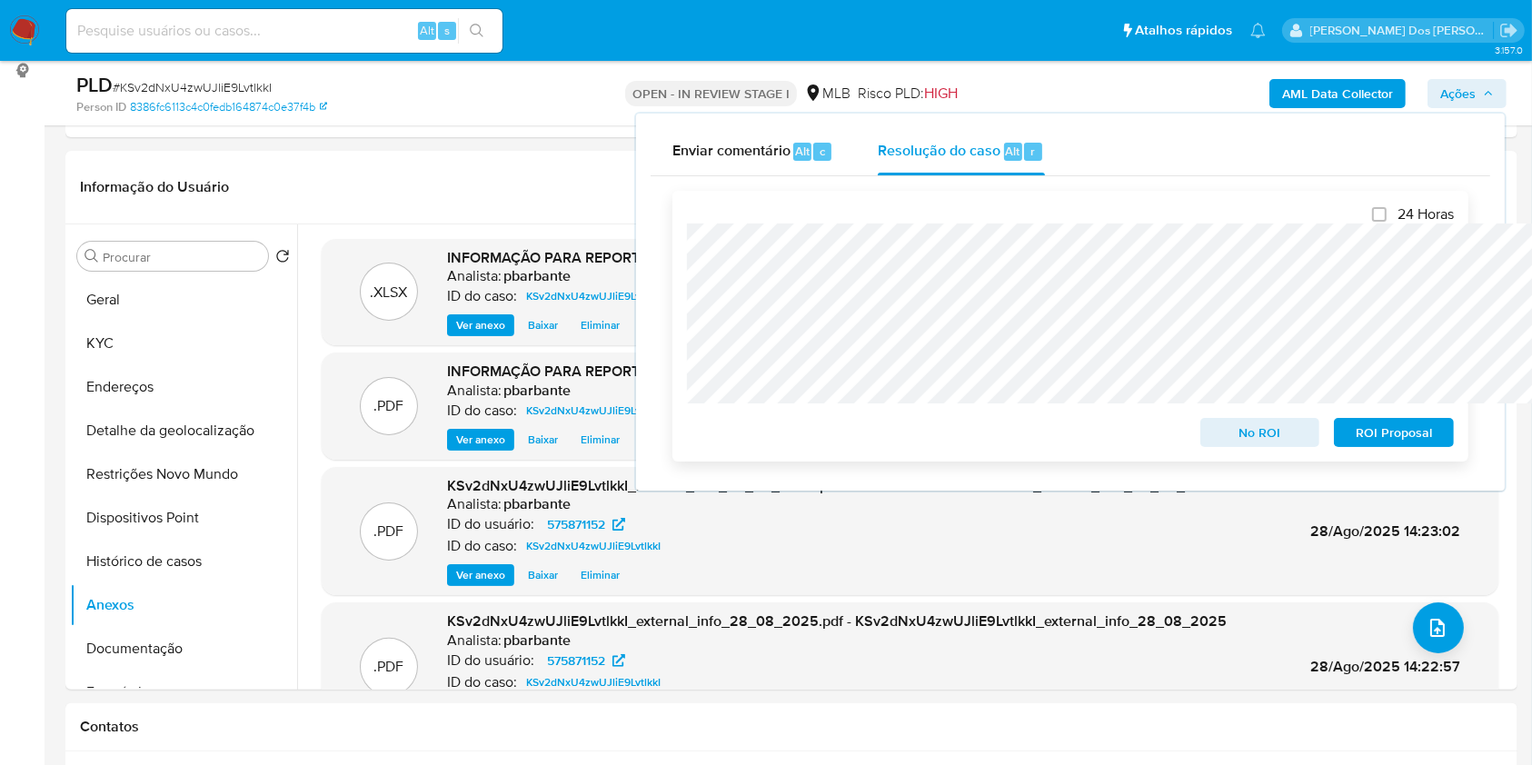
click at [1375, 442] on span "ROI Proposal" at bounding box center [1394, 432] width 95 height 25
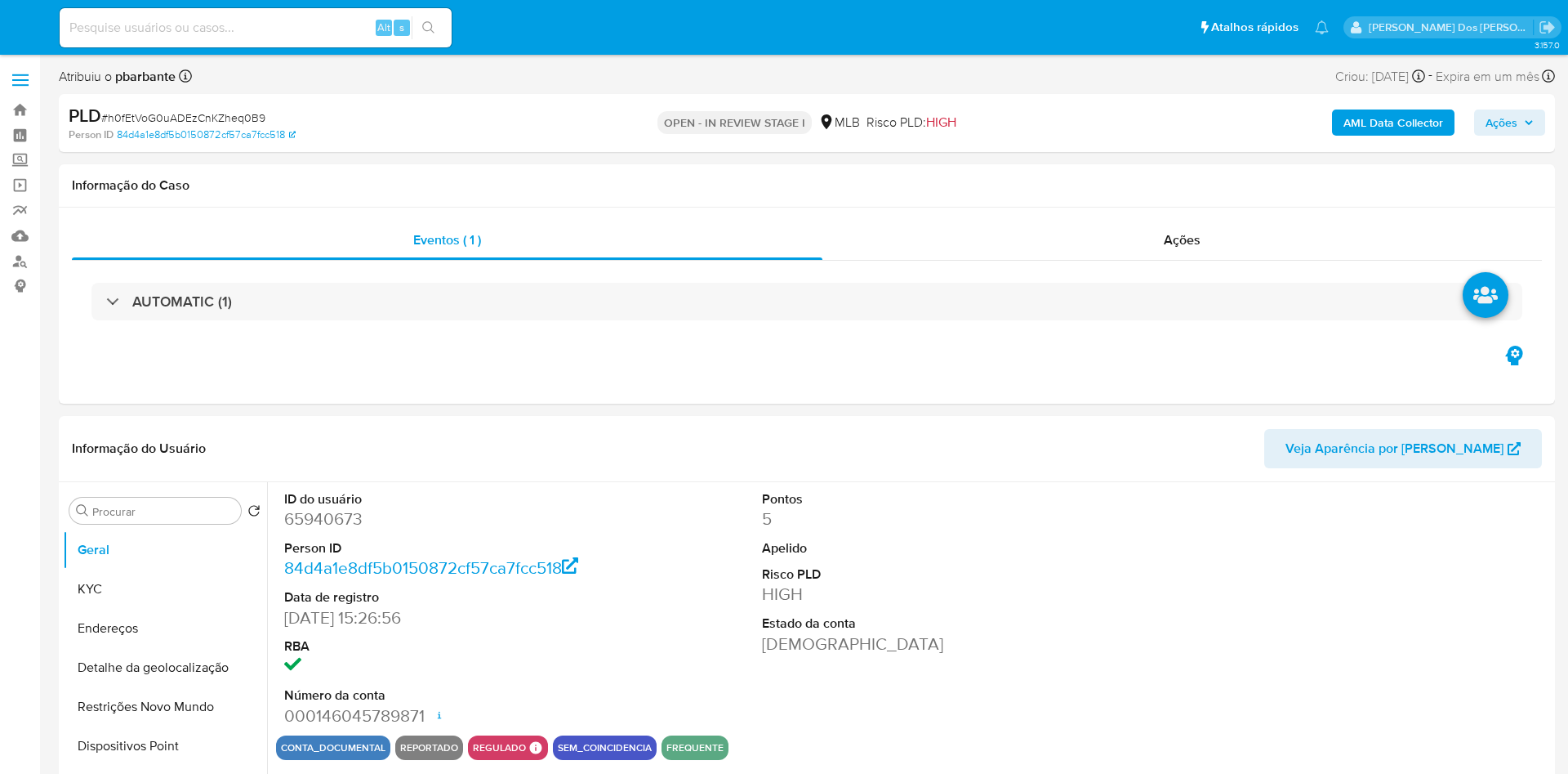
select select "10"
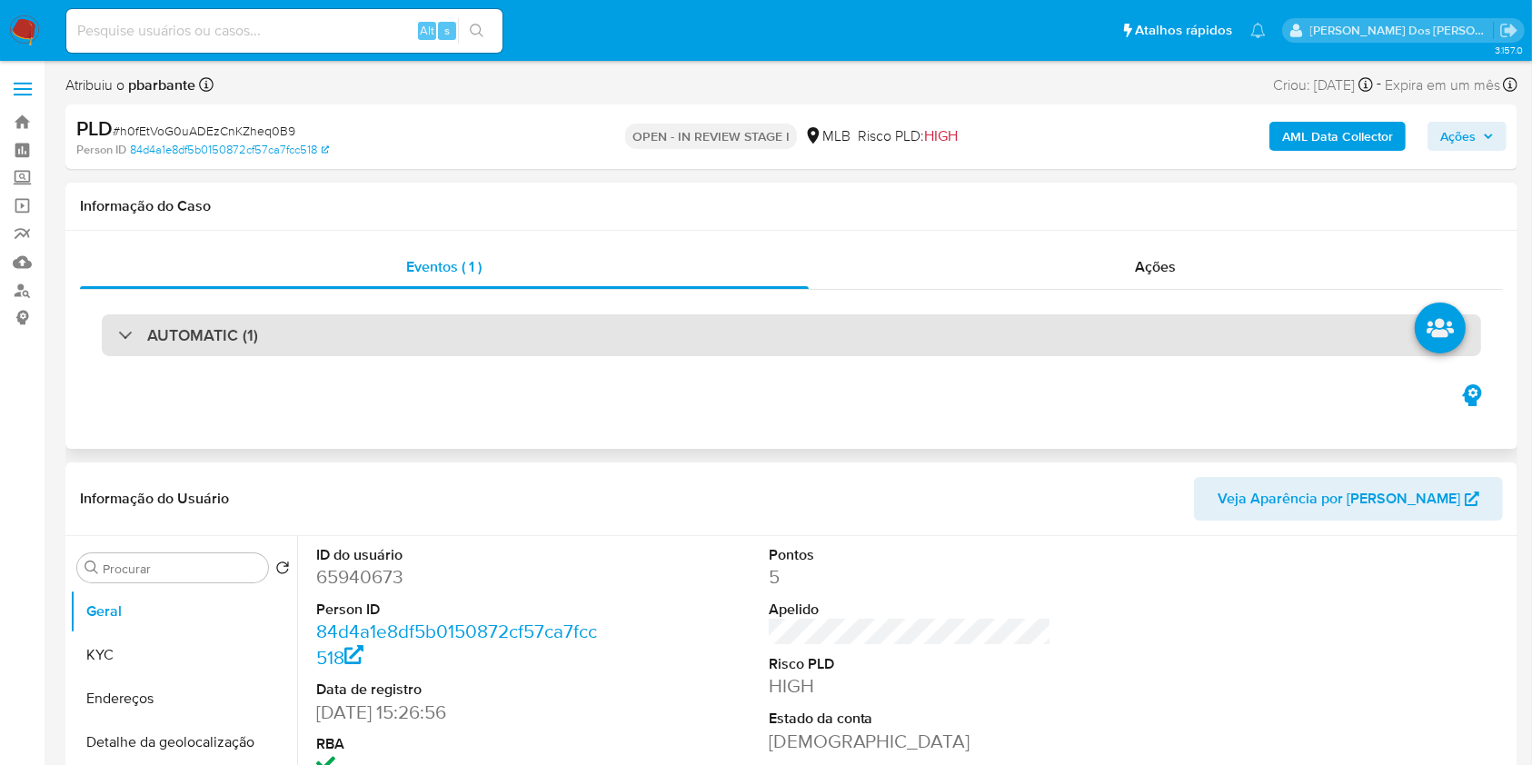
scroll to position [223, 0]
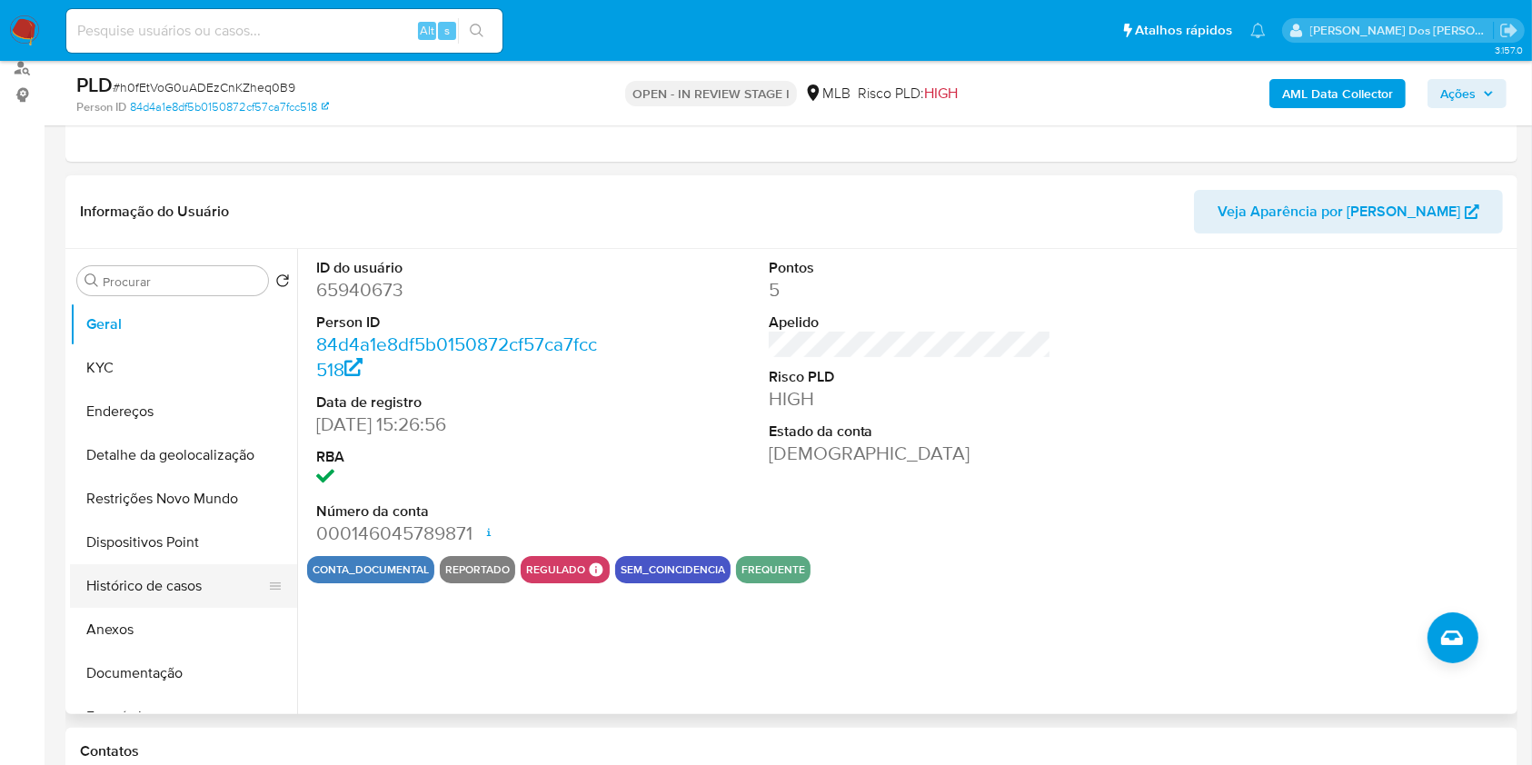
click at [147, 608] on button "Histórico de casos" at bounding box center [176, 586] width 213 height 44
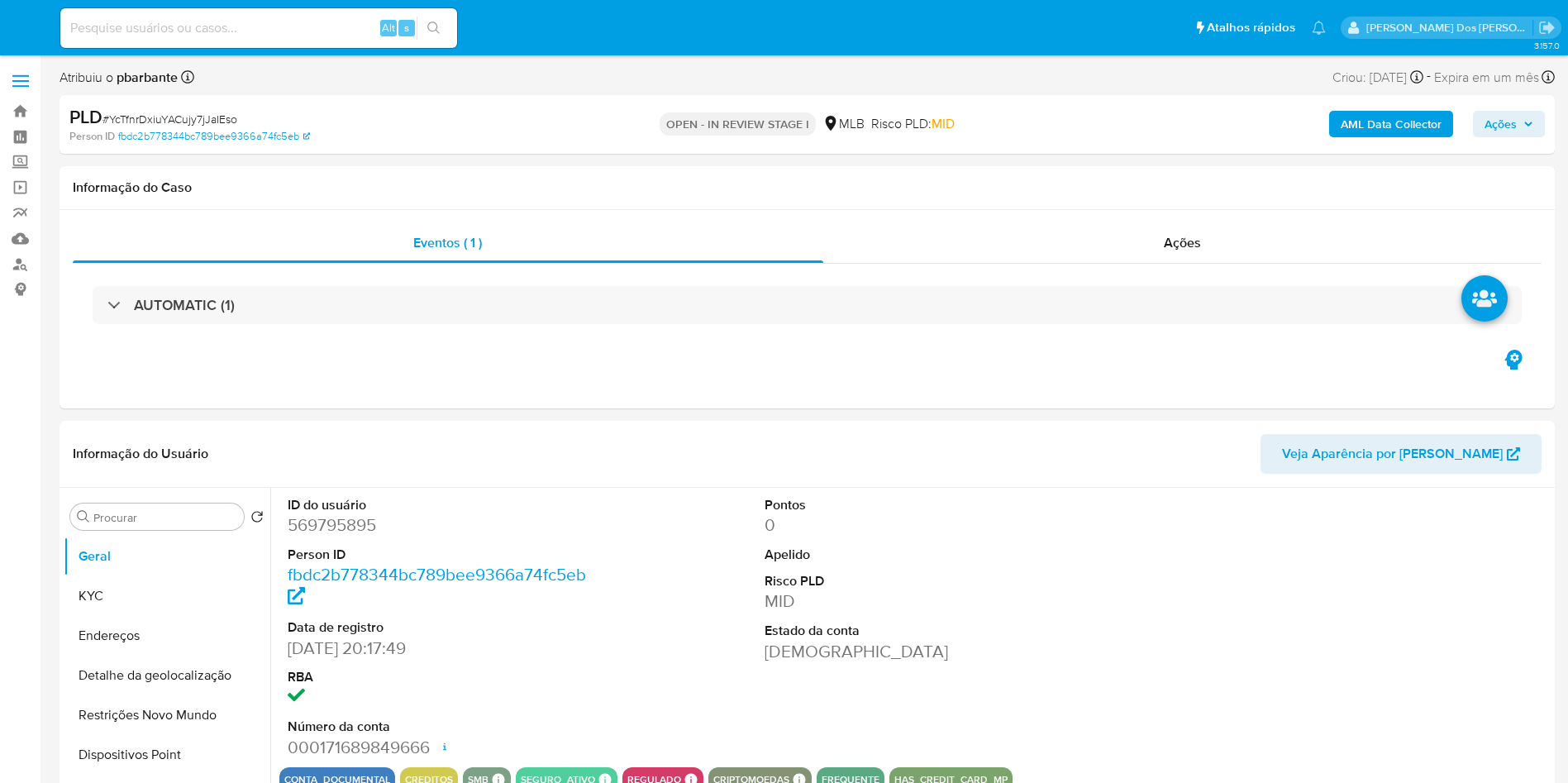
select select "10"
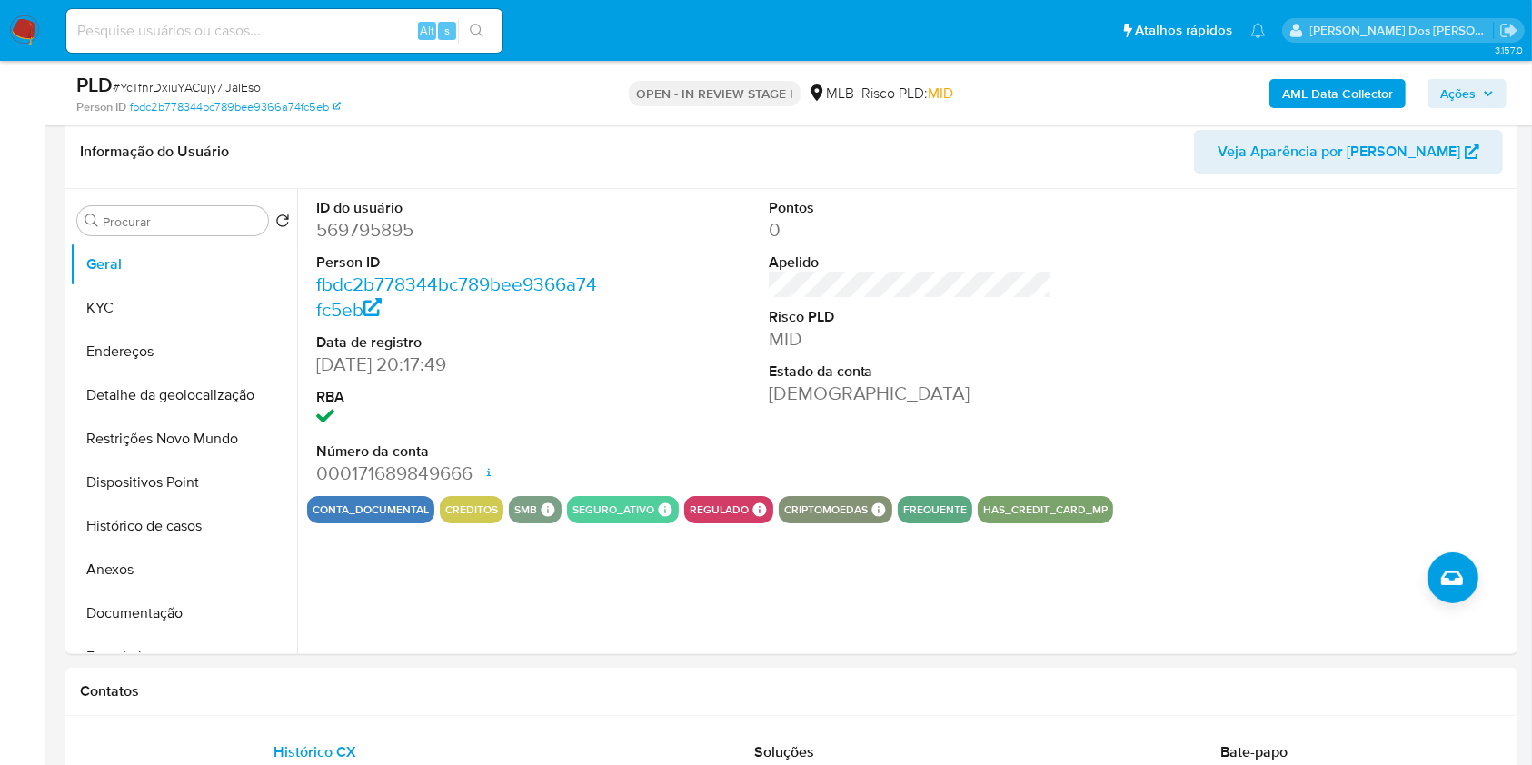
scroll to position [284, 0]
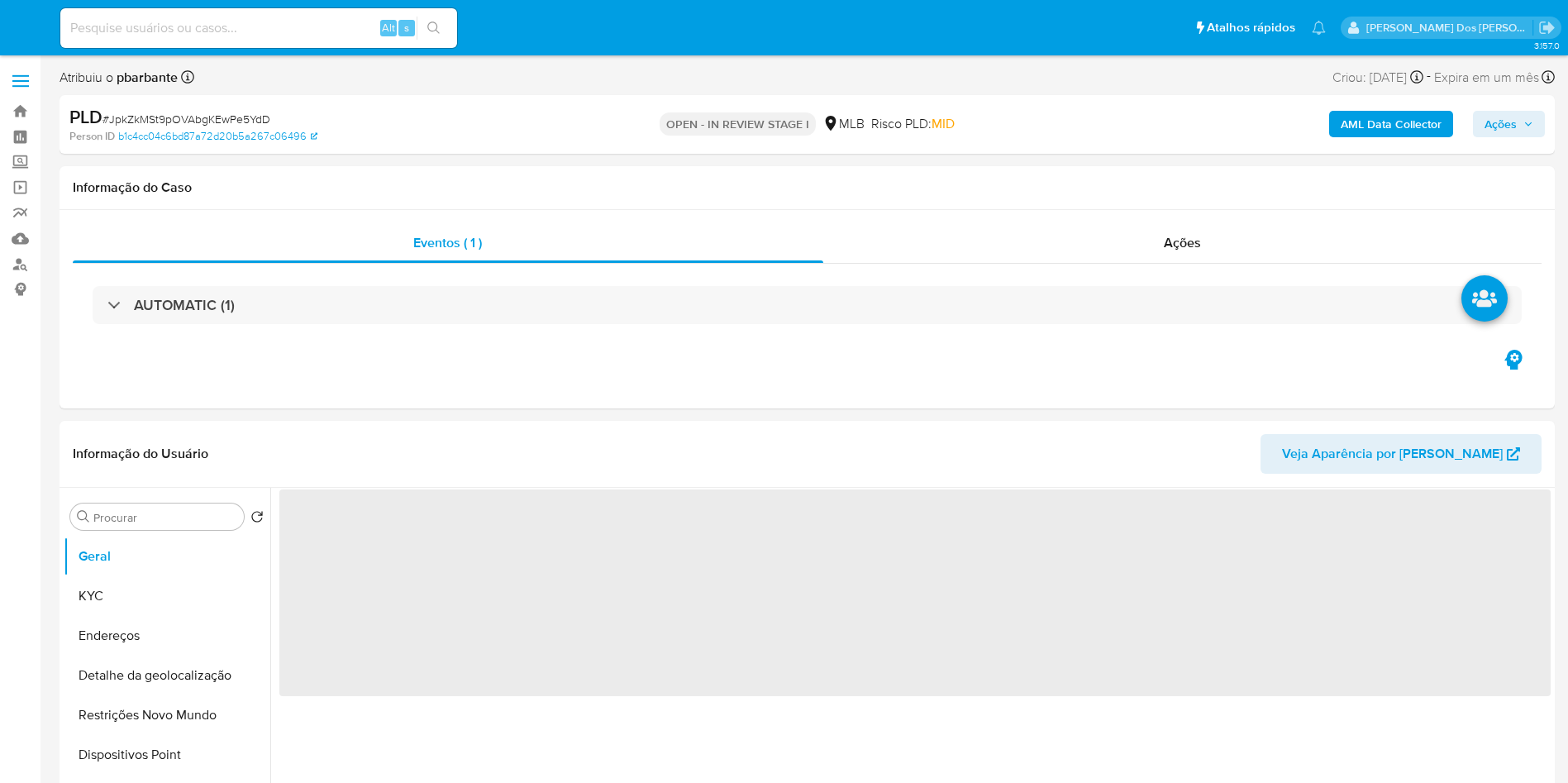
select select "10"
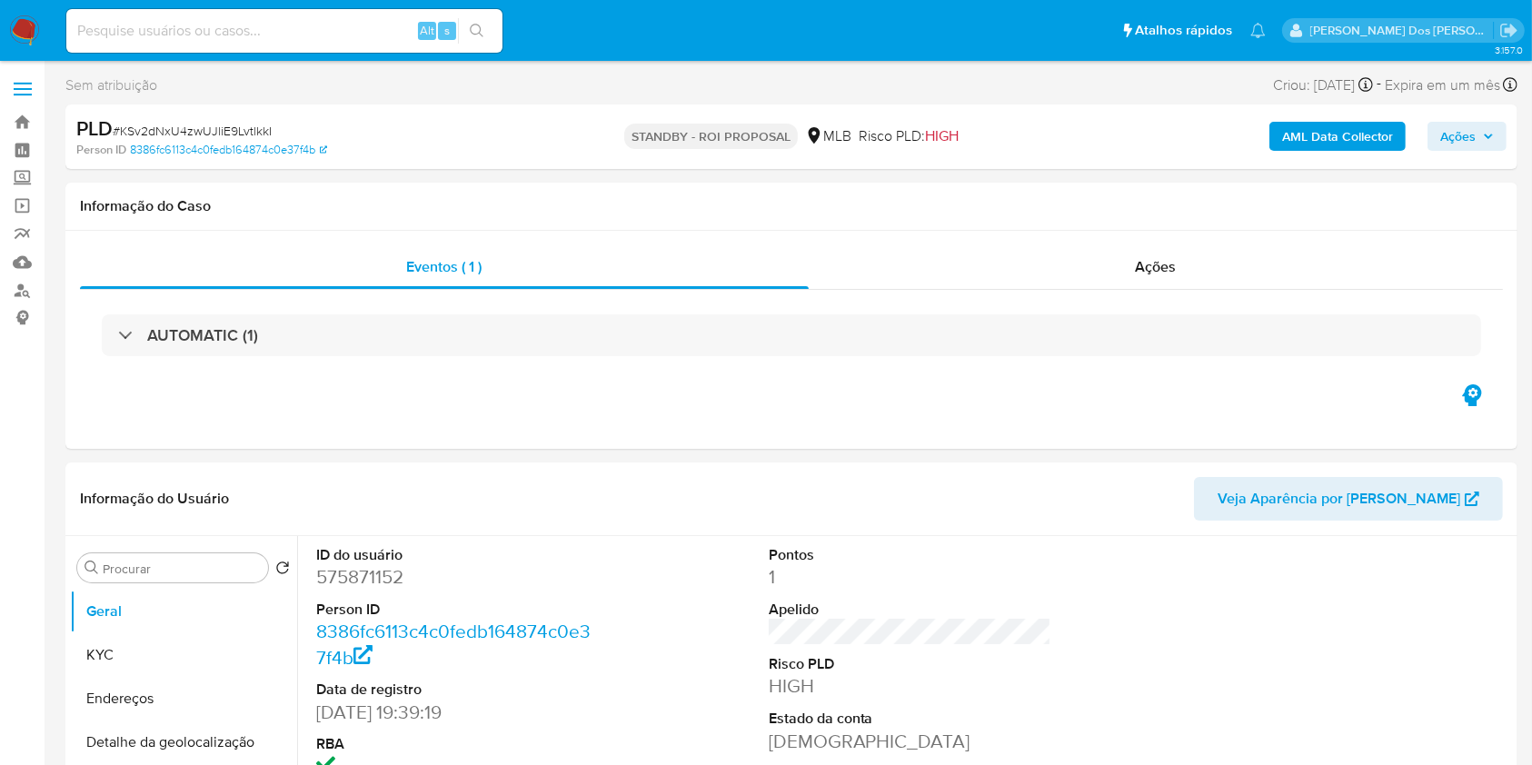
select select "10"
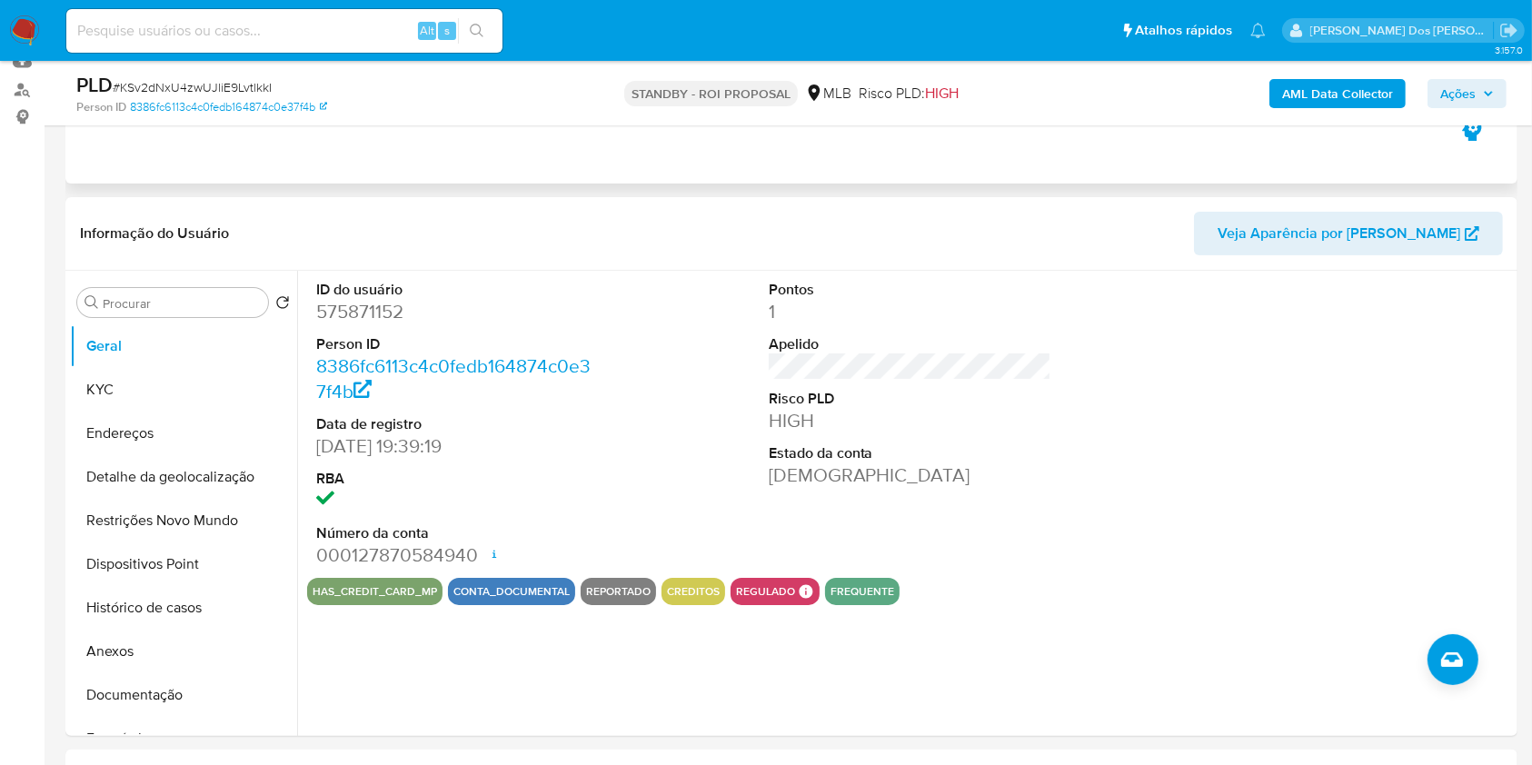
scroll to position [203, 0]
